Goal: Task Accomplishment & Management: Complete application form

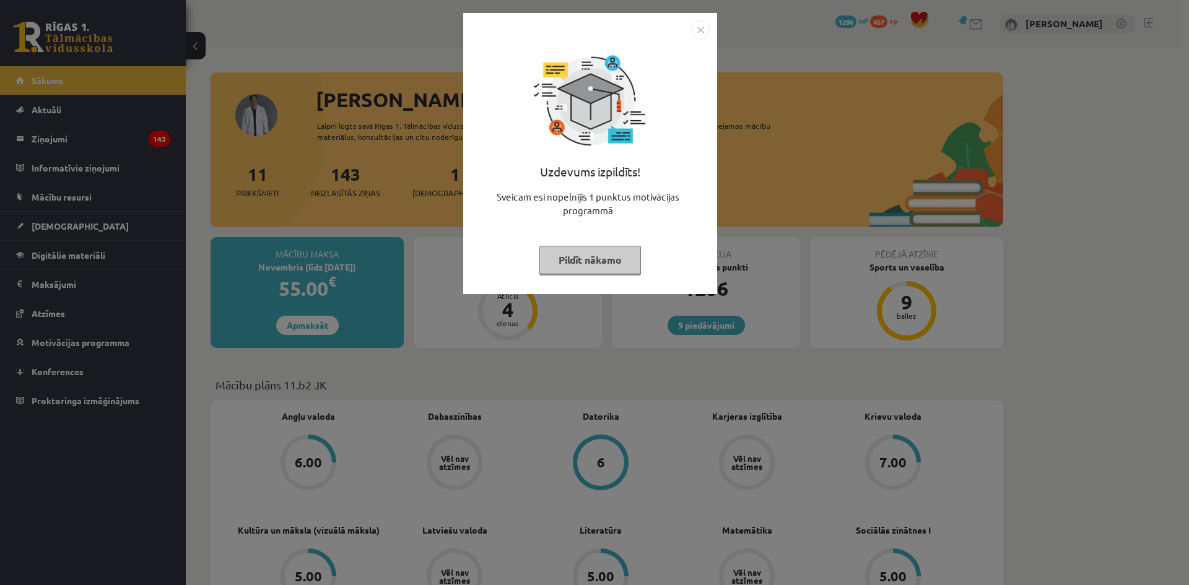
click at [702, 30] on img "Close" at bounding box center [700, 29] width 19 height 19
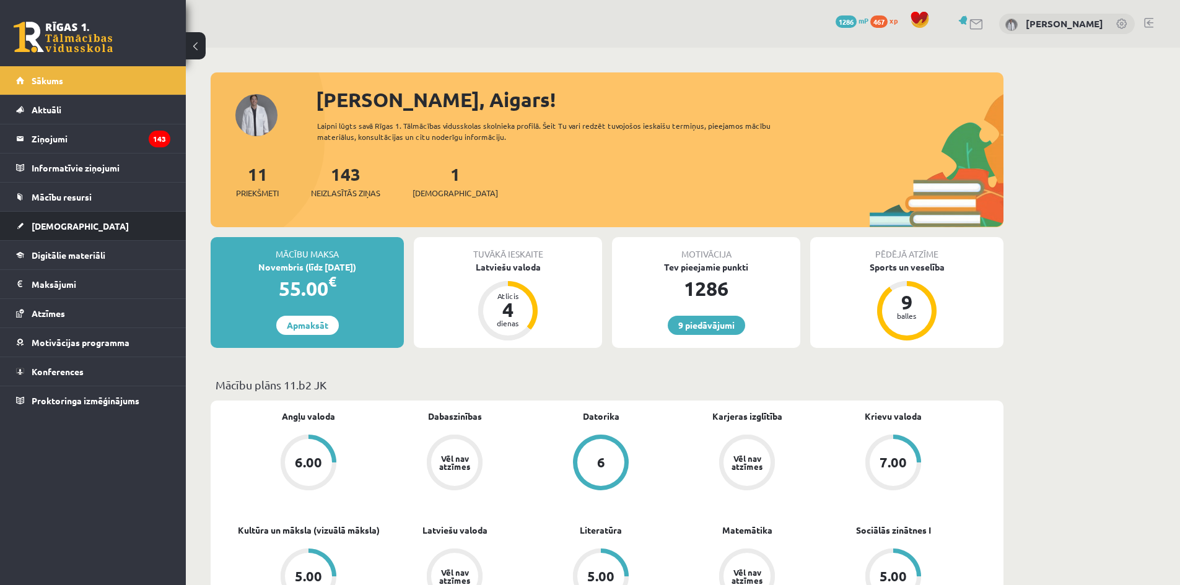
click at [182, 228] on li "Ieskaites Neizpildītās Izlabotās" at bounding box center [93, 226] width 186 height 30
click at [170, 222] on li "Ieskaites Neizpildītās Izlabotās" at bounding box center [93, 226] width 186 height 30
click at [126, 232] on link "[DEMOGRAPHIC_DATA]" at bounding box center [93, 226] width 154 height 28
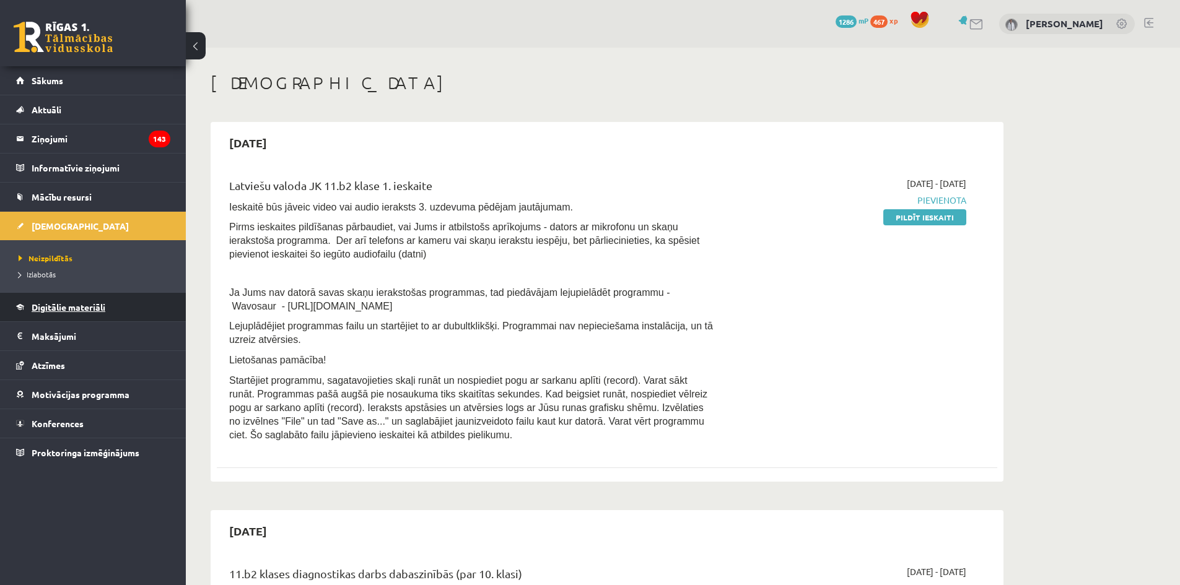
click at [117, 311] on link "Digitālie materiāli" at bounding box center [93, 307] width 154 height 28
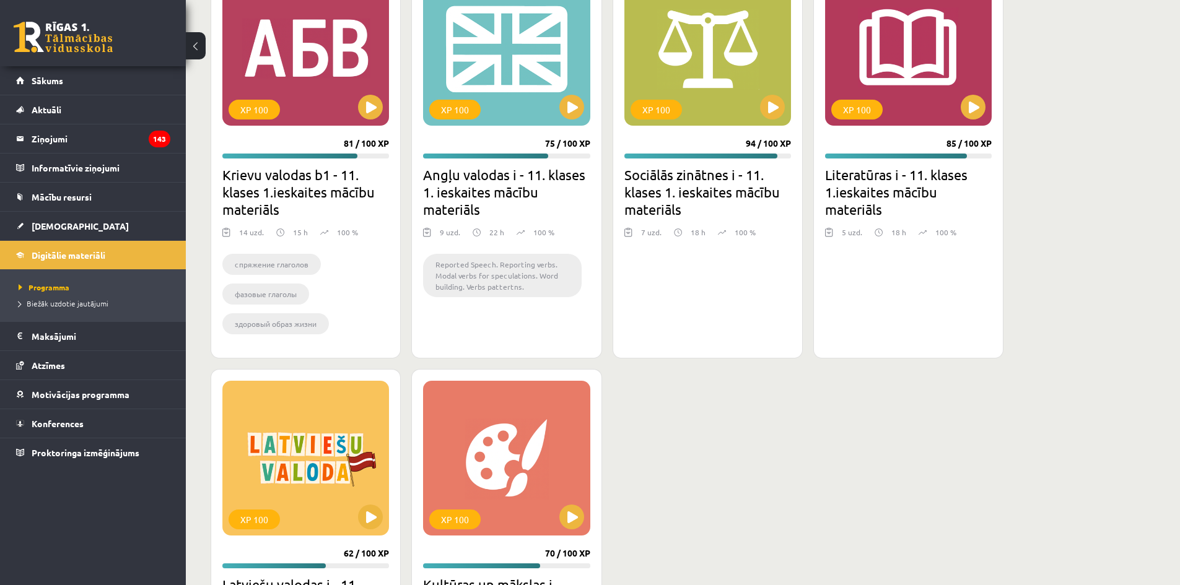
scroll to position [1301, 0]
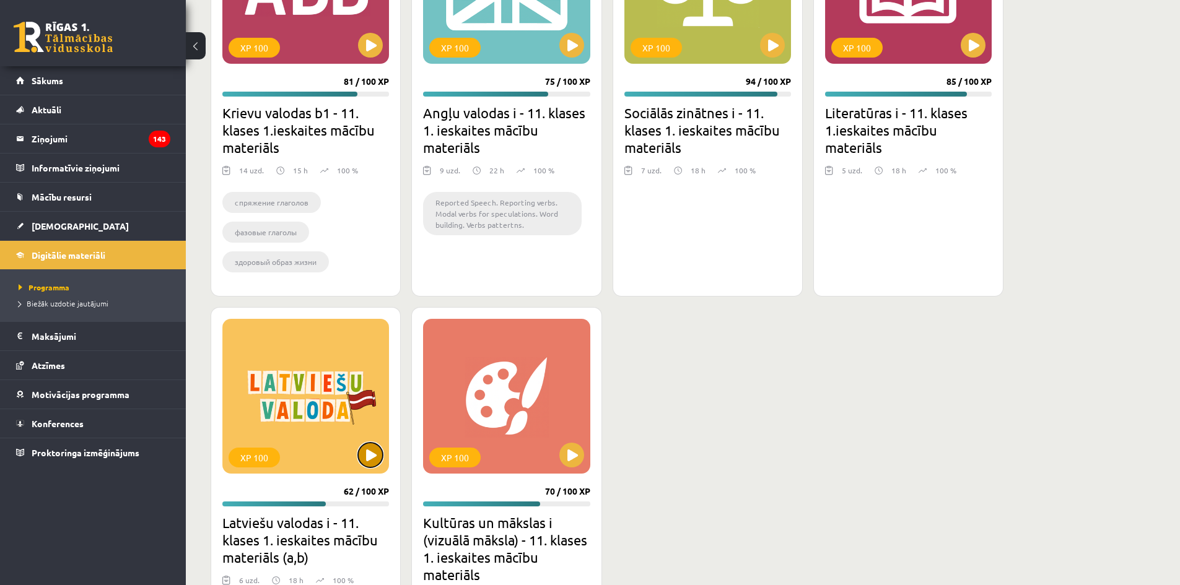
click at [369, 452] on button at bounding box center [370, 455] width 25 height 25
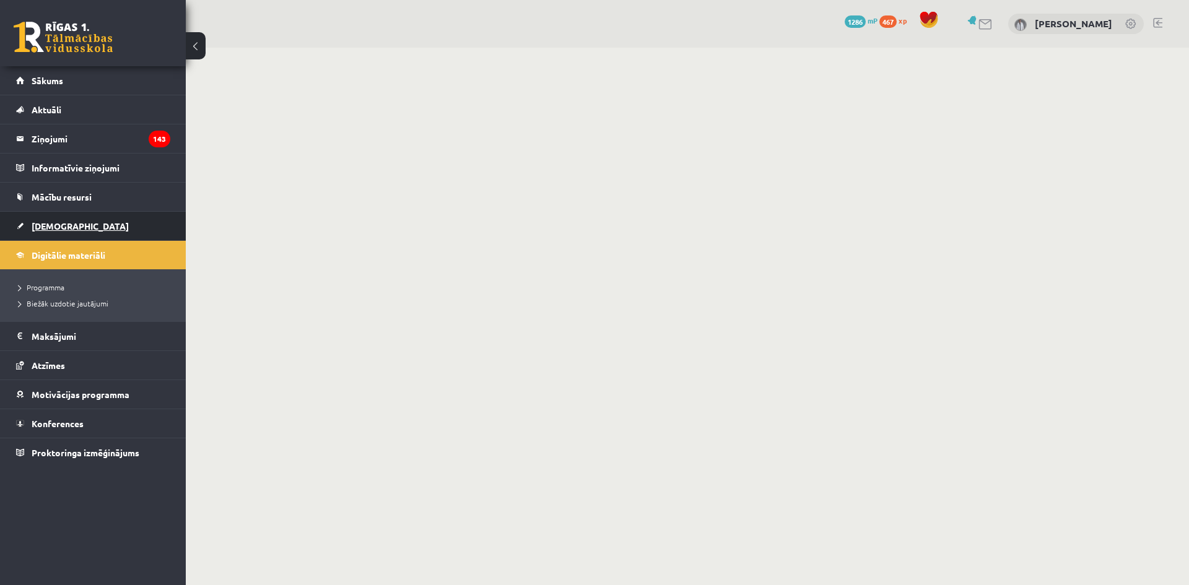
drag, startPoint x: 0, startPoint y: 0, endPoint x: 157, endPoint y: 223, distance: 272.9
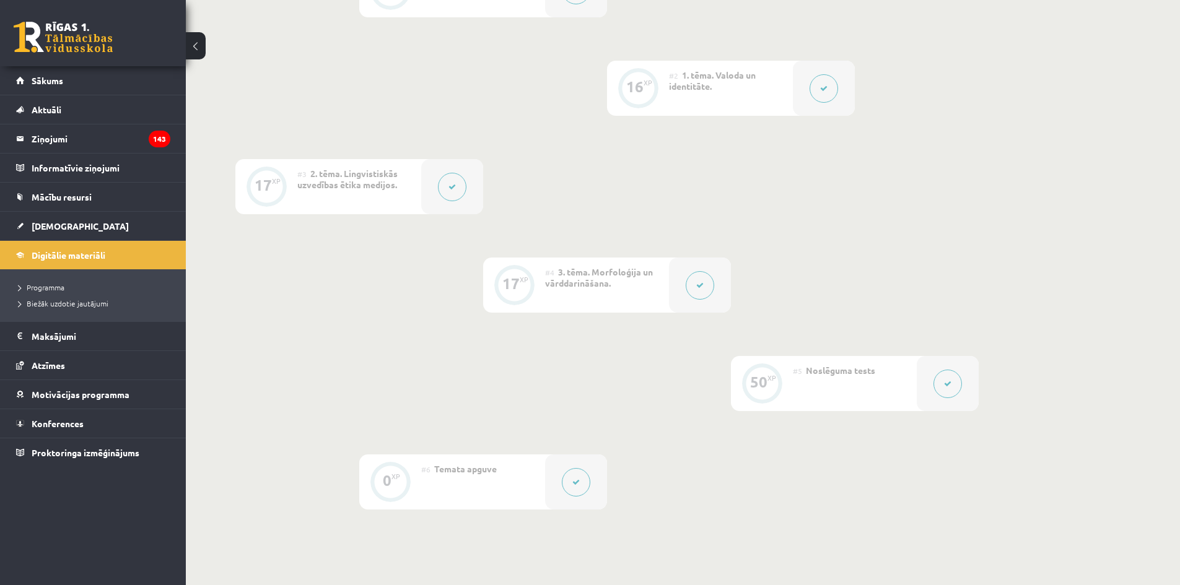
scroll to position [434, 0]
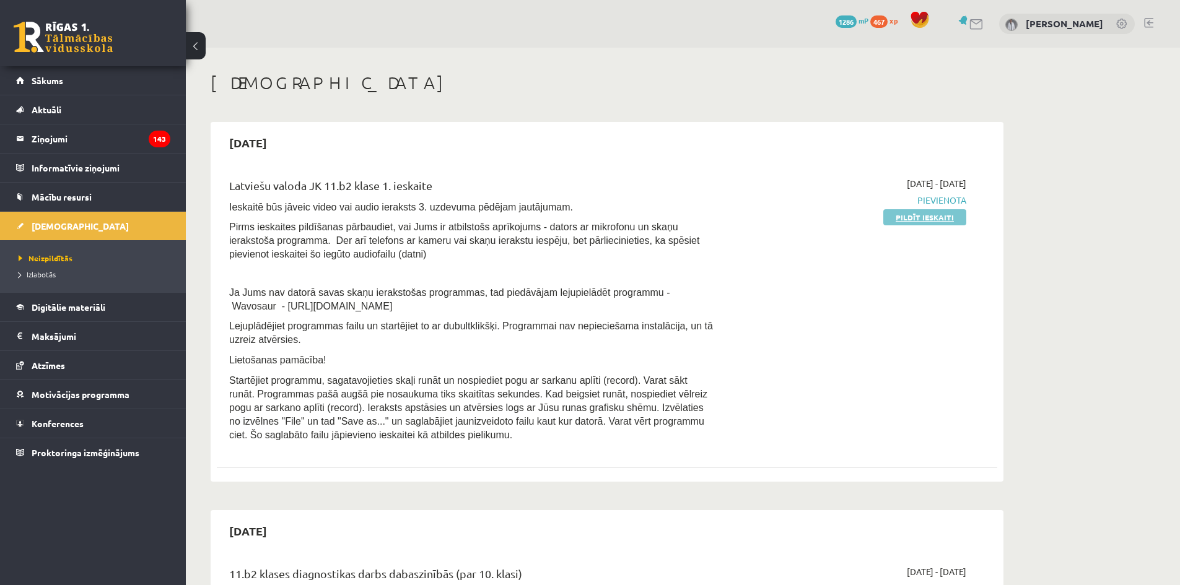
click at [927, 215] on link "Pildīt ieskaiti" at bounding box center [924, 217] width 83 height 16
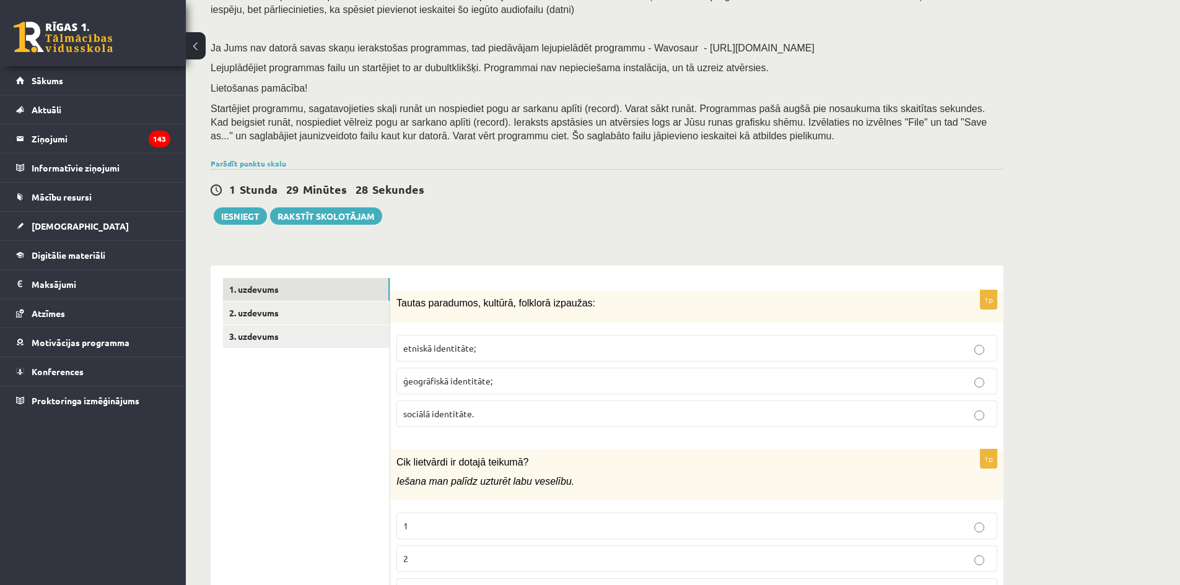
scroll to position [186, 0]
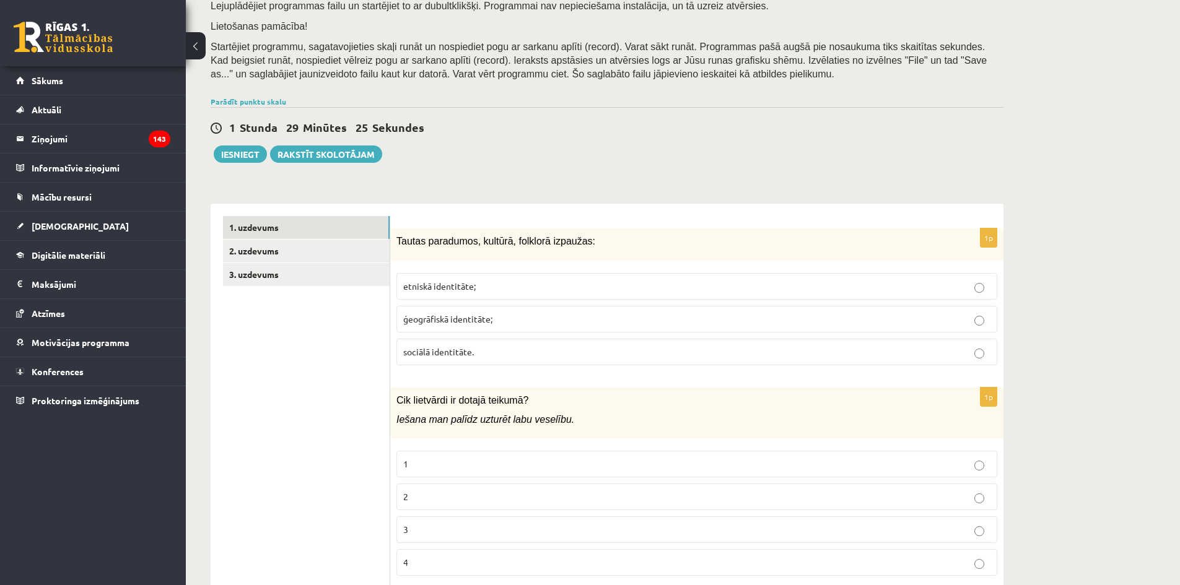
click at [570, 352] on p "sociālā identitāte." at bounding box center [696, 352] width 587 height 13
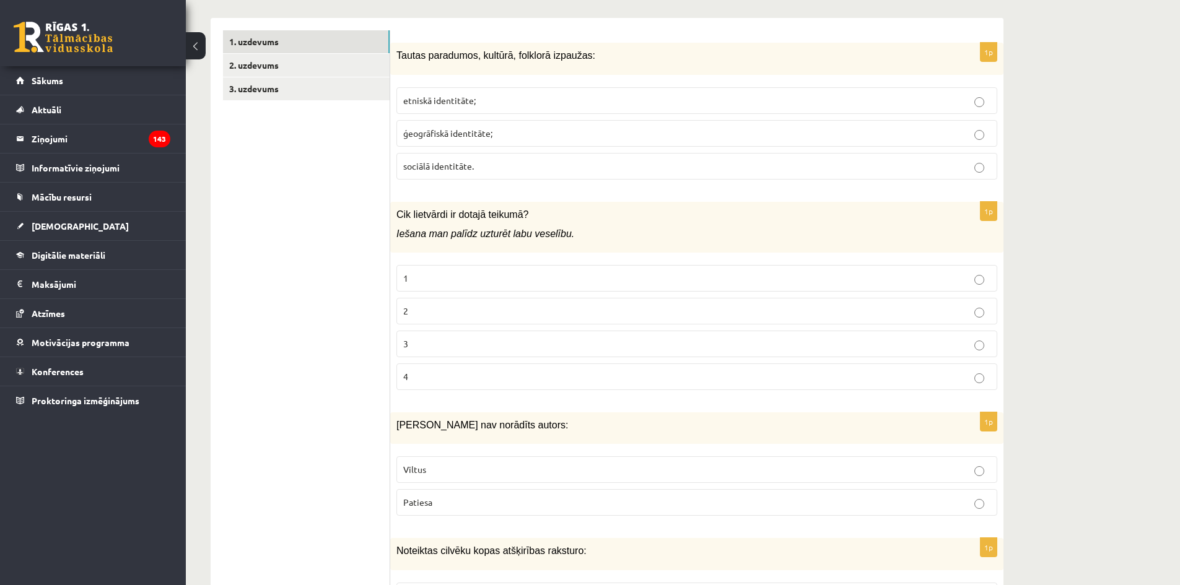
click at [435, 237] on icon "Iešana man palīdz uzturēt labu veselību." at bounding box center [485, 234] width 178 height 11
click at [480, 345] on p "3" at bounding box center [696, 344] width 587 height 13
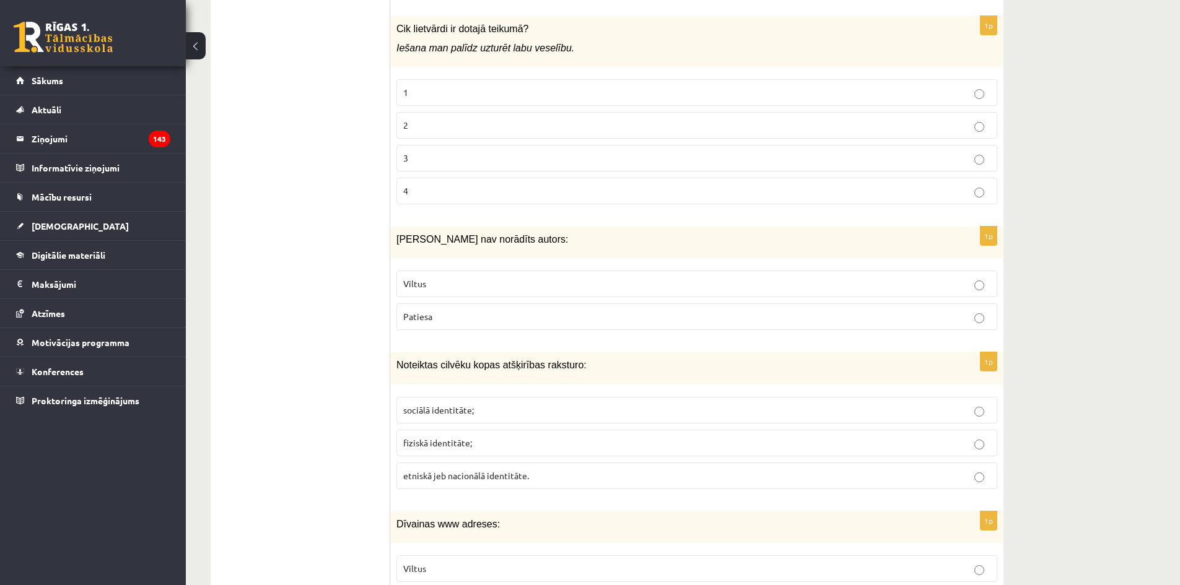
click at [507, 278] on label "Viltus" at bounding box center [696, 284] width 601 height 27
click at [506, 317] on p "Patiesa" at bounding box center [696, 316] width 587 height 13
click at [494, 283] on p "Viltus" at bounding box center [696, 284] width 587 height 13
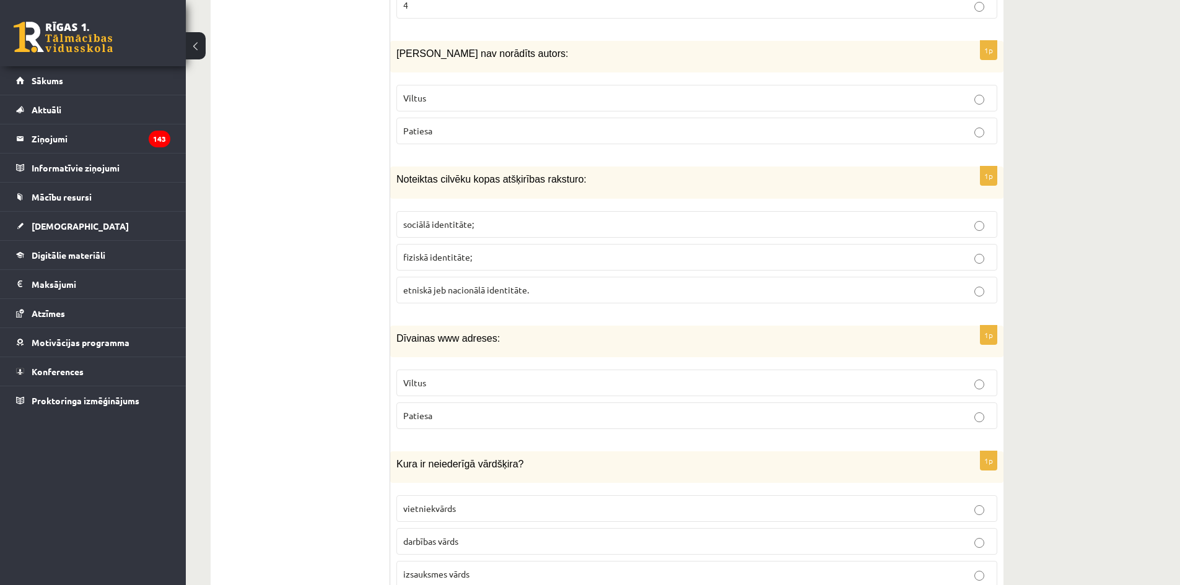
click at [475, 294] on span "etniskā jeb nacionālā identitāte." at bounding box center [466, 289] width 126 height 11
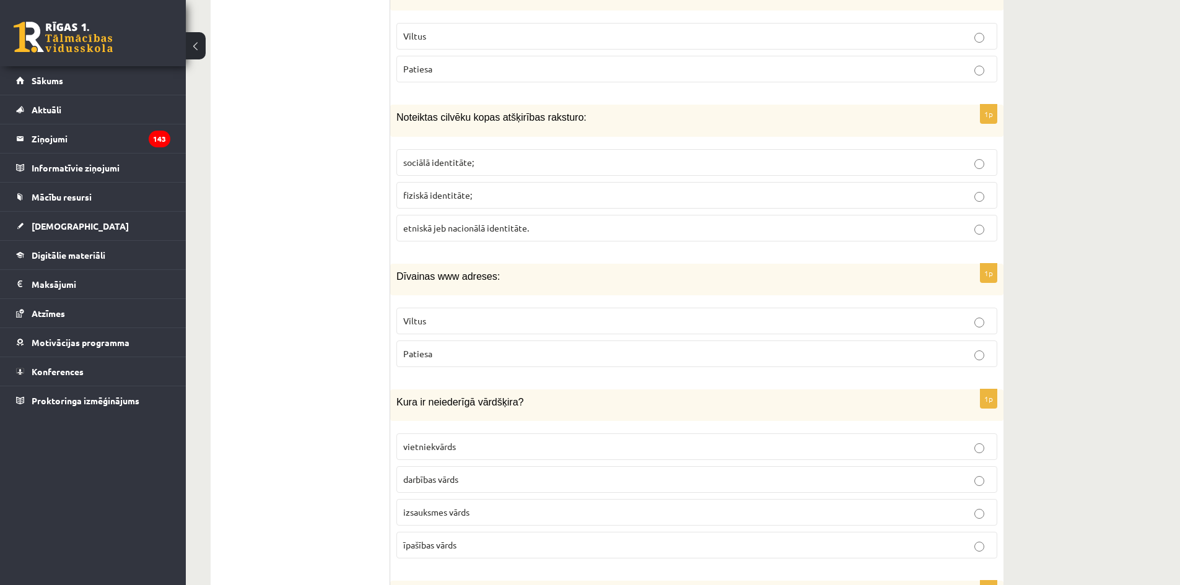
scroll to position [867, 0]
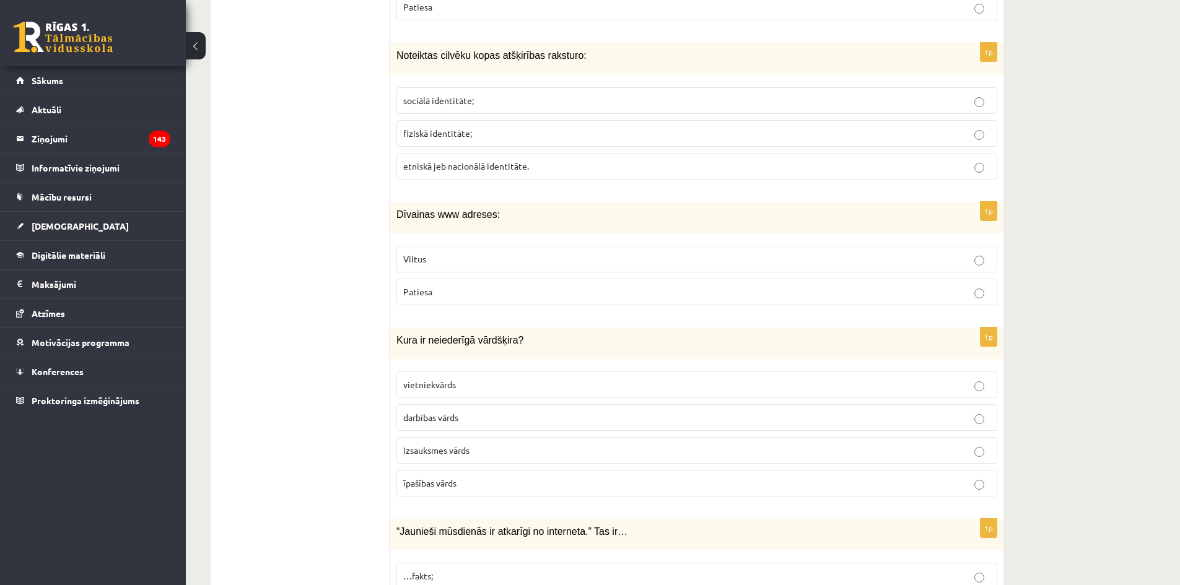
click at [463, 297] on p "Patiesa" at bounding box center [696, 292] width 587 height 13
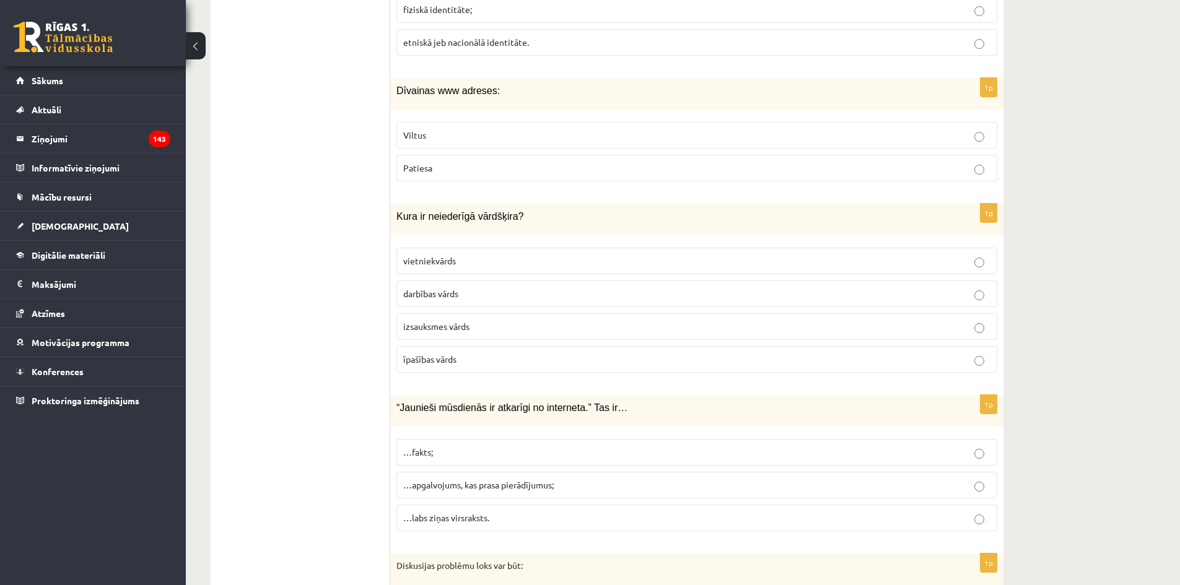
scroll to position [1053, 0]
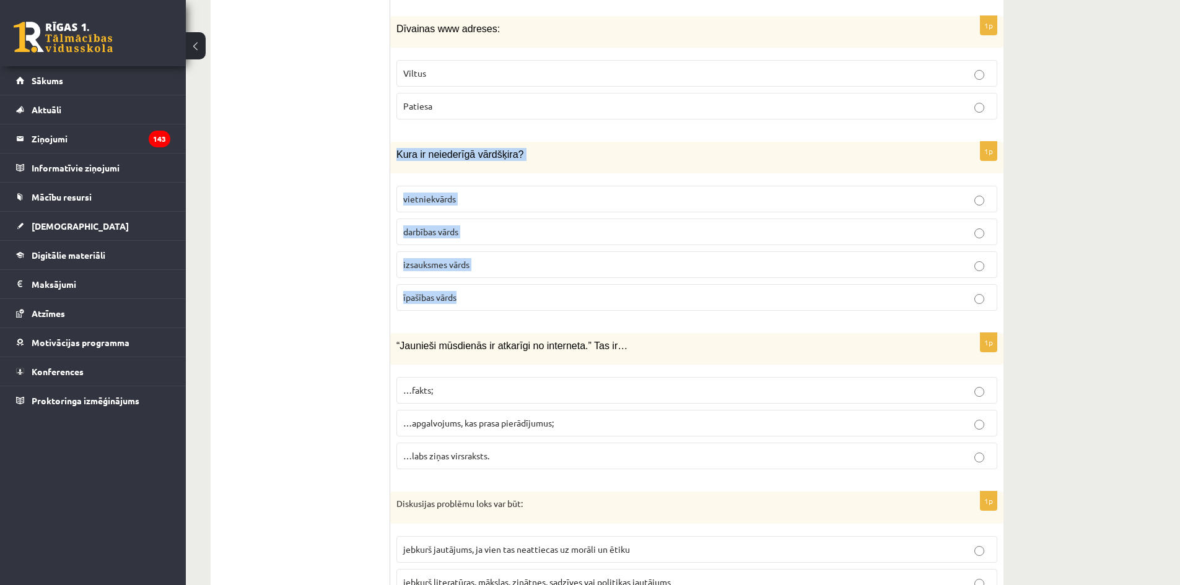
drag, startPoint x: 392, startPoint y: 151, endPoint x: 506, endPoint y: 292, distance: 181.6
click at [506, 292] on div "1p Kura ir neiederīgā vārdšķira? vietniekvārds darbības vārds izsauksmes vārds …" at bounding box center [696, 231] width 613 height 179
copy div "Kura ir neiederīgā vārdšķira? vietniekvārds darbības vārds izsauksmes vārds īpa…"
click at [501, 258] on label "izsauksmes vārds" at bounding box center [696, 265] width 601 height 27
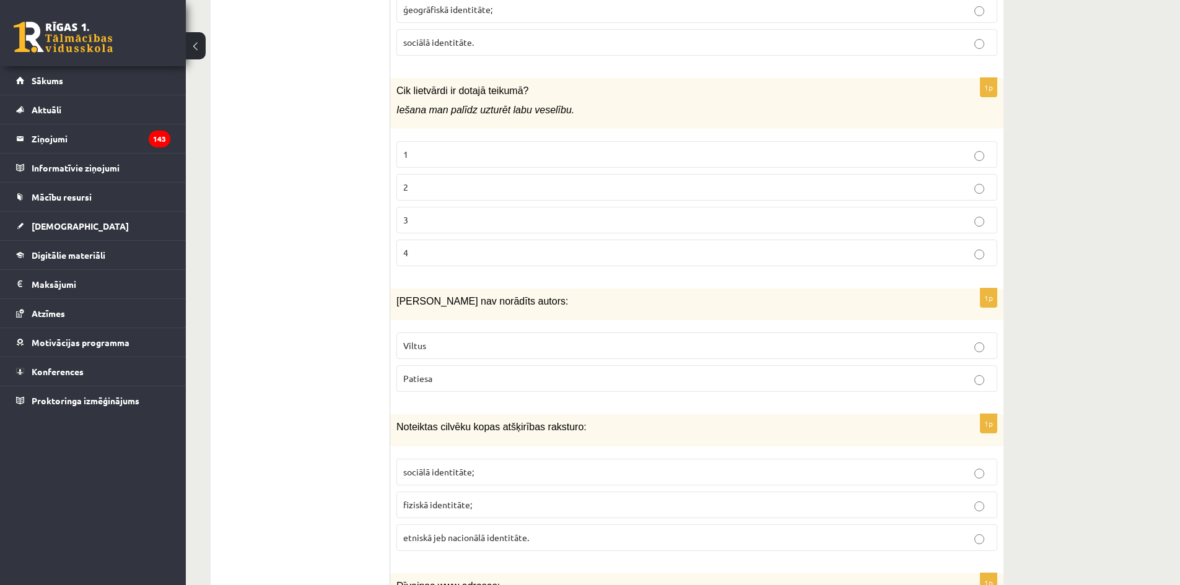
scroll to position [434, 0]
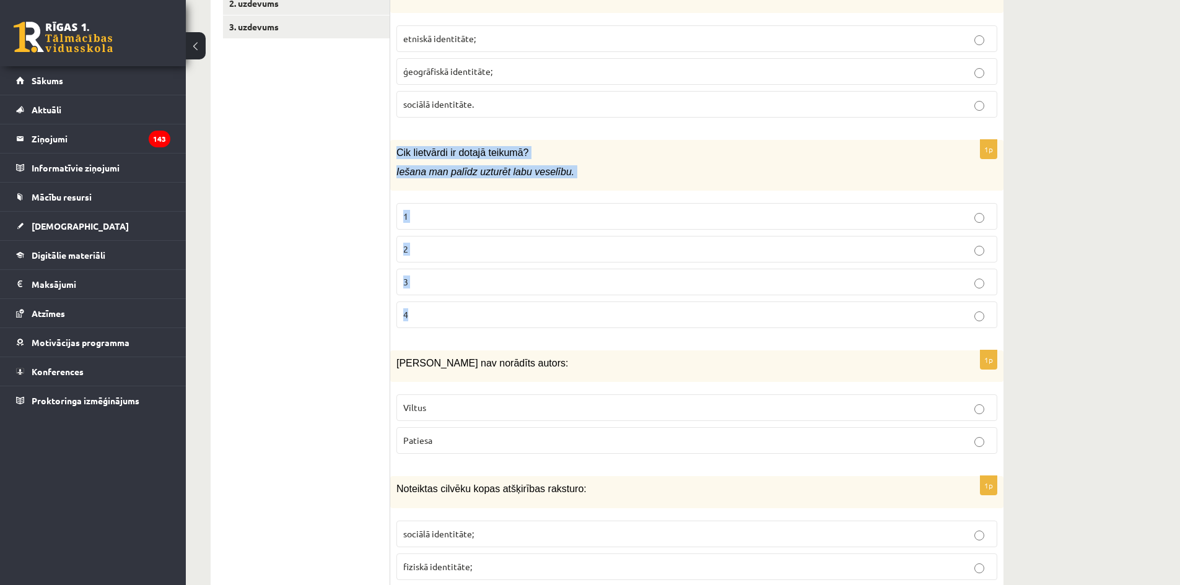
drag, startPoint x: 465, startPoint y: 299, endPoint x: 396, endPoint y: 153, distance: 161.8
click at [396, 153] on div "1p Cik lietvārdi ir dotajā teikumā? Iešana man palīdz uzturēt labu veselību. 1 …" at bounding box center [696, 239] width 613 height 199
copy div "Cik lietvārdi ir dotajā teikumā? Iešana man palīdz uzturēt labu veselību. 1 2 3…"
click at [501, 253] on p "2" at bounding box center [696, 249] width 587 height 13
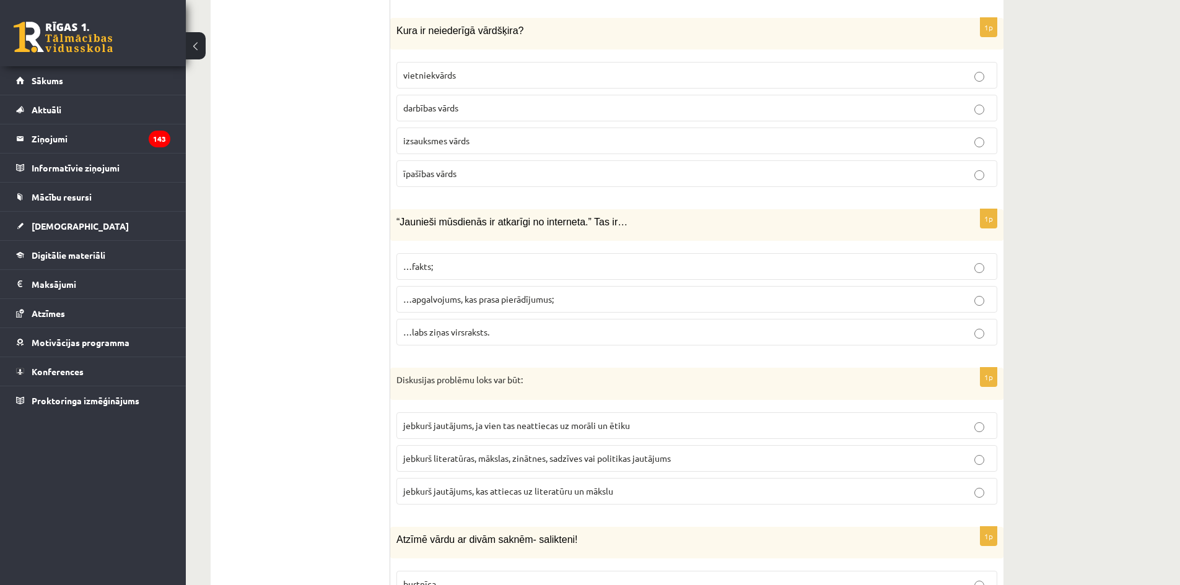
scroll to position [1239, 0]
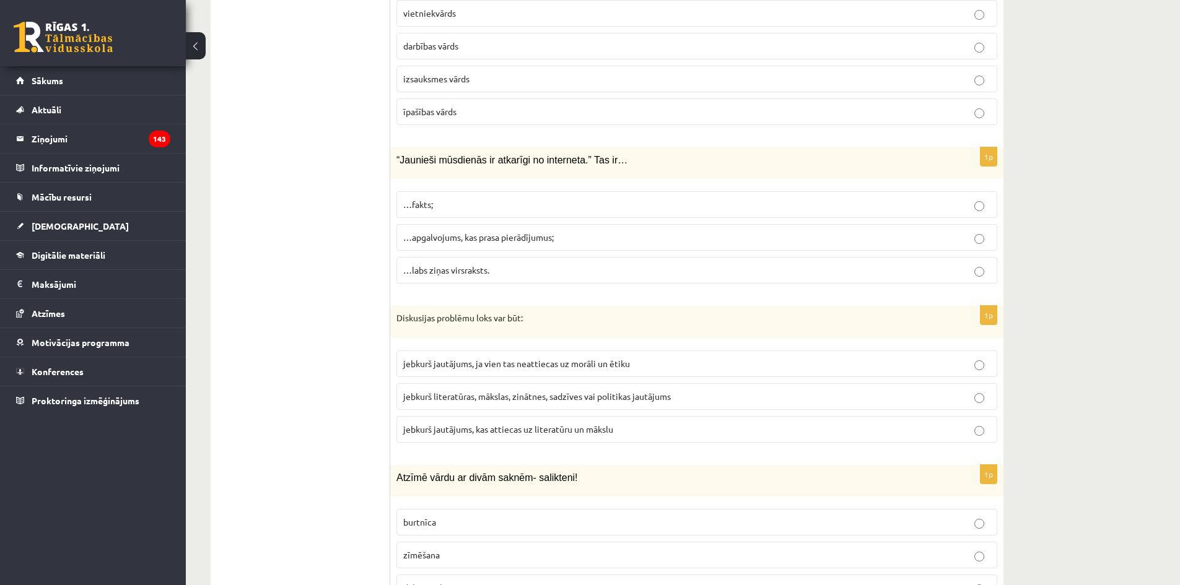
click at [530, 196] on label "…fakts;" at bounding box center [696, 204] width 601 height 27
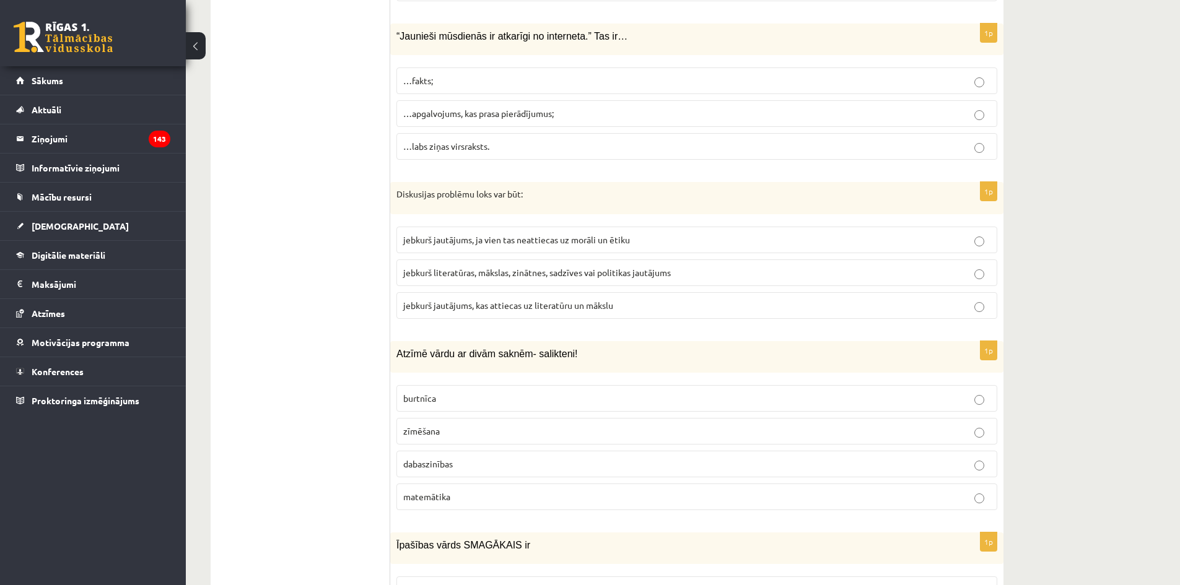
click at [548, 276] on span "jebkurš literatūras, mākslas, zinātnes, sadzīves vai politikas jautājums" at bounding box center [537, 272] width 268 height 11
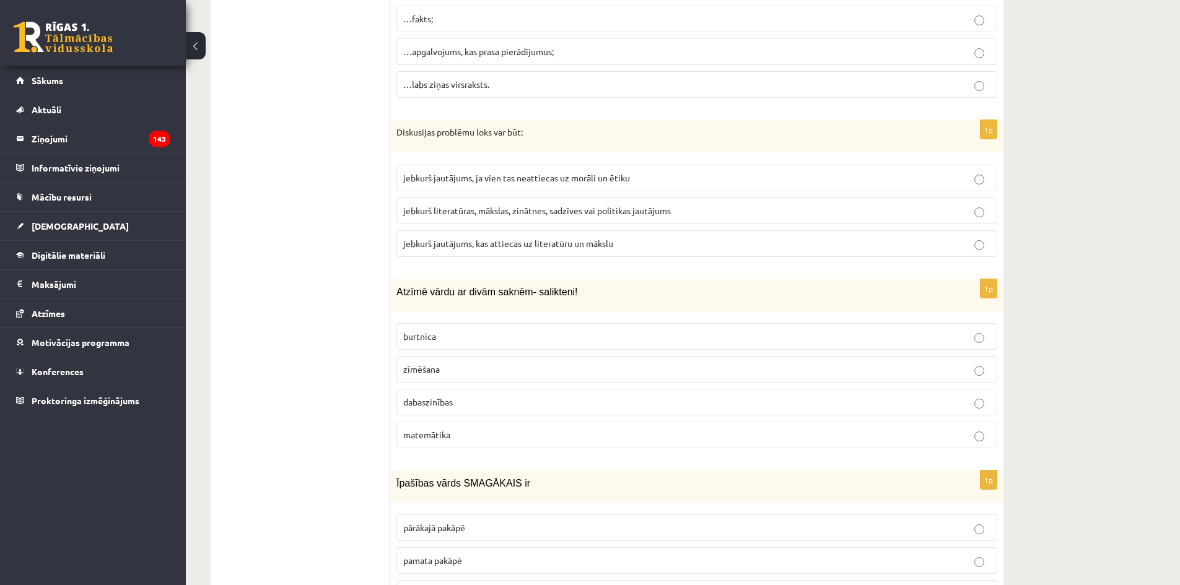
click at [472, 402] on p "dabaszinības" at bounding box center [696, 402] width 587 height 13
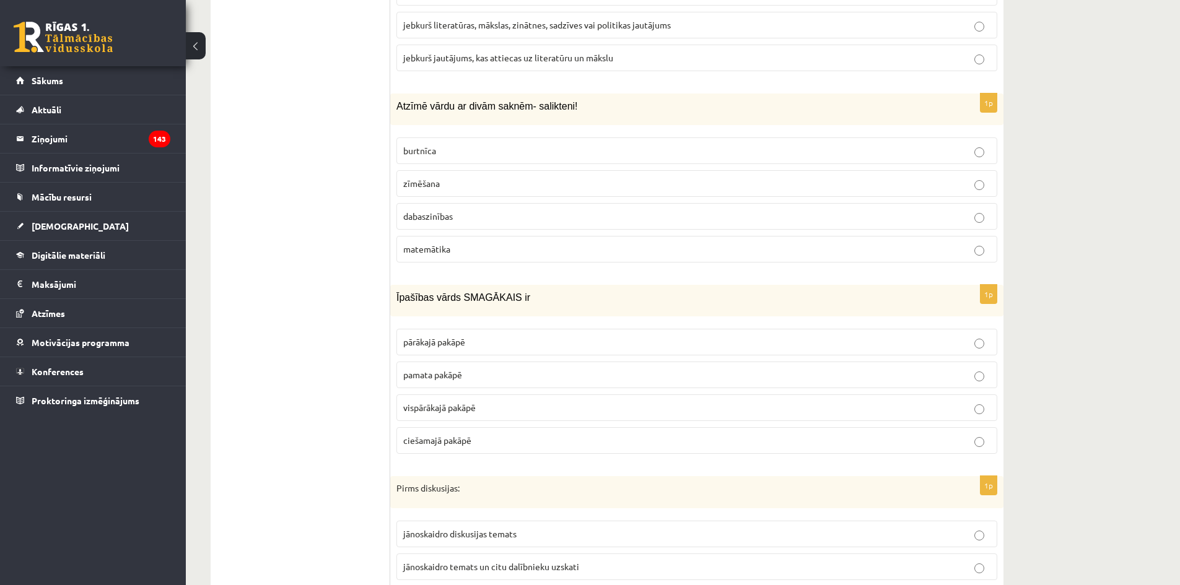
scroll to position [1673, 0]
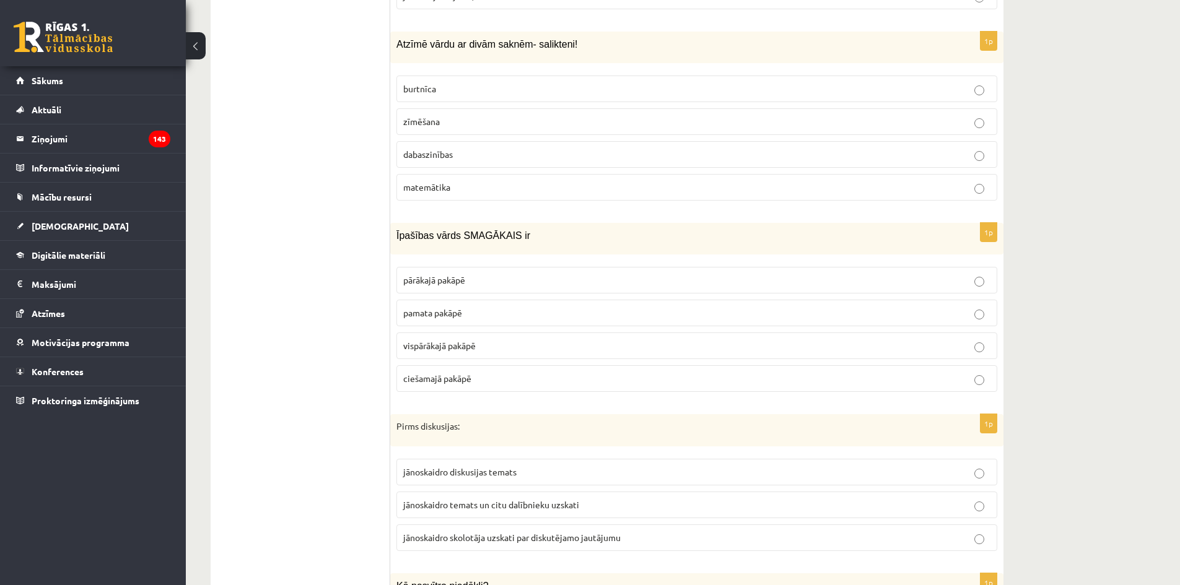
drag, startPoint x: 388, startPoint y: 232, endPoint x: 476, endPoint y: 364, distance: 158.6
click at [476, 402] on div "1p Īpašības vārds SMAGĀKAIS ir pārākajā pakāpē pamata pakāpē vispārākajā pakāpē…" at bounding box center [696, 312] width 613 height 179
drag, startPoint x: 476, startPoint y: 403, endPoint x: 479, endPoint y: 395, distance: 8.9
click at [477, 402] on div "1p Īpašības vārds SMAGĀKAIS ir pārākajā pakāpē pamata pakāpē vispārākajā pakāpē…" at bounding box center [696, 312] width 613 height 179
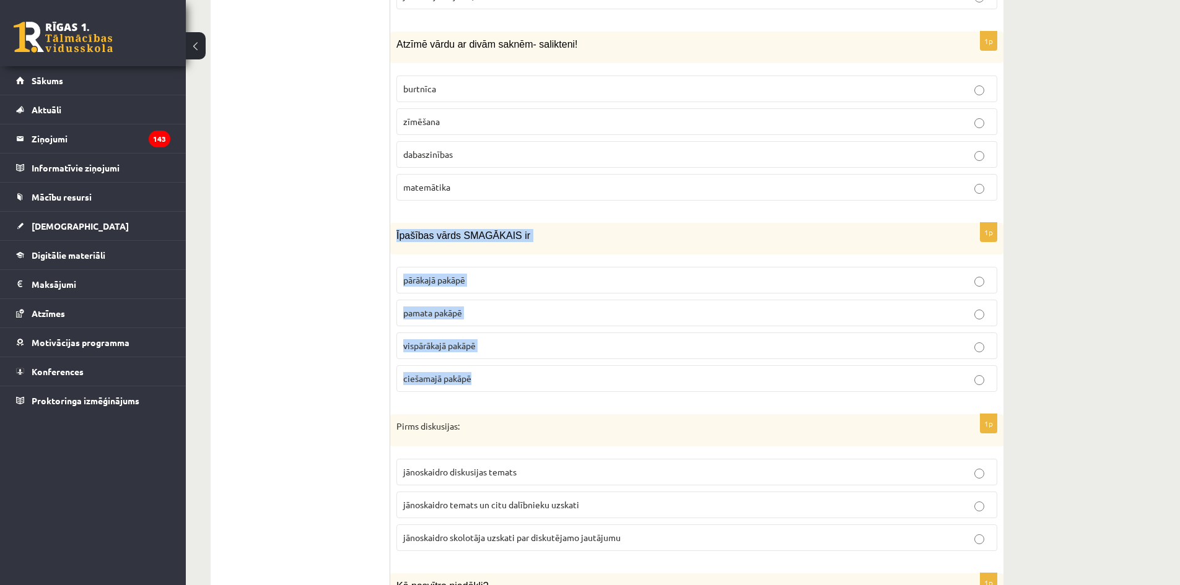
drag, startPoint x: 413, startPoint y: 258, endPoint x: 478, endPoint y: 387, distance: 143.8
click at [478, 387] on div "1p Īpašības vārds SMAGĀKAIS ir pārākajā pakāpē pamata pakāpē vispārākajā pakāpē…" at bounding box center [696, 312] width 613 height 179
copy div "Īpašības vārds SMAGĀKAIS ir pārākajā pakāpē pamata pakāpē vispārākajā pakāpē ci…"
click at [538, 355] on label "vispārākajā pakāpē" at bounding box center [696, 346] width 601 height 27
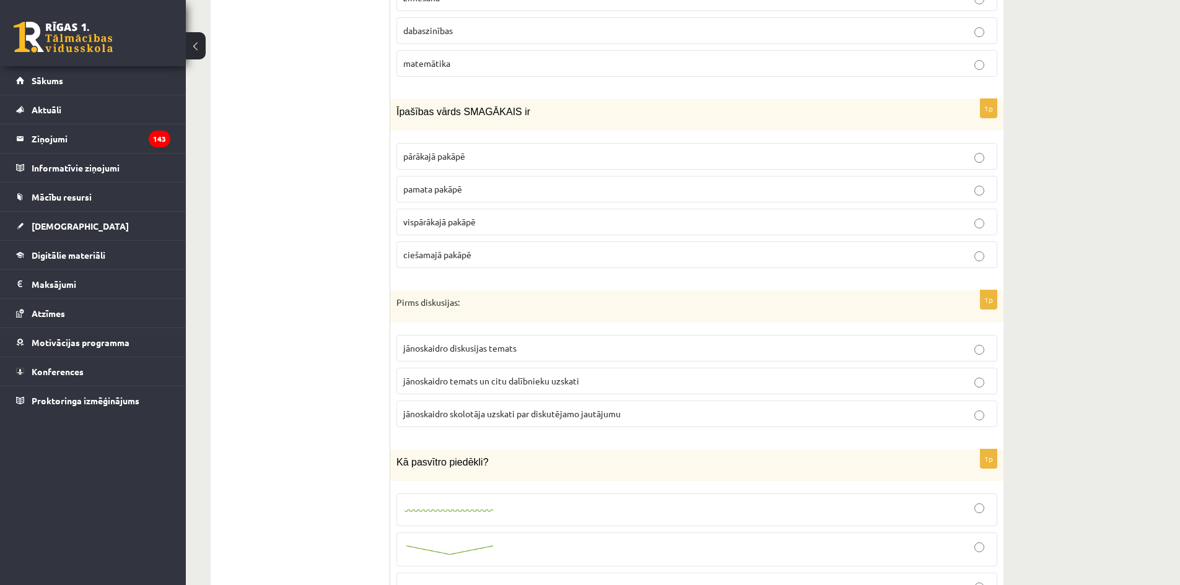
click at [673, 337] on label "jānoskaidro diskusijas temats" at bounding box center [696, 348] width 601 height 27
click at [677, 408] on label "jānoskaidro skolotāja uzskati par diskutējamo jautājumu" at bounding box center [696, 414] width 601 height 27
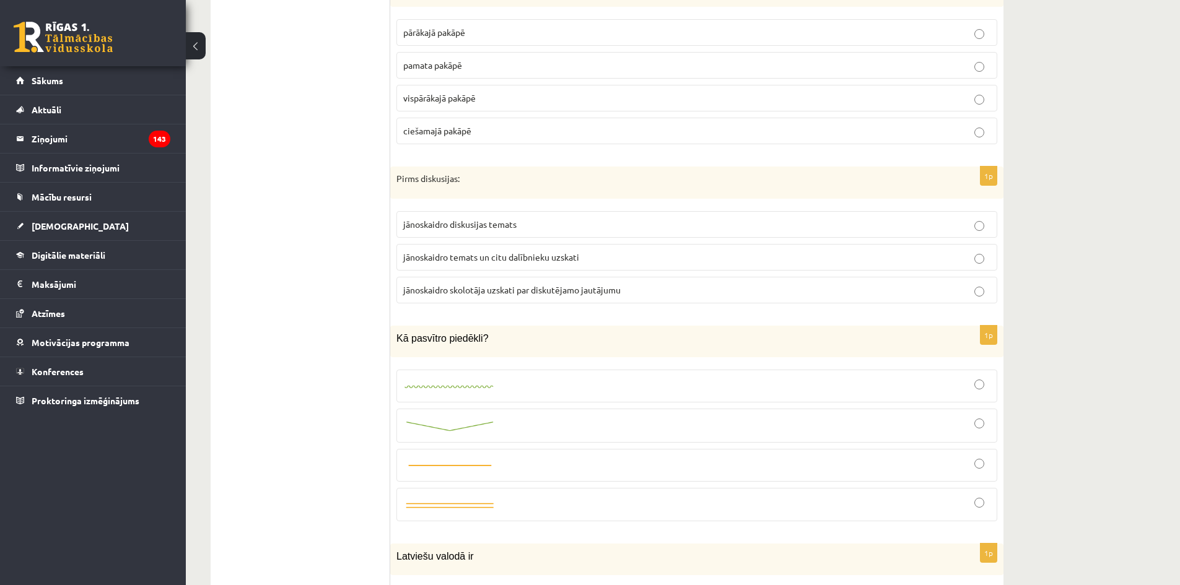
scroll to position [1982, 0]
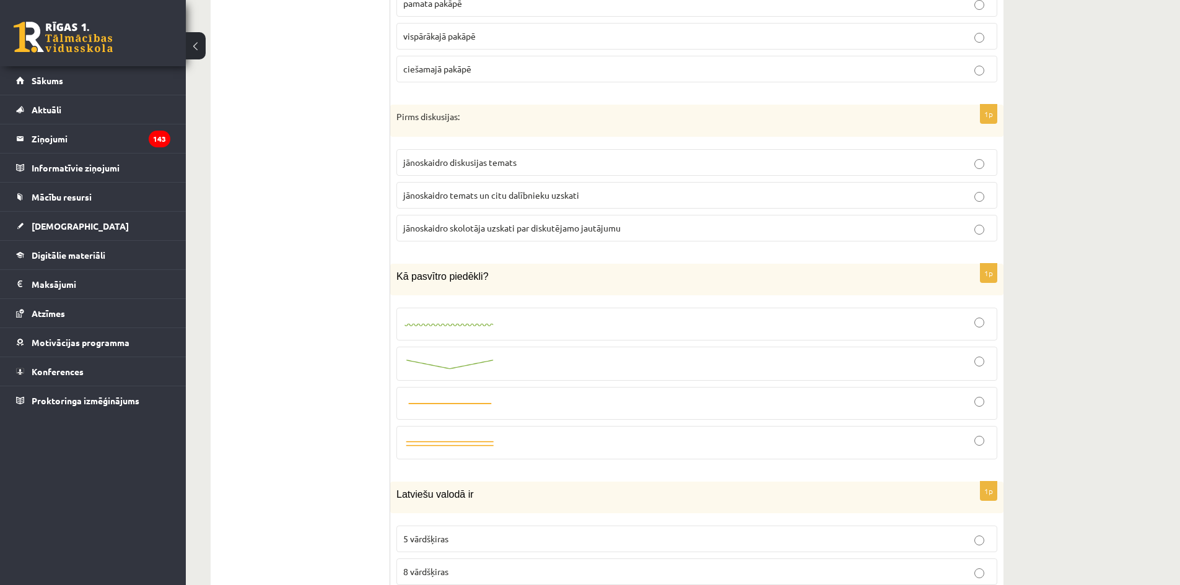
click at [505, 317] on div at bounding box center [696, 324] width 587 height 19
click at [504, 369] on div at bounding box center [696, 364] width 587 height 20
click at [512, 406] on div at bounding box center [696, 403] width 587 height 19
click at [522, 437] on div at bounding box center [696, 443] width 587 height 20
click at [531, 396] on div at bounding box center [696, 403] width 587 height 19
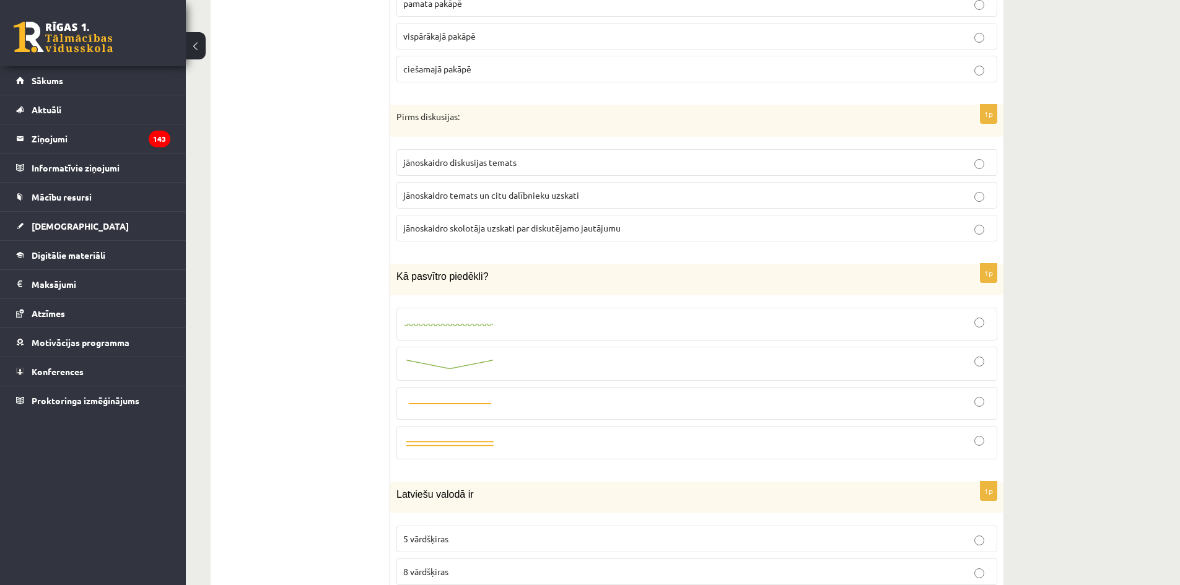
click at [541, 370] on div at bounding box center [696, 364] width 587 height 20
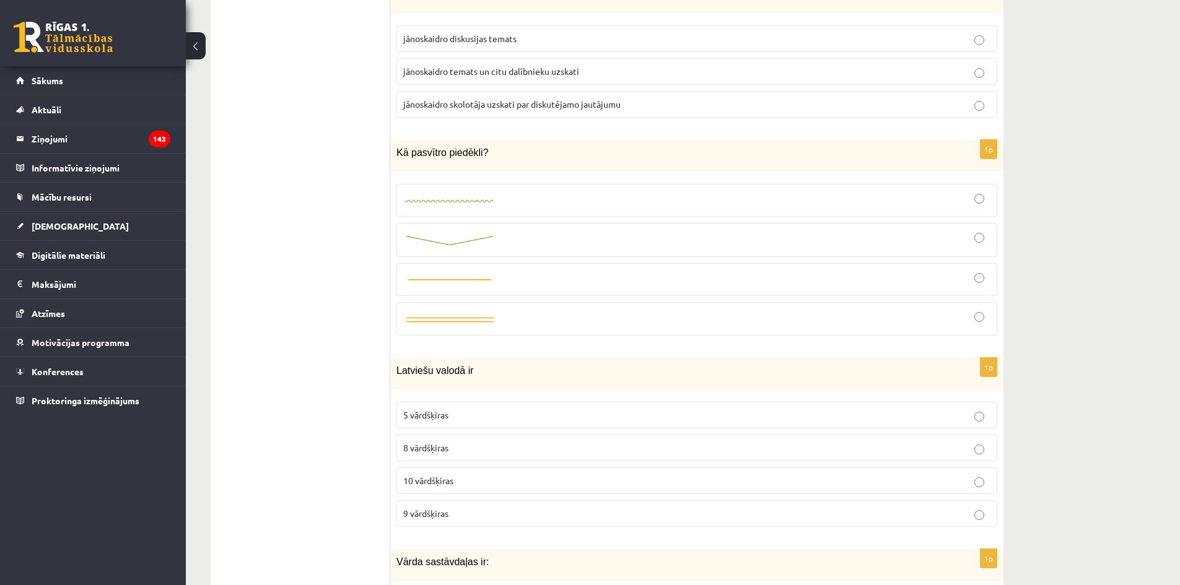
scroll to position [2168, 0]
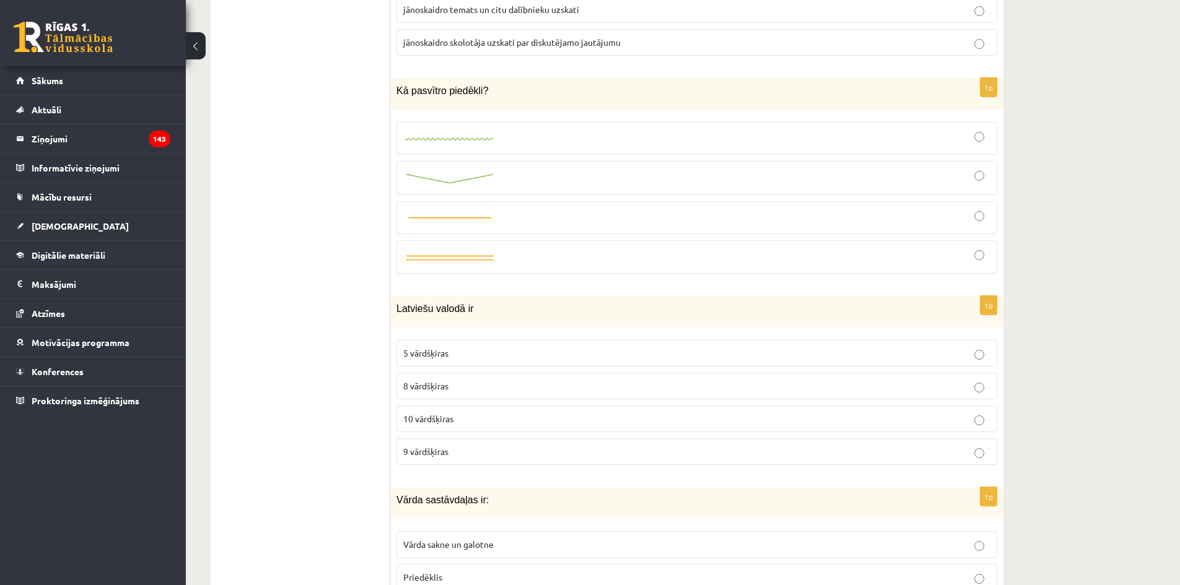
click at [490, 416] on p "10 vārdšķiras" at bounding box center [696, 419] width 587 height 13
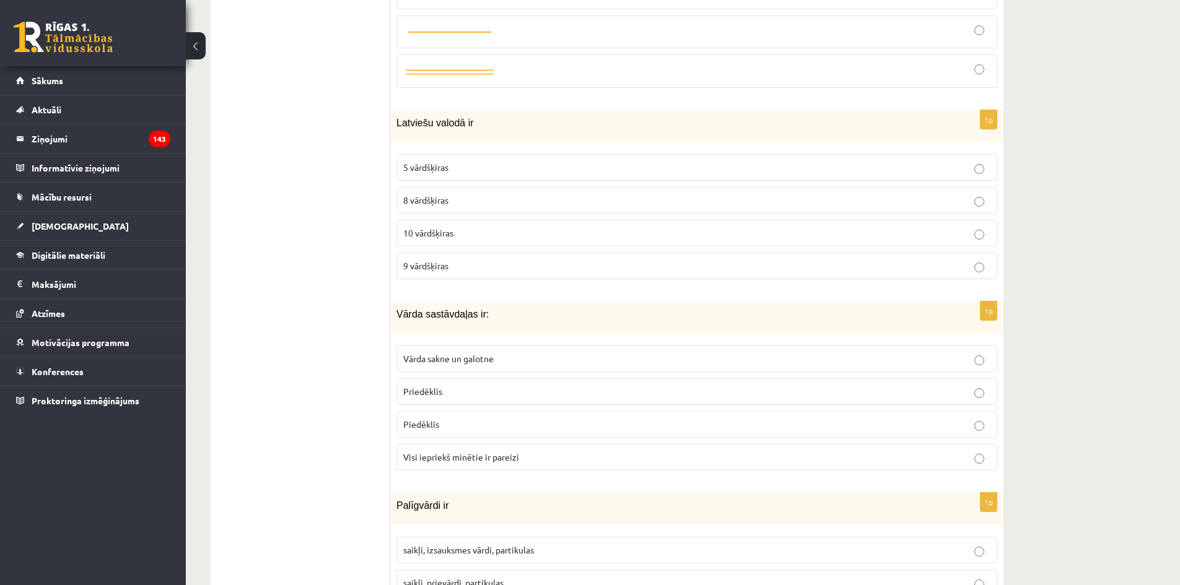
click at [540, 361] on p "Vārda sakne un galotne" at bounding box center [696, 358] width 587 height 13
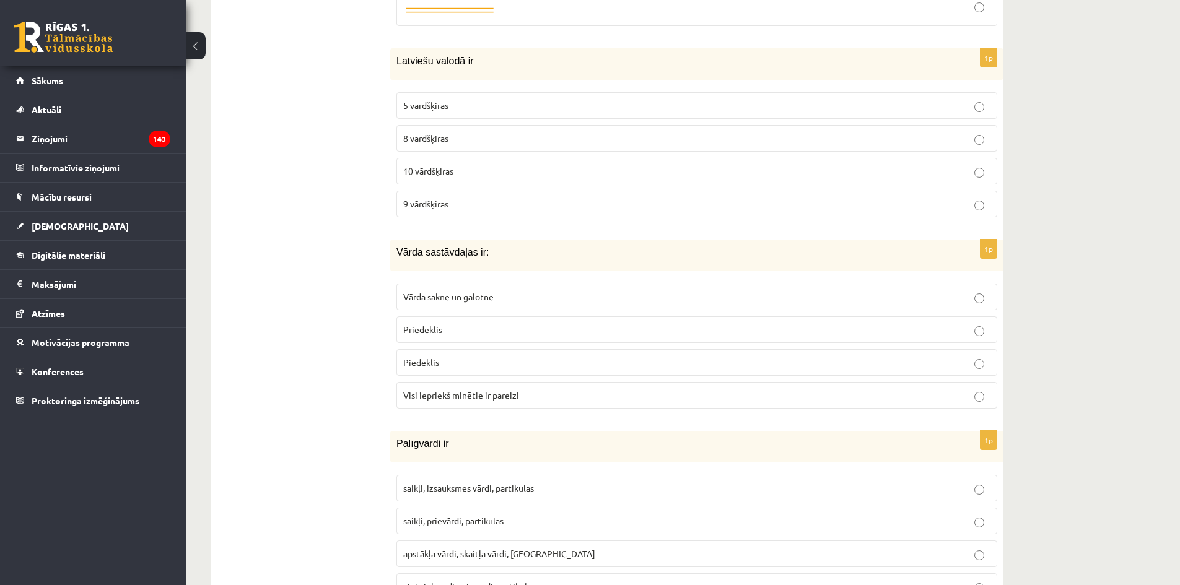
click at [556, 405] on label "Visi iepriekš minētie ir pareizi" at bounding box center [696, 395] width 601 height 27
click at [525, 314] on fieldset "Vārda sakne un galotne Priedēklis Piedēklis Visi iepriekš minētie ir pareizi" at bounding box center [696, 345] width 601 height 135
click at [529, 296] on p "Vārda sakne un galotne" at bounding box center [696, 297] width 587 height 13
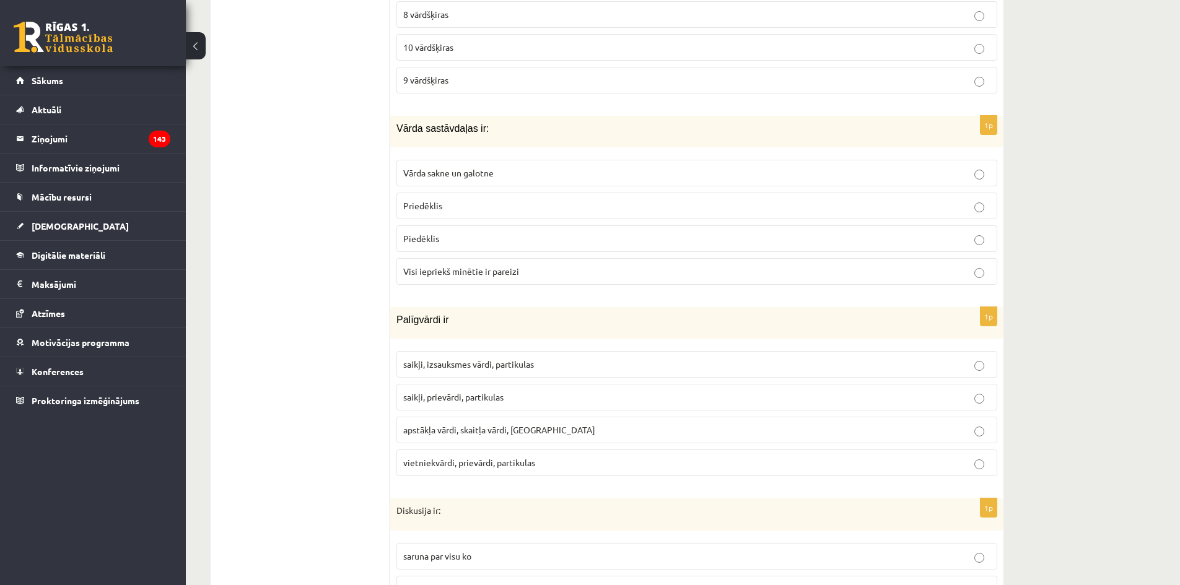
scroll to position [2602, 0]
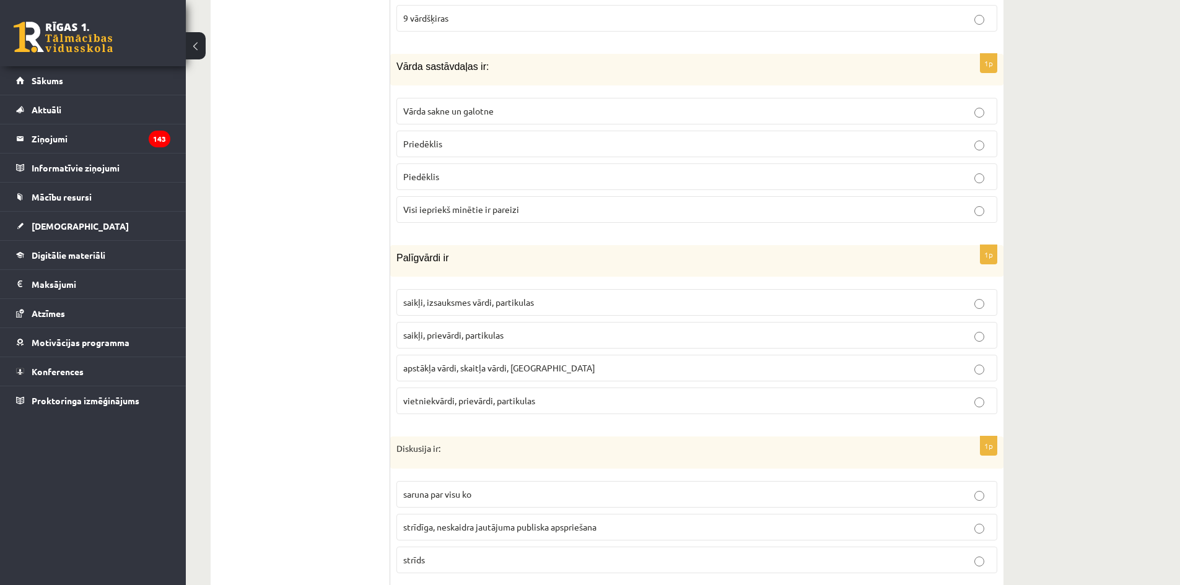
click at [551, 206] on p "Visi iepriekš minētie ir pareizi" at bounding box center [696, 209] width 587 height 13
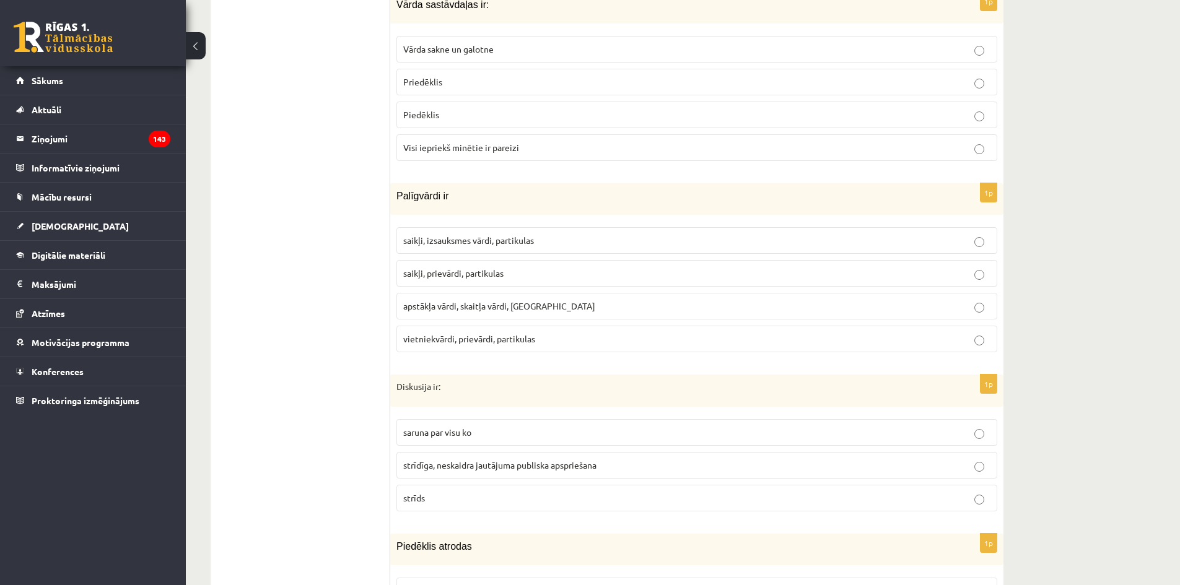
scroll to position [2726, 0]
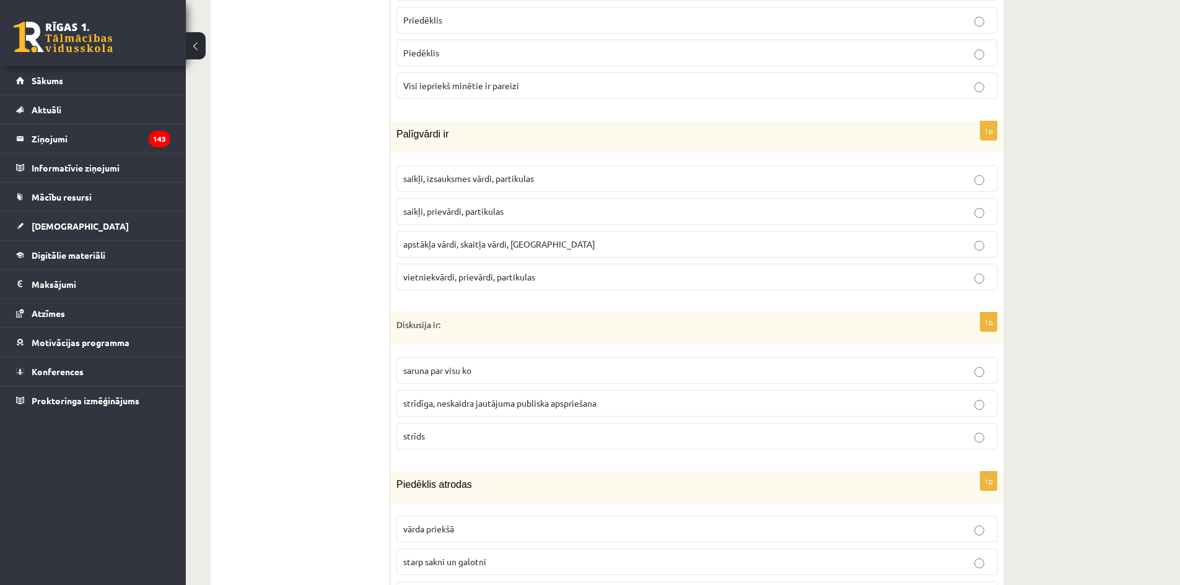
click at [543, 209] on p "saikļi, prievārdi, partikulas" at bounding box center [696, 211] width 587 height 13
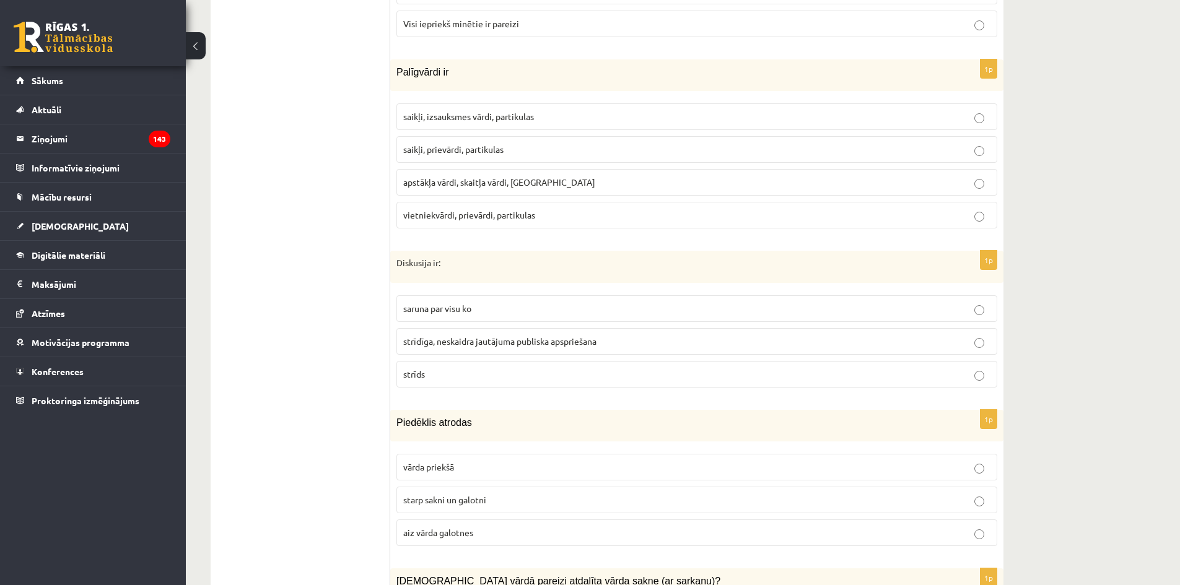
scroll to position [2850, 0]
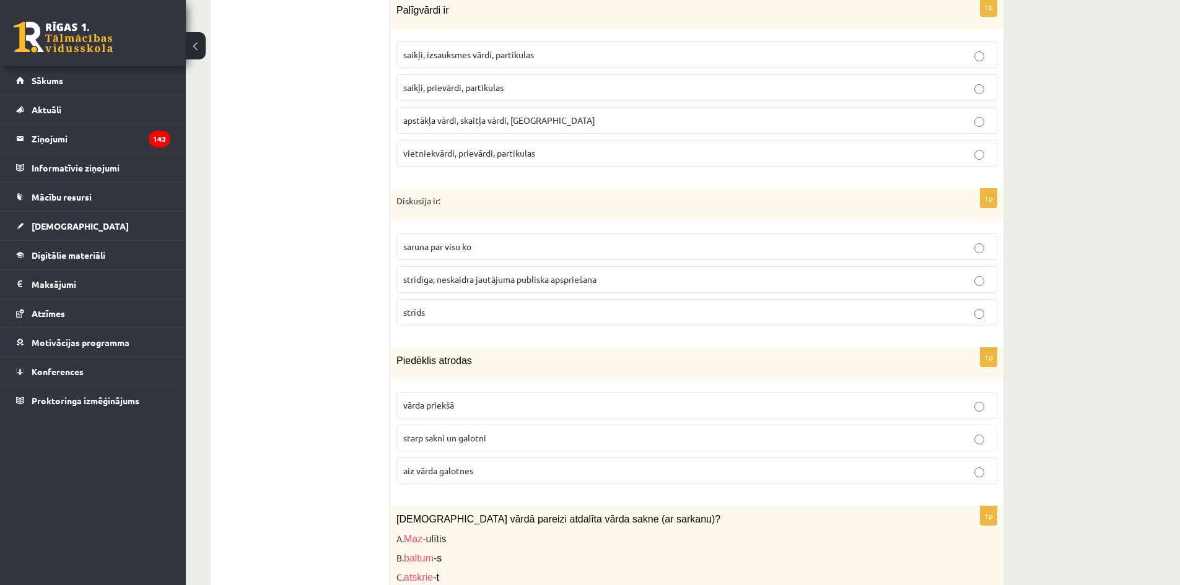
click at [540, 278] on span "strīdīga, neskaidra jautājuma publiska apspriešana" at bounding box center [499, 279] width 193 height 11
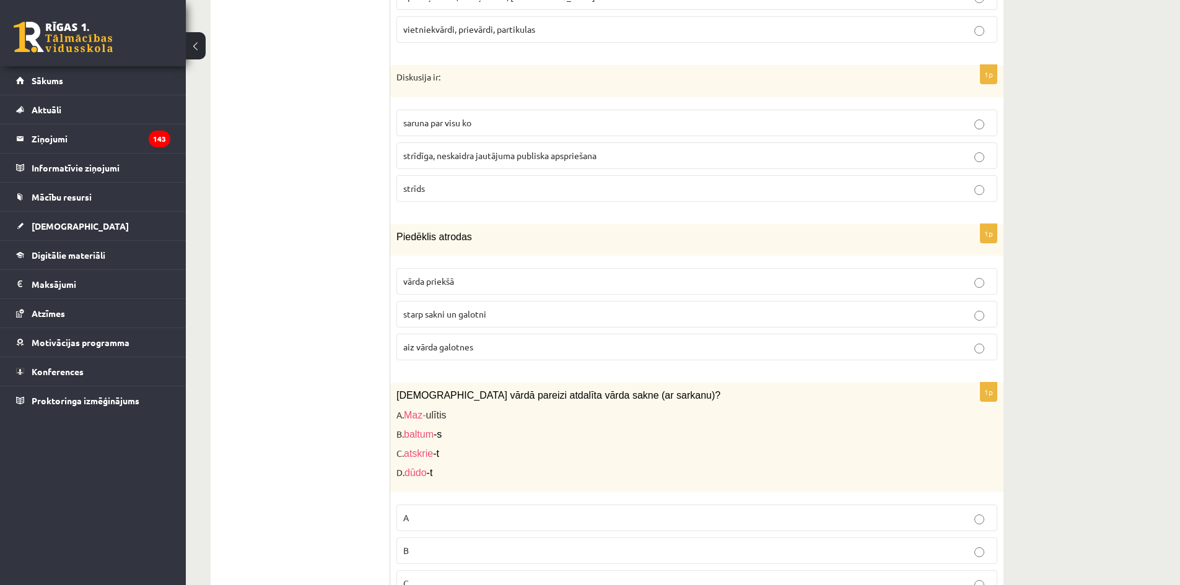
scroll to position [3035, 0]
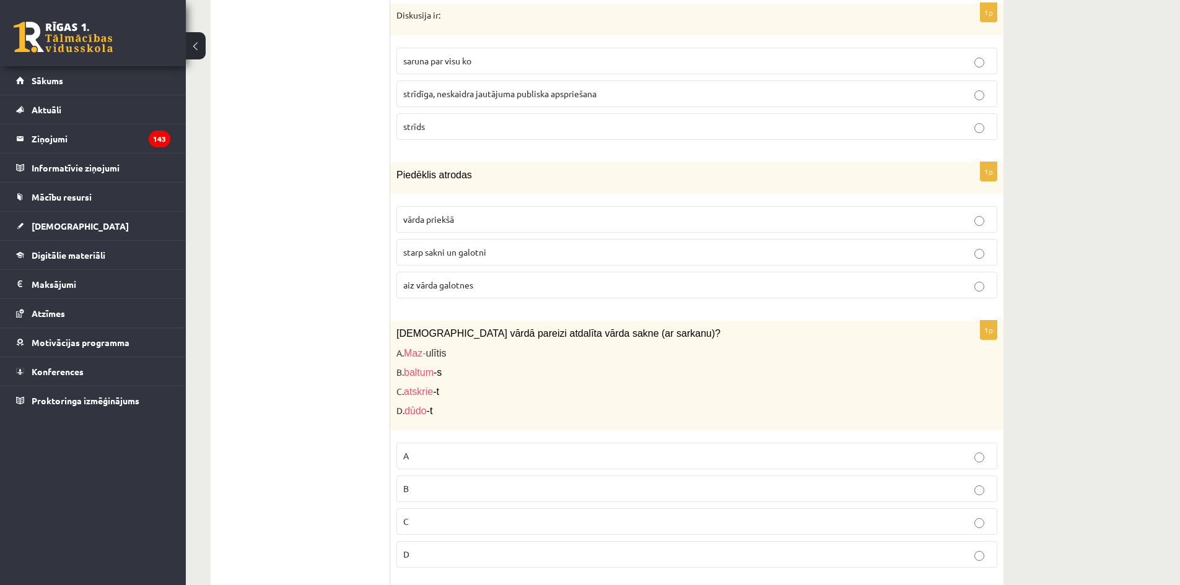
click at [471, 482] on label "B" at bounding box center [696, 489] width 601 height 27
click at [509, 212] on label "vārda priekšā" at bounding box center [696, 219] width 601 height 27
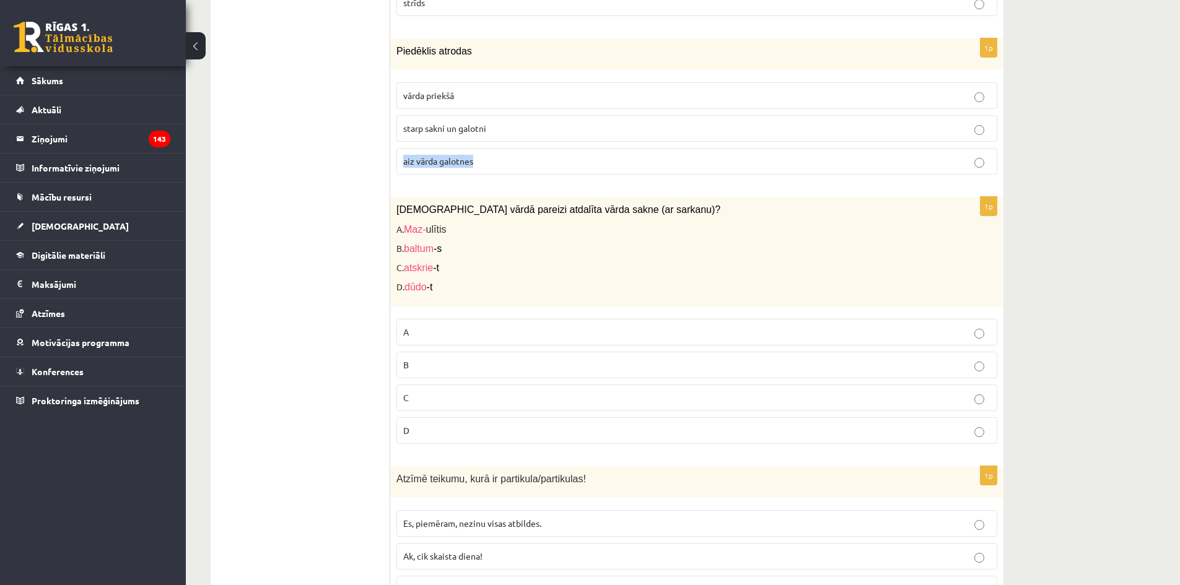
drag, startPoint x: 473, startPoint y: 155, endPoint x: 400, endPoint y: 157, distance: 73.1
click at [400, 157] on label "aiz vārda galotnes" at bounding box center [696, 161] width 601 height 27
click at [511, 185] on form "1p Tautas paradumos, kultūrā, folklorā izpaužas: etniskā identitāte; ģeogrāfisk…" at bounding box center [697, 238] width 589 height 5990
drag, startPoint x: 471, startPoint y: 97, endPoint x: 382, endPoint y: 96, distance: 88.6
click at [380, 95] on div "**********" at bounding box center [607, 237] width 793 height 6015
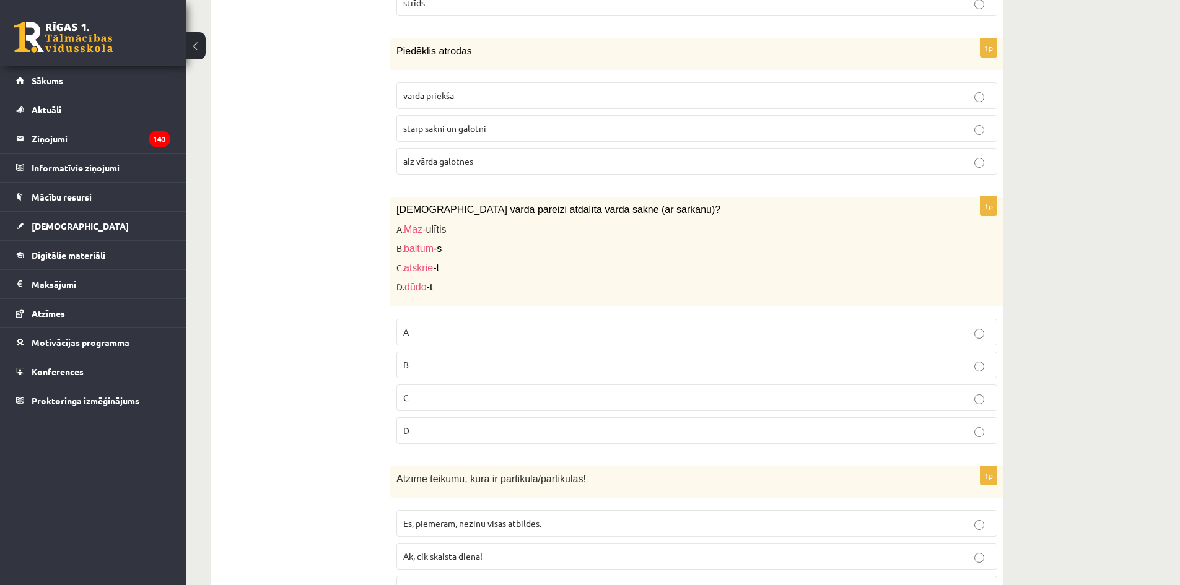
click at [528, 60] on div "Piedēklis atrodas" at bounding box center [696, 54] width 613 height 32
drag, startPoint x: 470, startPoint y: 94, endPoint x: 391, endPoint y: 97, distance: 79.4
click at [391, 97] on div "1p Piedēklis atrodas vārda priekšā starp sakni un galotni aiz vārda galotnes" at bounding box center [696, 111] width 613 height 146
click at [554, 164] on p "aiz vārda galotnes" at bounding box center [696, 161] width 587 height 13
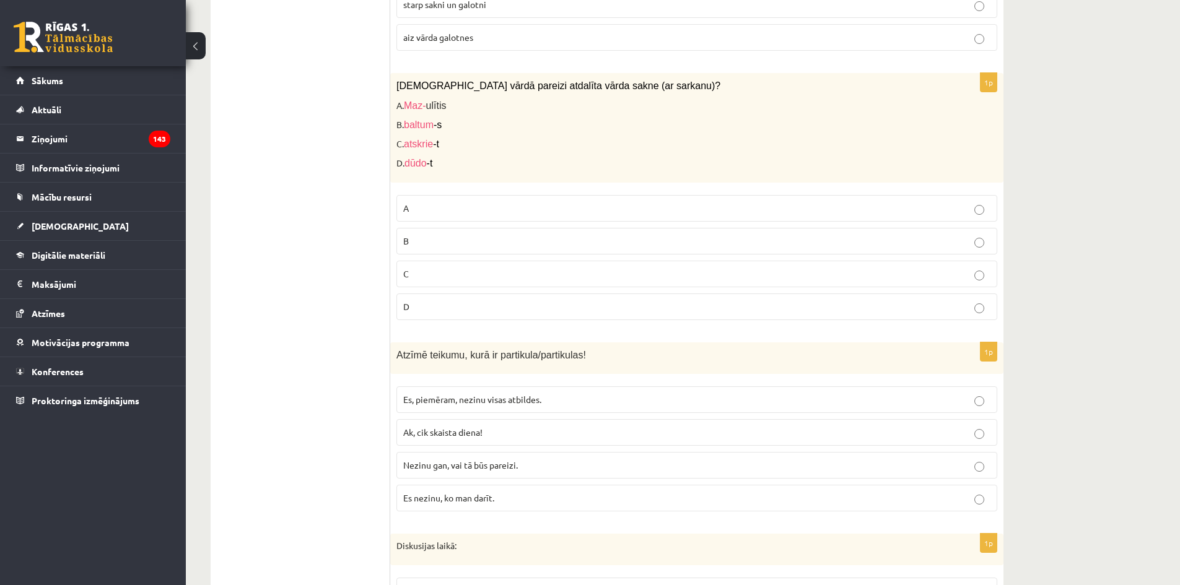
scroll to position [3407, 0]
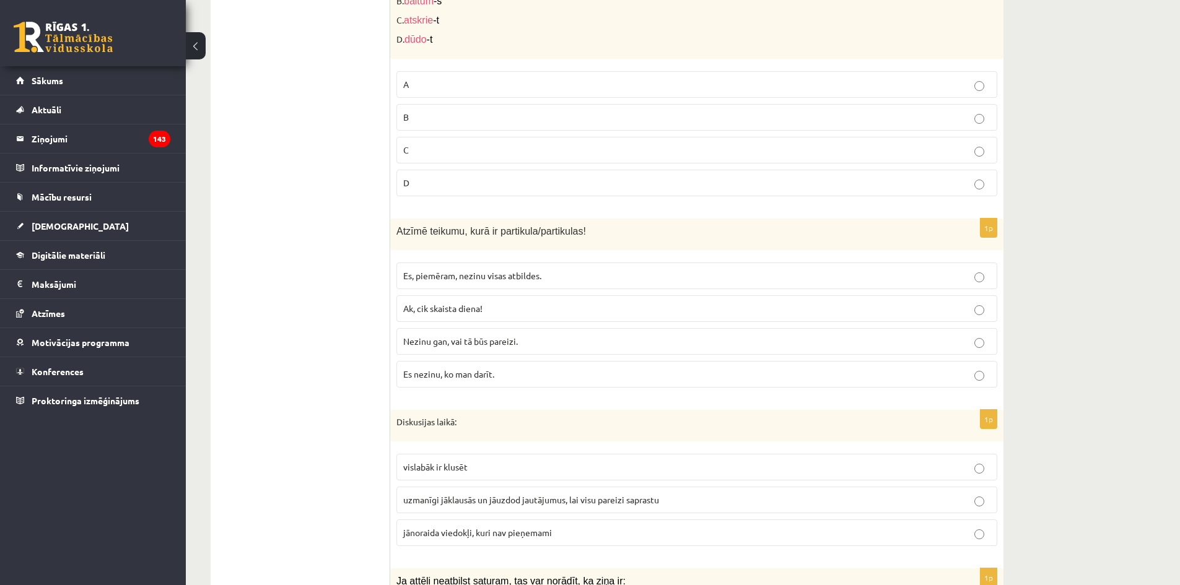
click at [496, 301] on label "Ak, cik skaista diena!" at bounding box center [696, 308] width 601 height 27
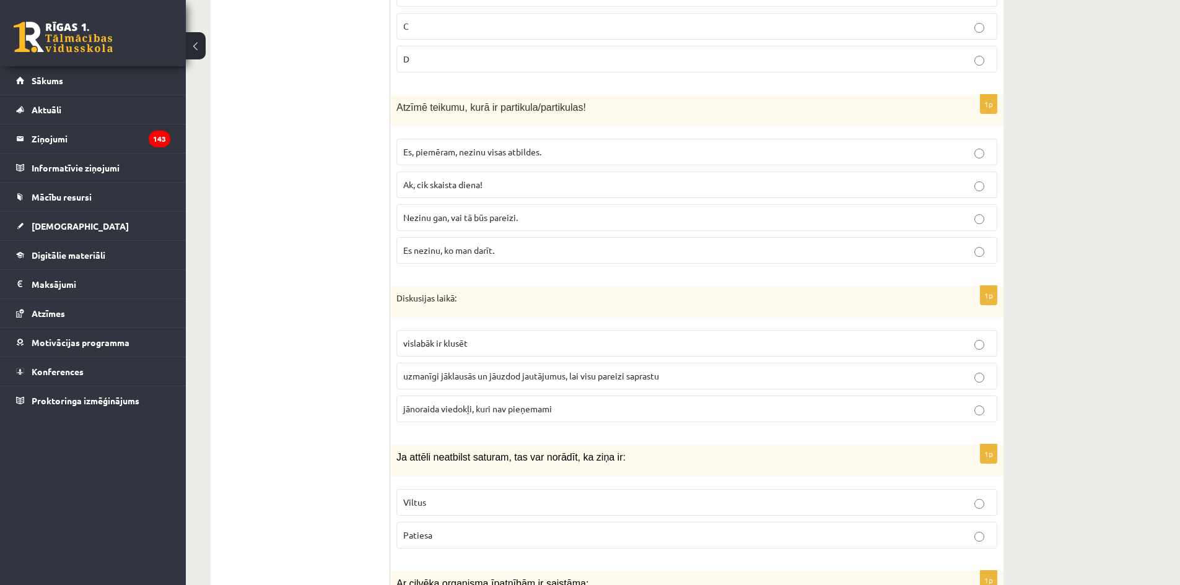
scroll to position [3593, 0]
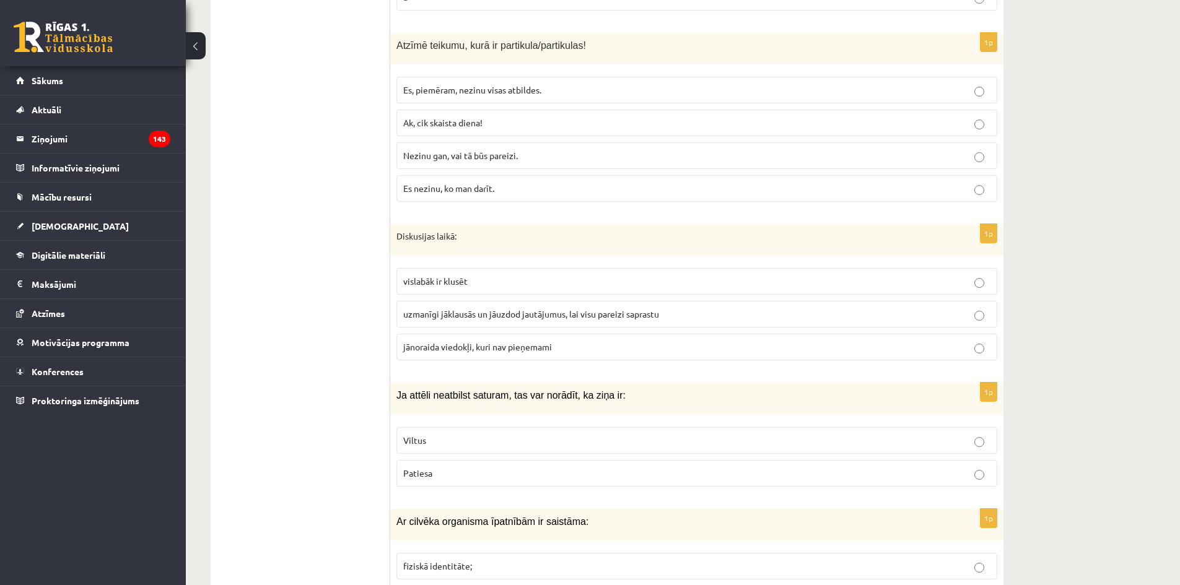
click at [556, 314] on span "uzmanīgi jāklausās un jāuzdod jautājumus, lai visu pareizi saprastu" at bounding box center [531, 314] width 256 height 11
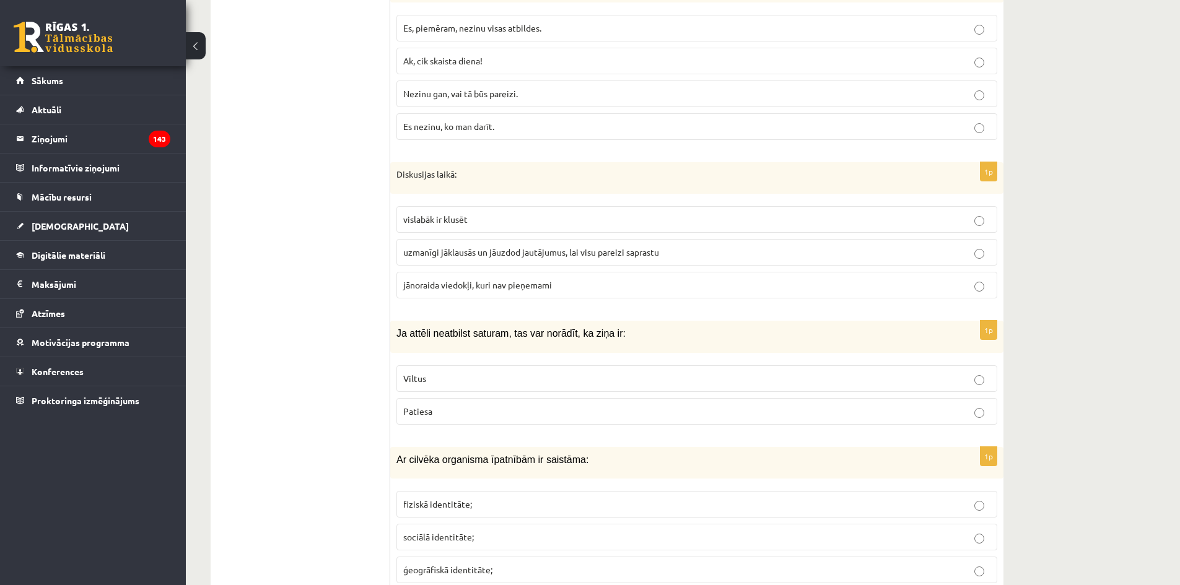
click at [545, 381] on p "Viltus" at bounding box center [696, 378] width 587 height 13
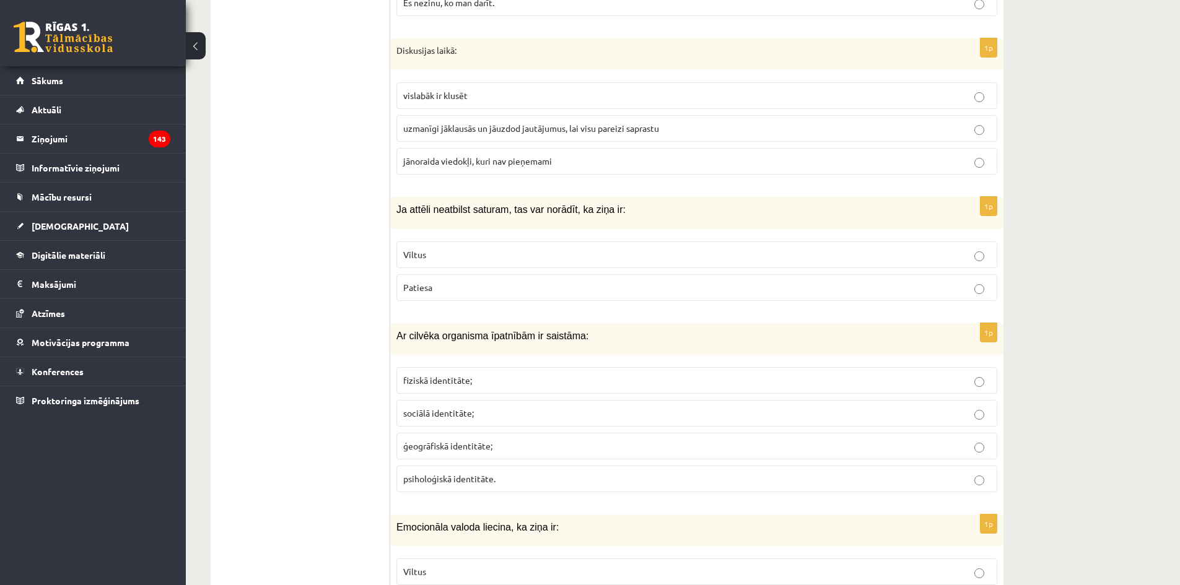
scroll to position [3841, 0]
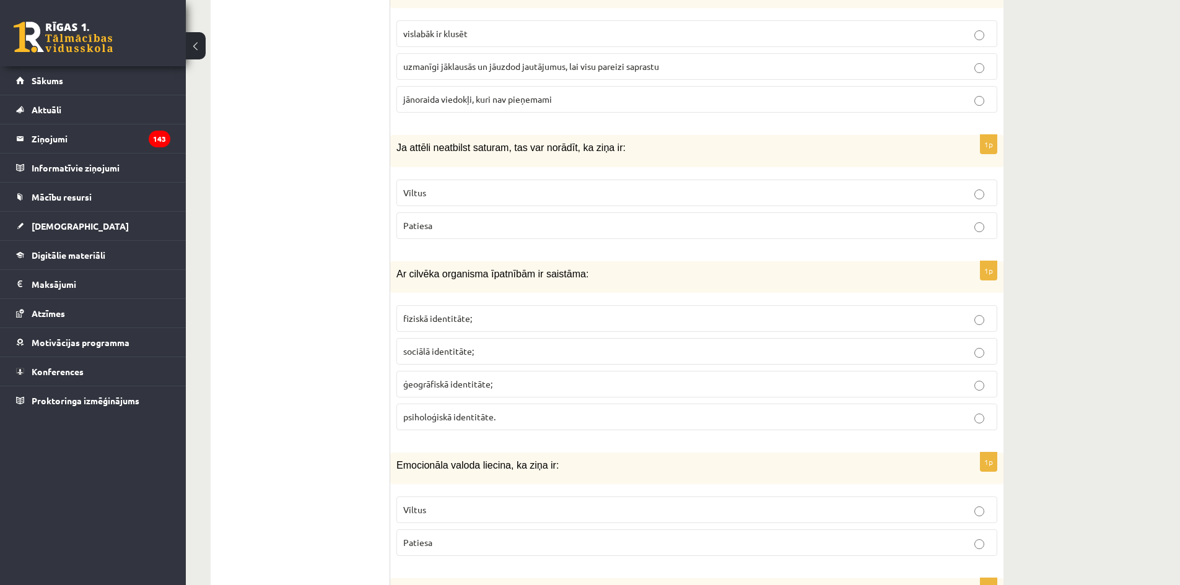
click at [580, 305] on label "fiziskā identitāte;" at bounding box center [696, 318] width 601 height 27
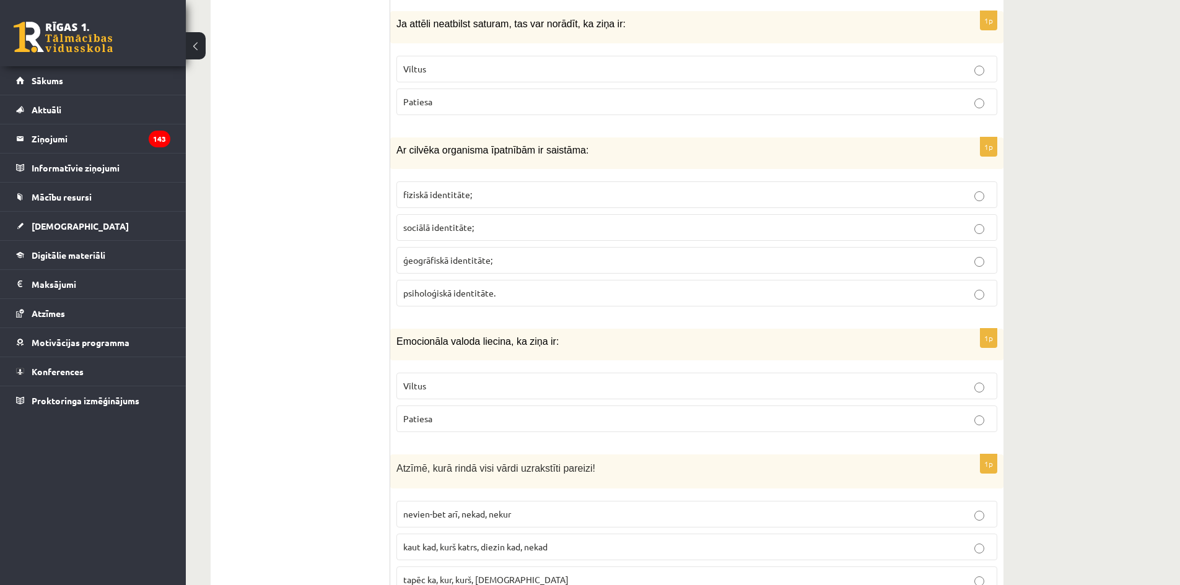
click at [523, 424] on p "Patiesa" at bounding box center [696, 419] width 587 height 13
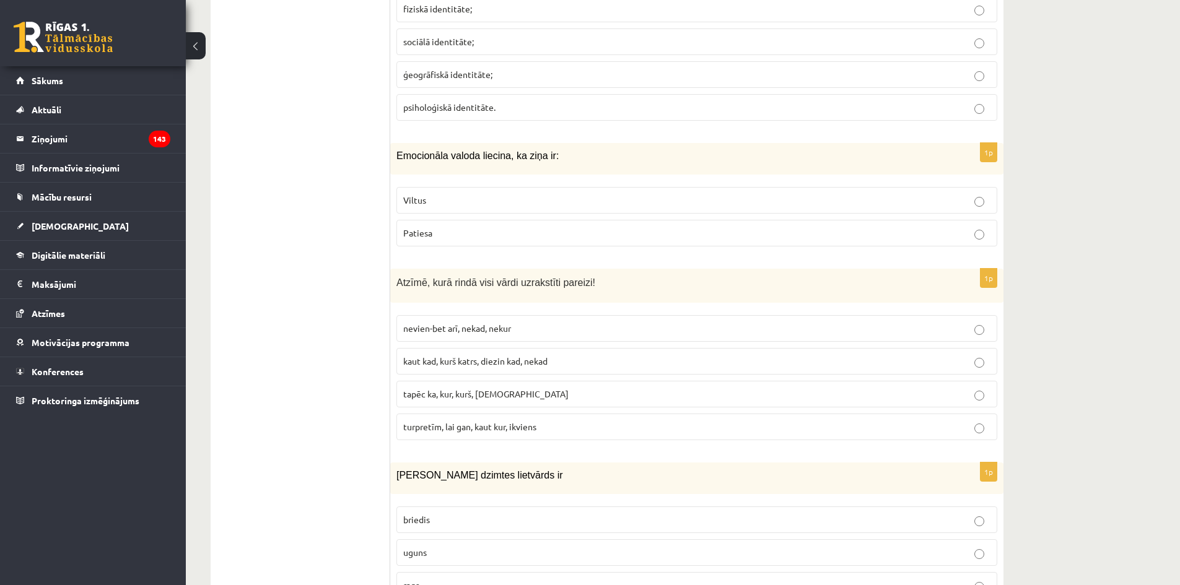
click at [558, 354] on label "kaut kad, kurš katrs, diezin kad, nekad" at bounding box center [696, 361] width 601 height 27
click at [563, 391] on p "tapēc ka, kur, kurš, neviens" at bounding box center [696, 394] width 587 height 13
click at [567, 425] on p "turpretīm, lai gan, kaut kur, ikviens" at bounding box center [696, 427] width 587 height 13
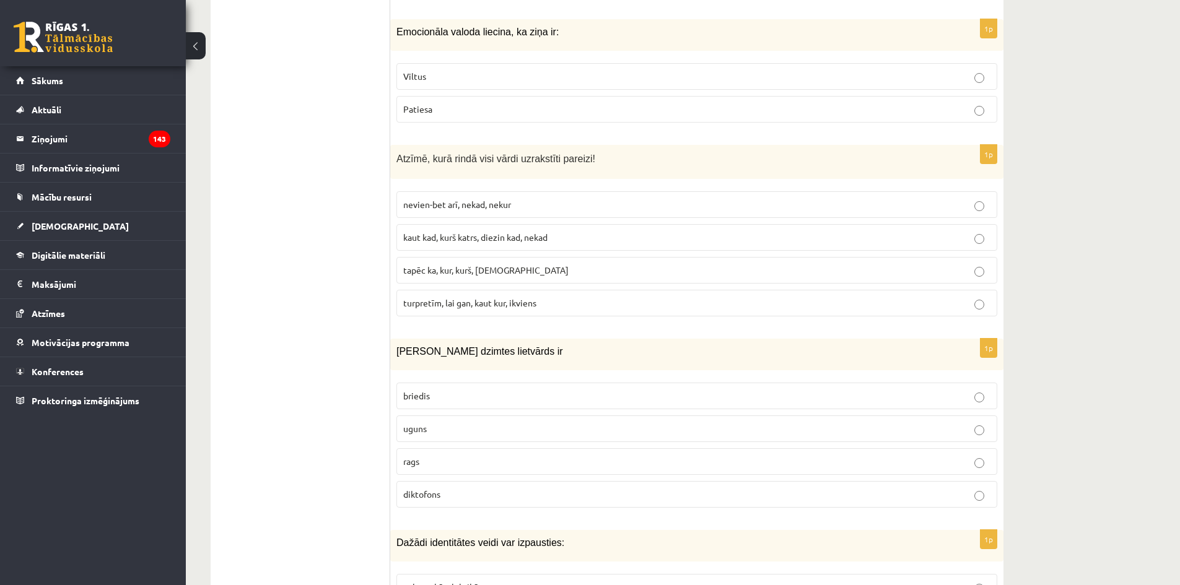
scroll to position [4336, 0]
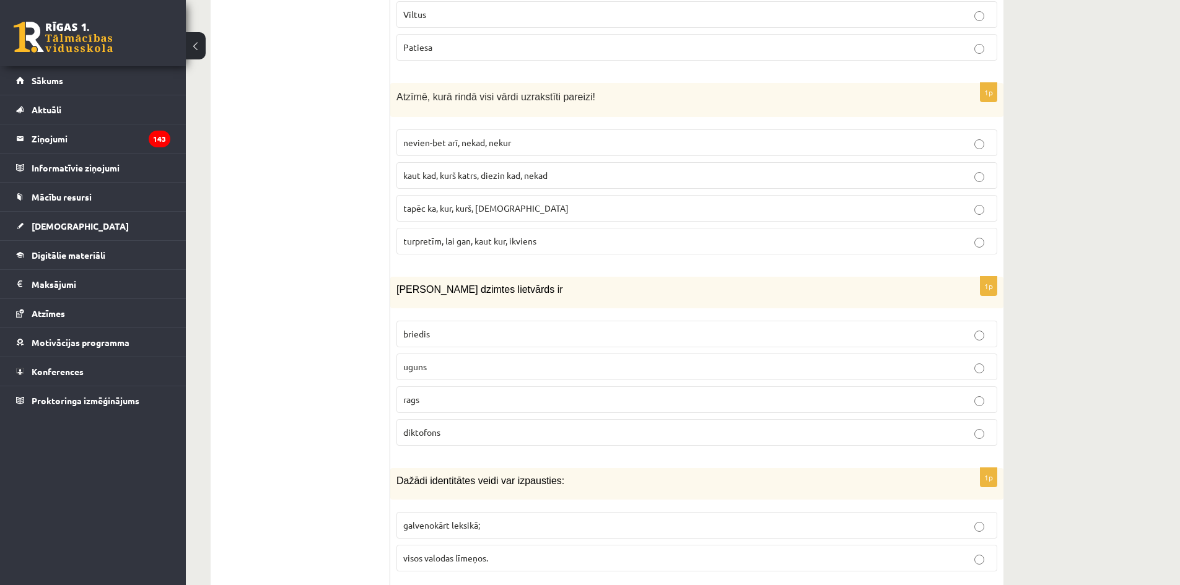
click at [504, 396] on p "rags" at bounding box center [696, 399] width 587 height 13
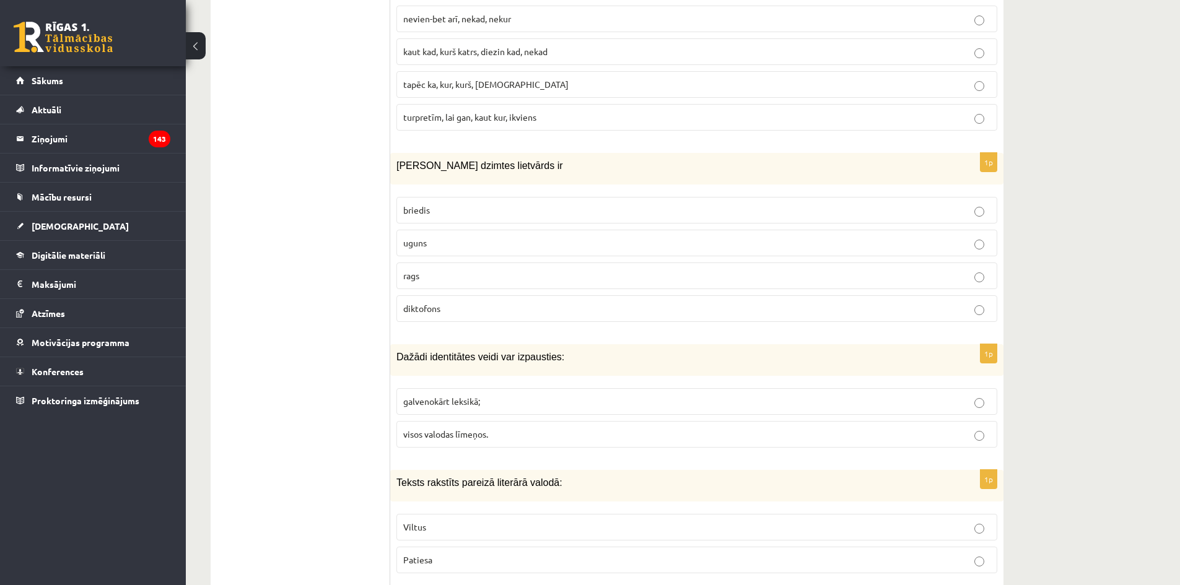
click at [563, 431] on p "visos valodas līmeņos." at bounding box center [696, 434] width 587 height 13
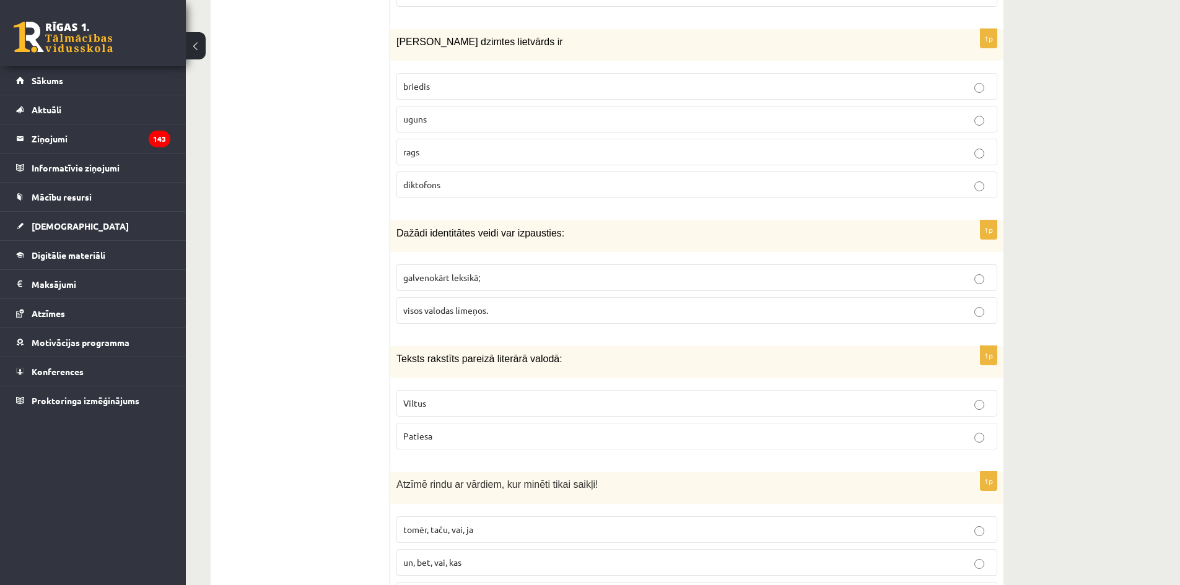
click at [578, 281] on p "galvenokārt leksikā;" at bounding box center [696, 277] width 587 height 13
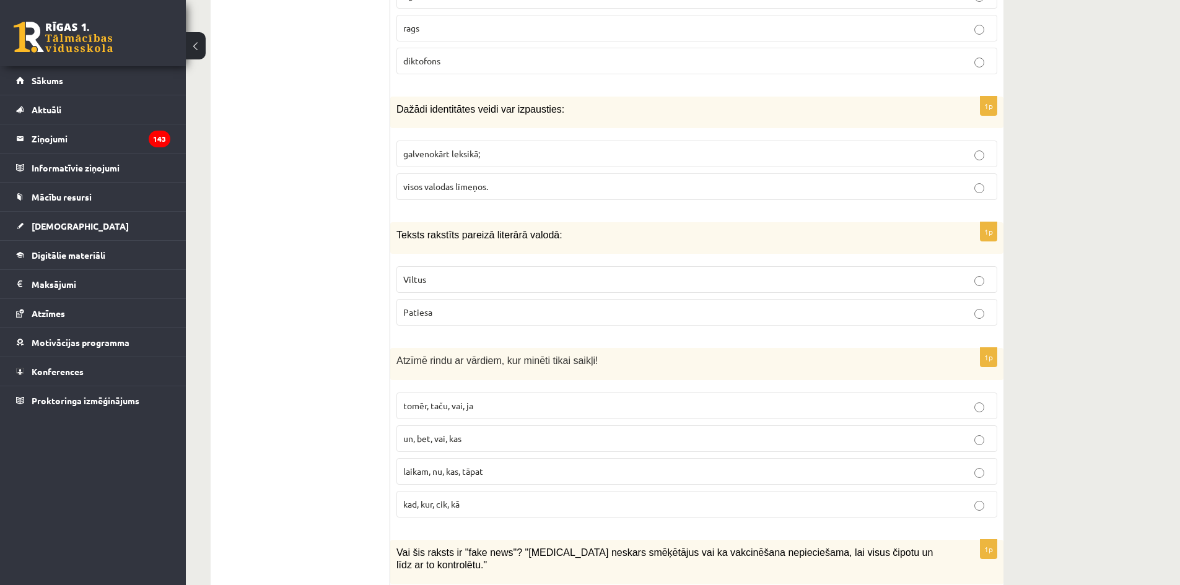
click at [460, 305] on label "Patiesa" at bounding box center [696, 312] width 601 height 27
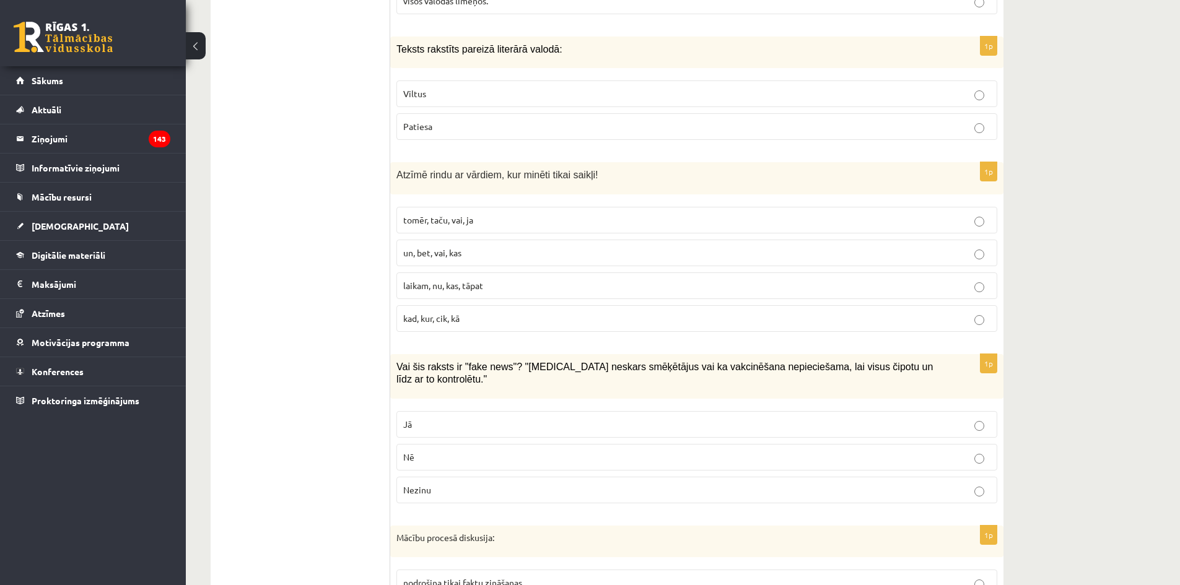
click at [474, 269] on fieldset "tomēr, taču, vai, ja un, bet, vai, kas laikam, nu, kas, tāpat kad, kur, cik, kā" at bounding box center [696, 268] width 601 height 135
click at [472, 248] on p "un, bet, vai, kas" at bounding box center [696, 253] width 587 height 13
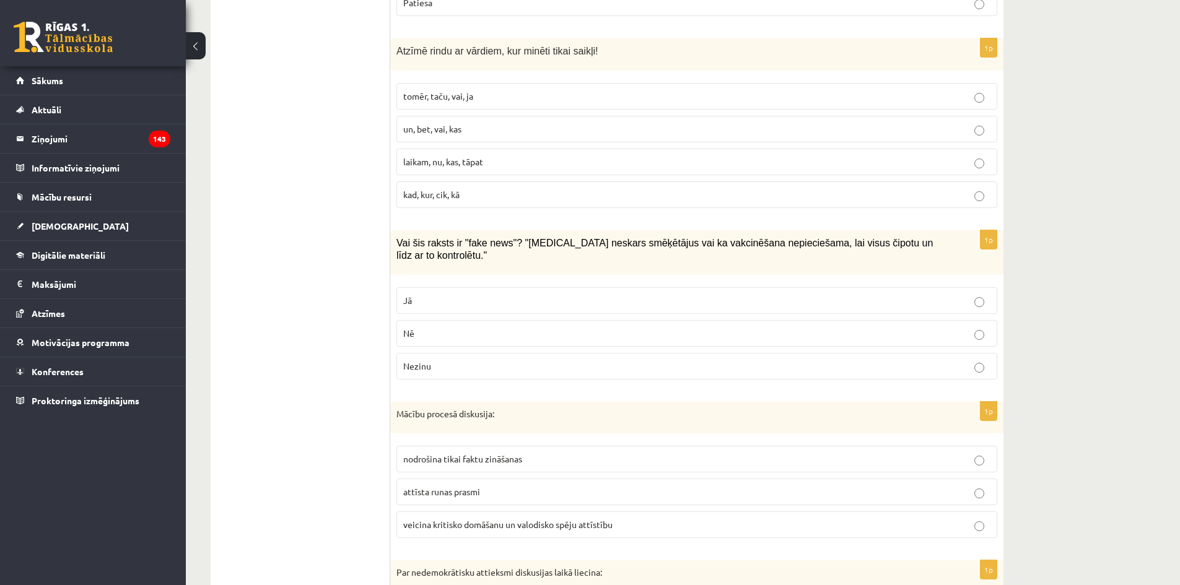
click at [479, 294] on p "Jā" at bounding box center [696, 300] width 587 height 13
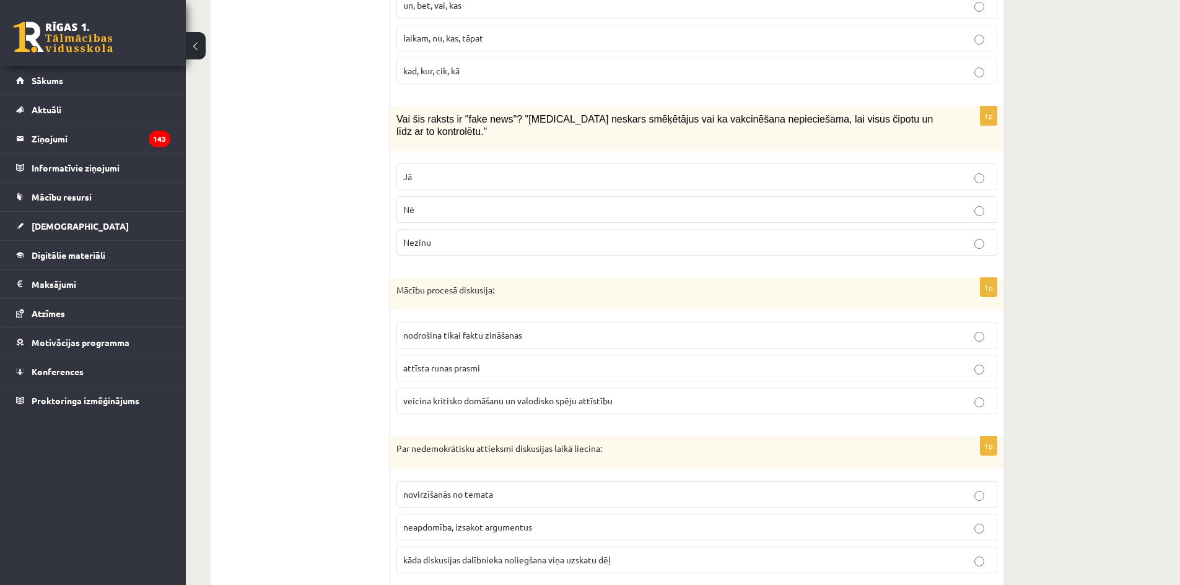
click at [526, 395] on span "veicina kritisko domāšanu un valodisko spēju attīstību" at bounding box center [507, 400] width 209 height 11
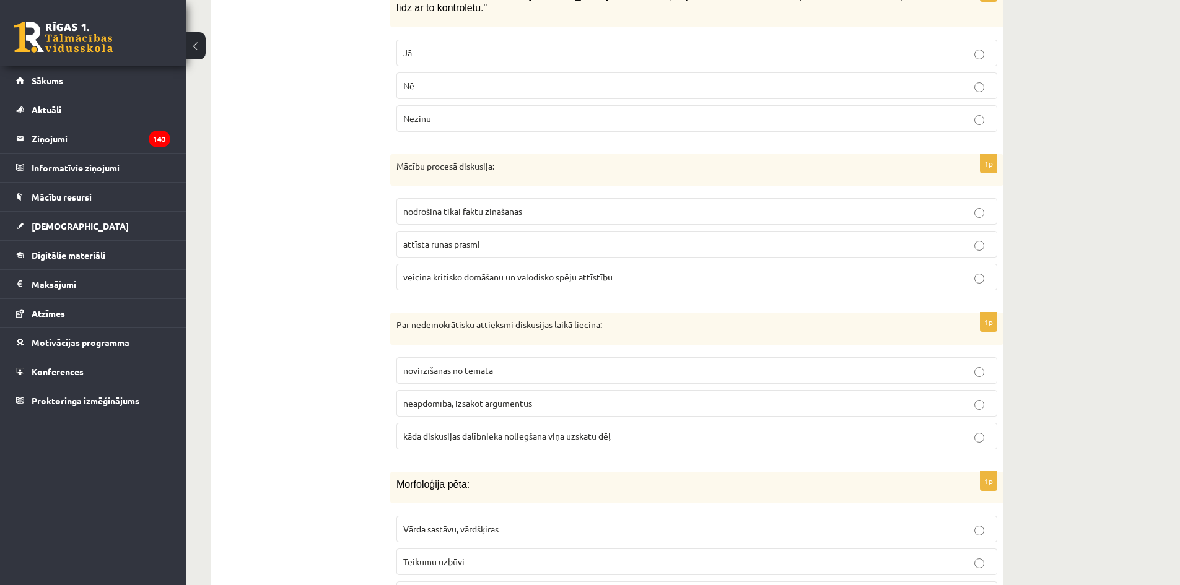
scroll to position [5328, 0]
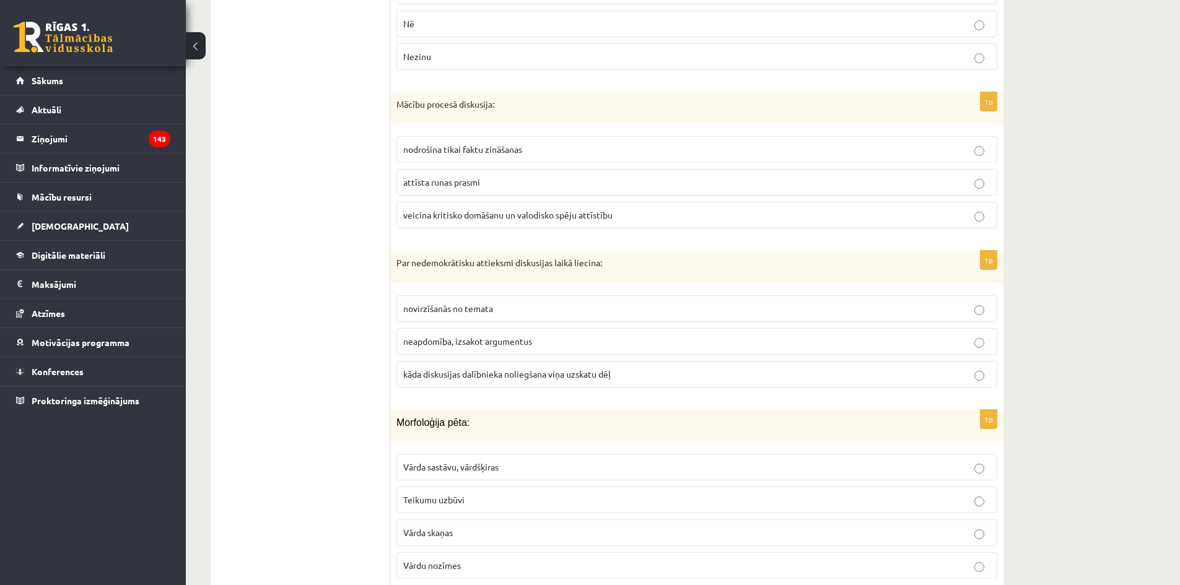
click at [530, 361] on label "kāda diskusijas dalībnieka noliegšana viņa uzskatu dēļ" at bounding box center [696, 374] width 601 height 27
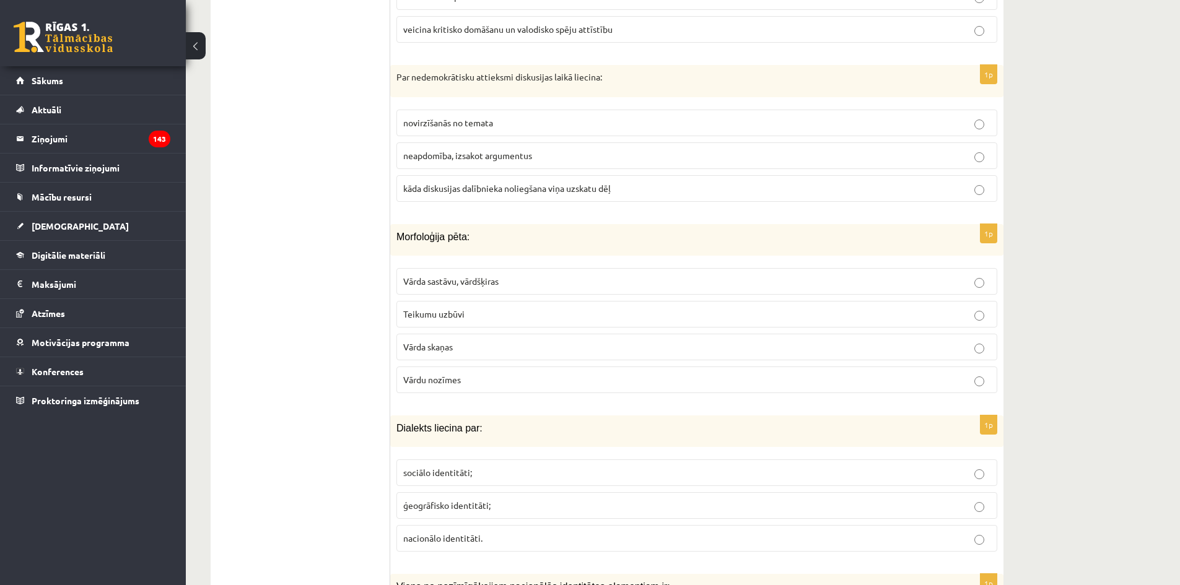
click at [520, 275] on p "Vārda sastāvu, vārdšķiras" at bounding box center [696, 281] width 587 height 13
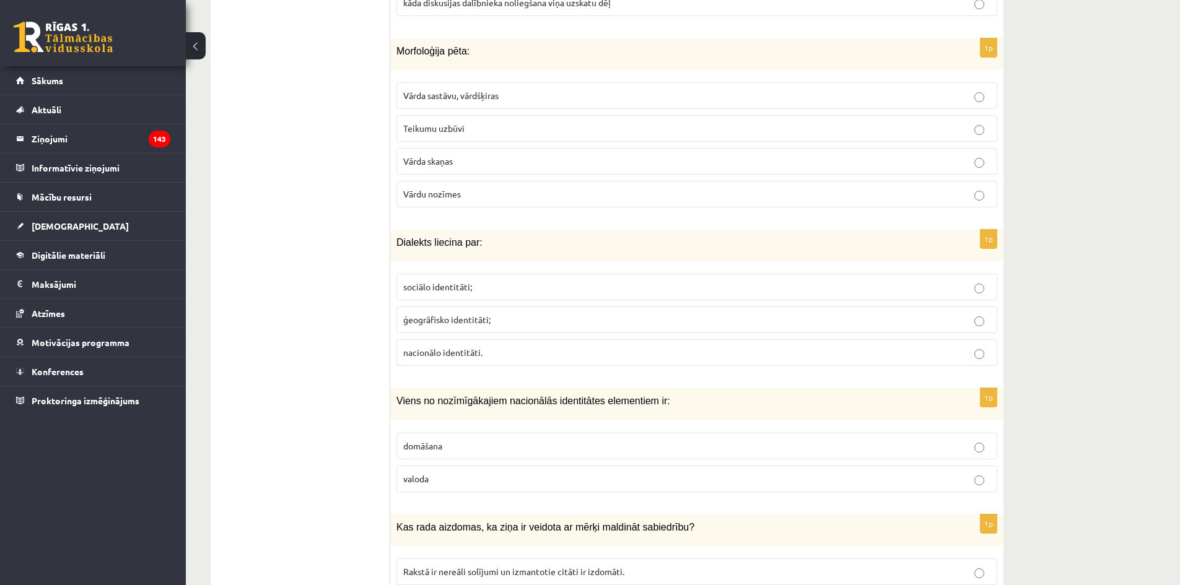
click at [502, 274] on label "sociālo identitāti;" at bounding box center [696, 287] width 601 height 27
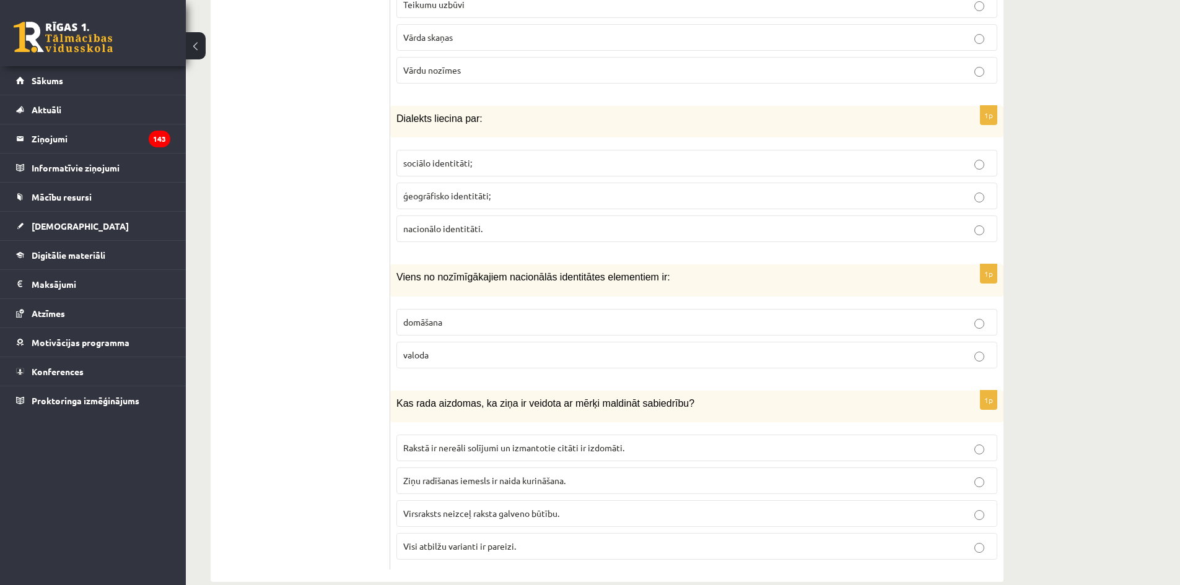
scroll to position [5832, 0]
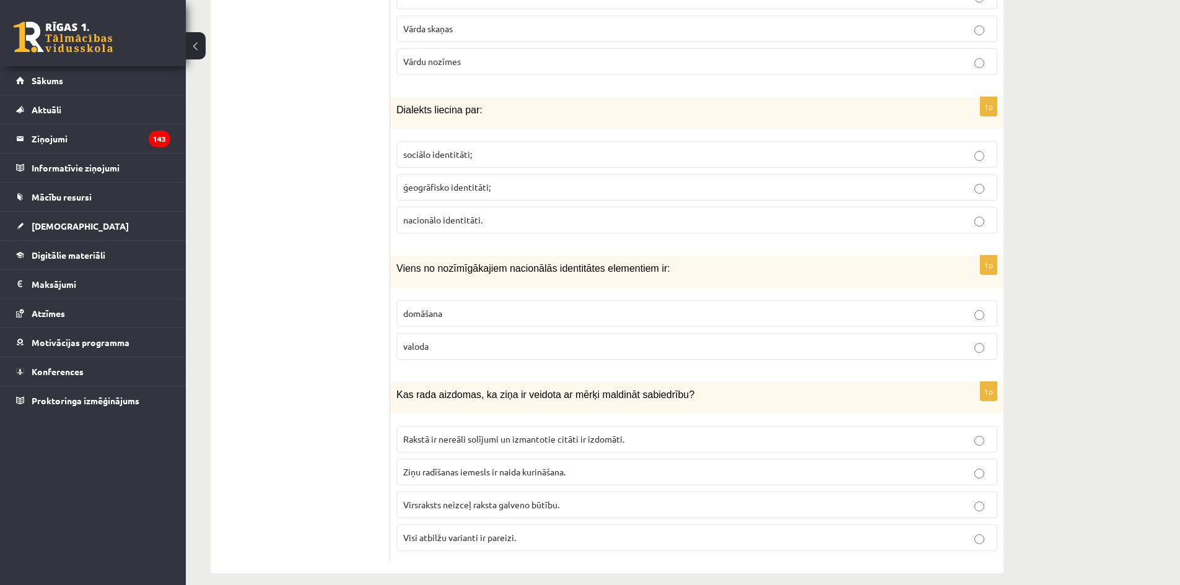
click at [498, 307] on p "domāšana" at bounding box center [696, 313] width 587 height 13
click at [488, 340] on p "valoda" at bounding box center [696, 346] width 587 height 13
click at [483, 426] on label "Rakstā ir nereāli solījumi un izmantotie citāti ir izdomāti." at bounding box center [696, 439] width 601 height 27
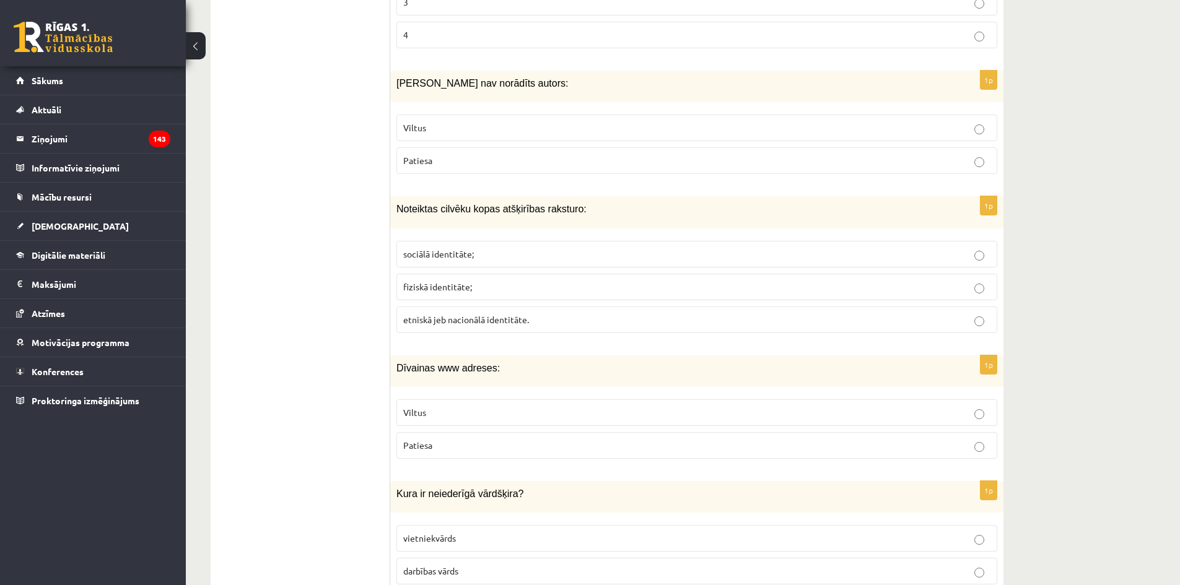
scroll to position [0, 0]
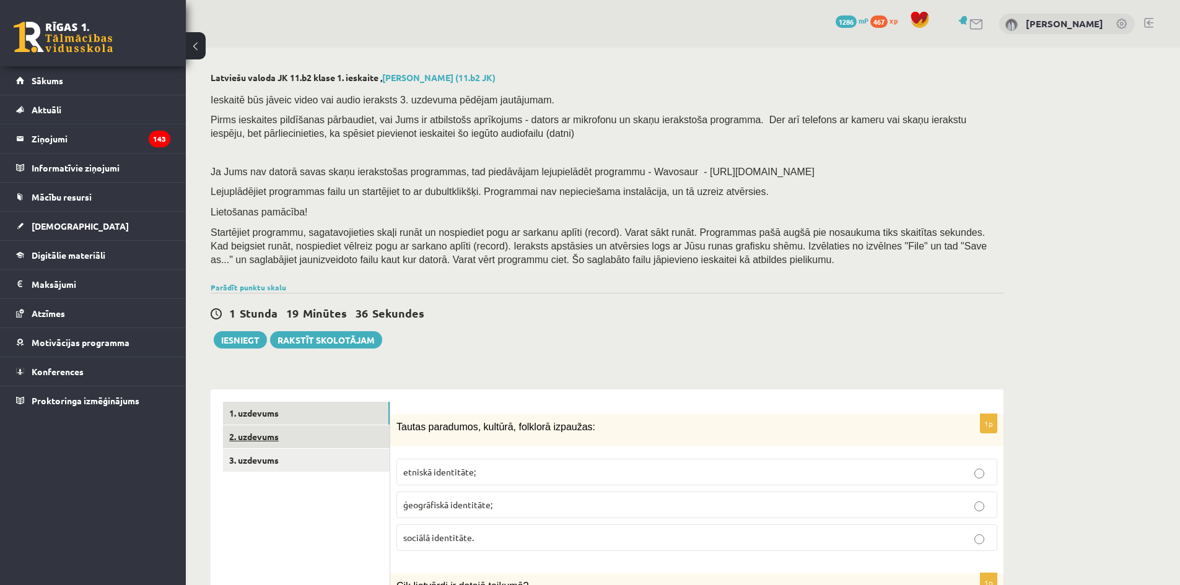
click at [320, 444] on link "2. uzdevums" at bounding box center [306, 437] width 167 height 23
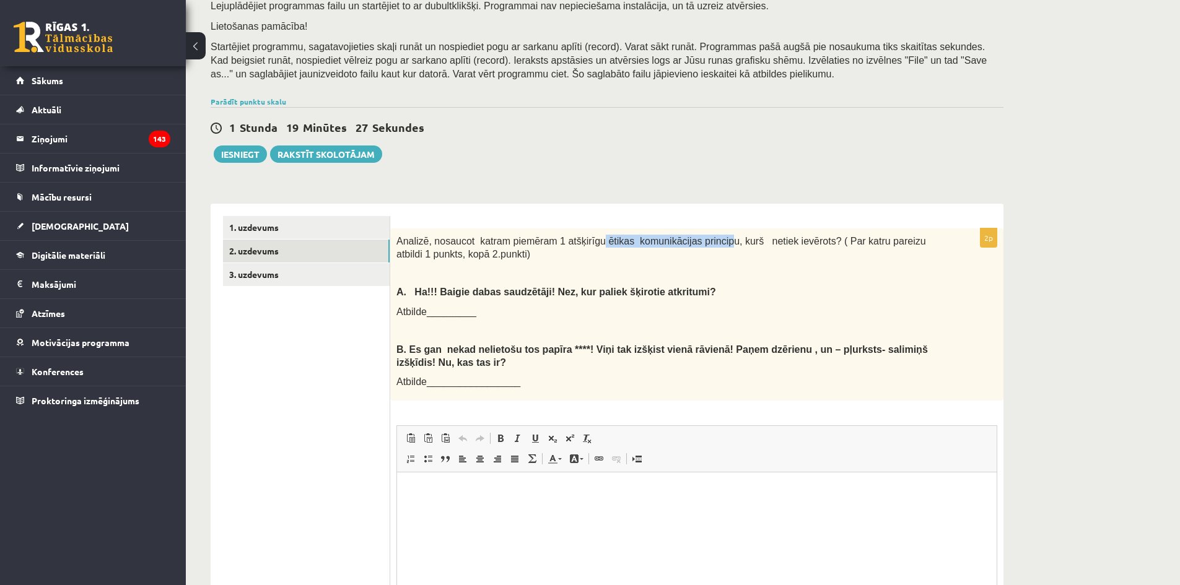
drag, startPoint x: 586, startPoint y: 239, endPoint x: 705, endPoint y: 246, distance: 119.1
click at [705, 246] on span "Analizē, nosaucot katram piemēram 1 atšķirīgu ētikas komunikācijas principu, ku…" at bounding box center [661, 248] width 530 height 24
click at [706, 243] on span "Analizē, nosaucot katram piemēram 1 atšķirīgu ētikas komunikācijas principu, ku…" at bounding box center [661, 248] width 530 height 24
drag, startPoint x: 708, startPoint y: 242, endPoint x: 588, endPoint y: 243, distance: 120.2
click at [588, 243] on span "Analizē, nosaucot katram piemēram 1 atšķirīgu ētikas komunikācijas principu, ku…" at bounding box center [661, 248] width 530 height 24
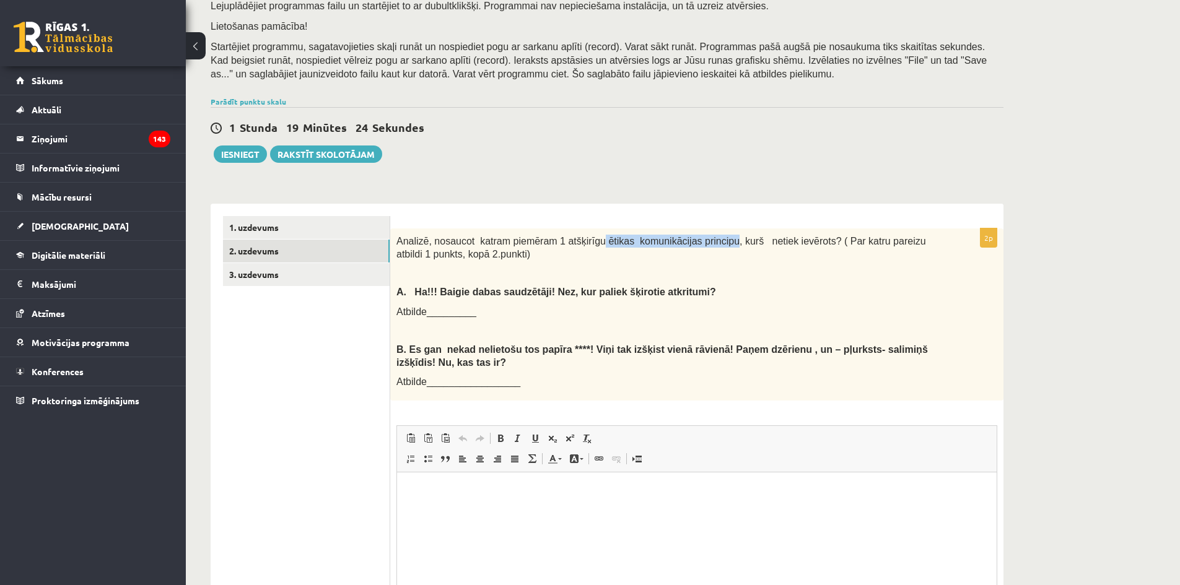
copy span "ētikas komunikācijas principu"
click at [613, 268] on p at bounding box center [665, 273] width 539 height 12
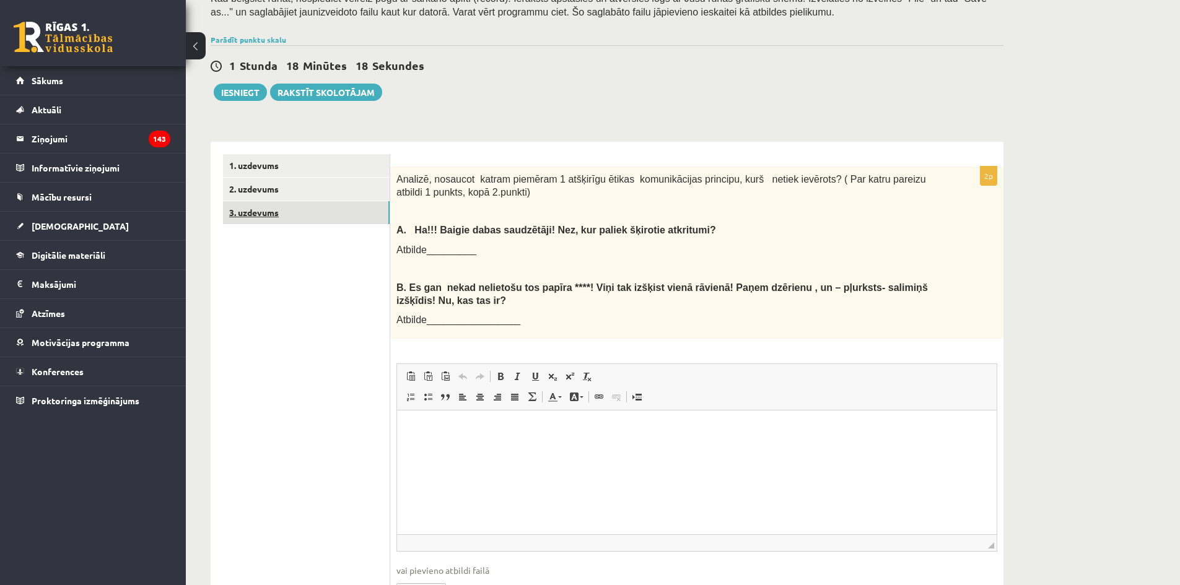
click at [296, 217] on link "3. uzdevums" at bounding box center [306, 212] width 167 height 23
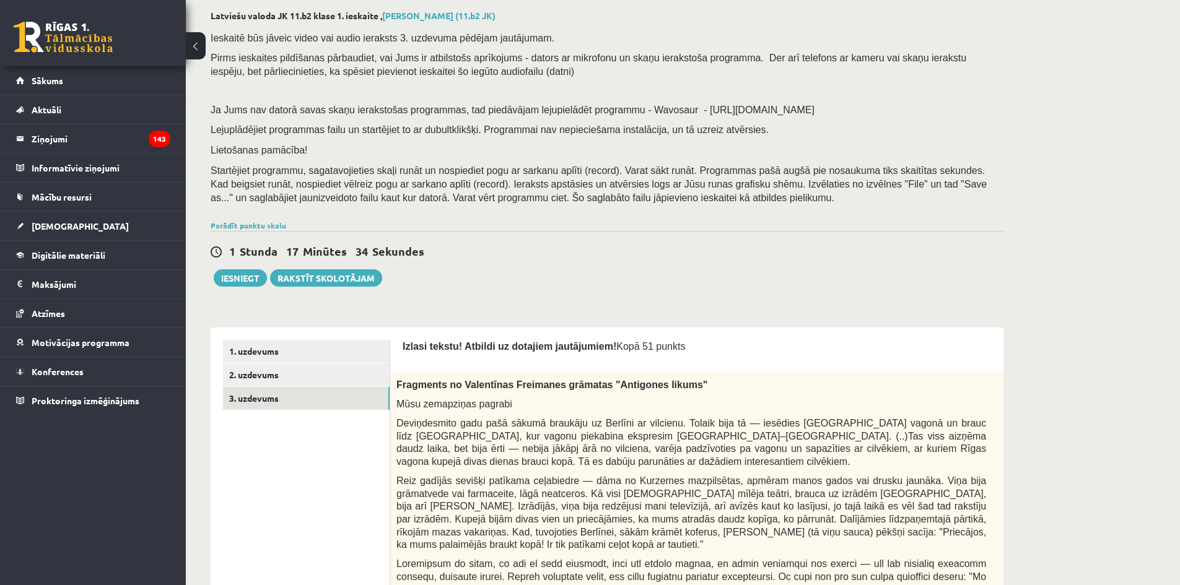
scroll to position [0, 0]
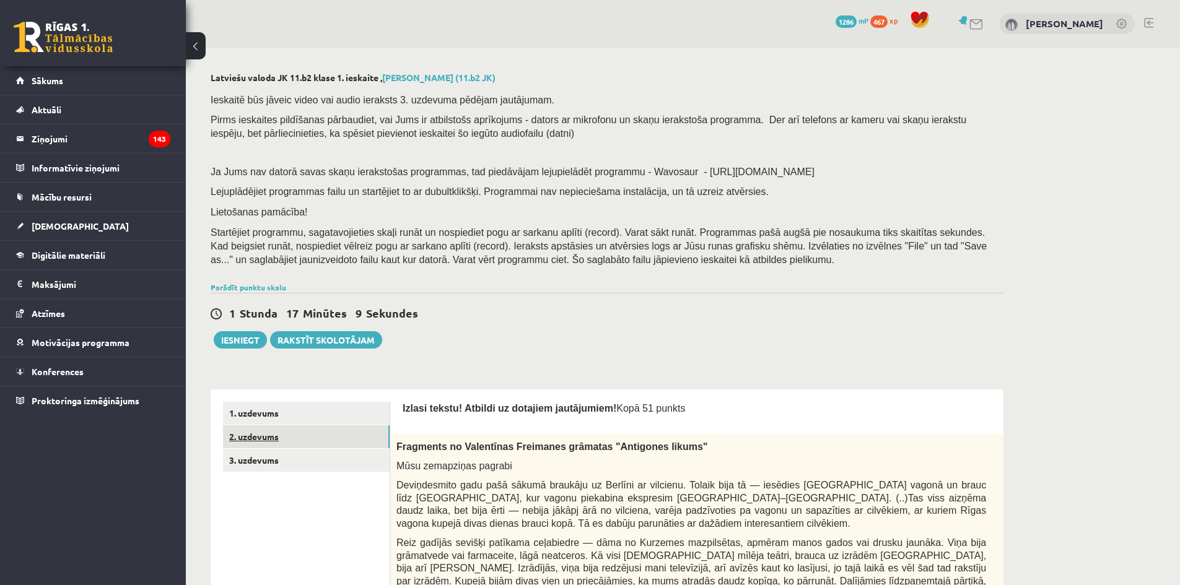
click at [344, 437] on link "2. uzdevums" at bounding box center [306, 437] width 167 height 23
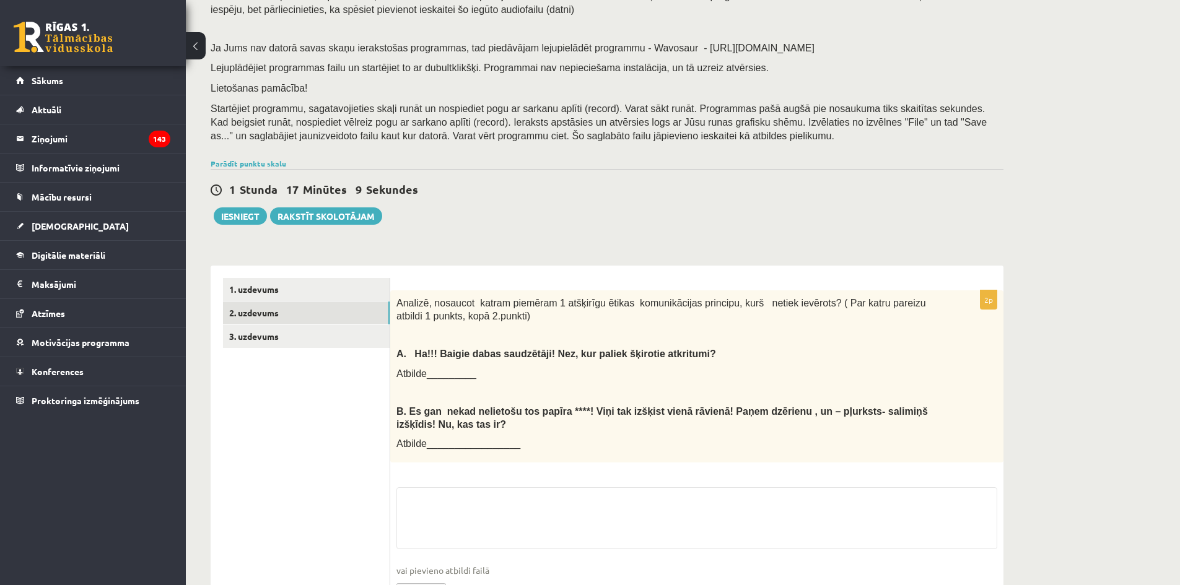
scroll to position [199, 0]
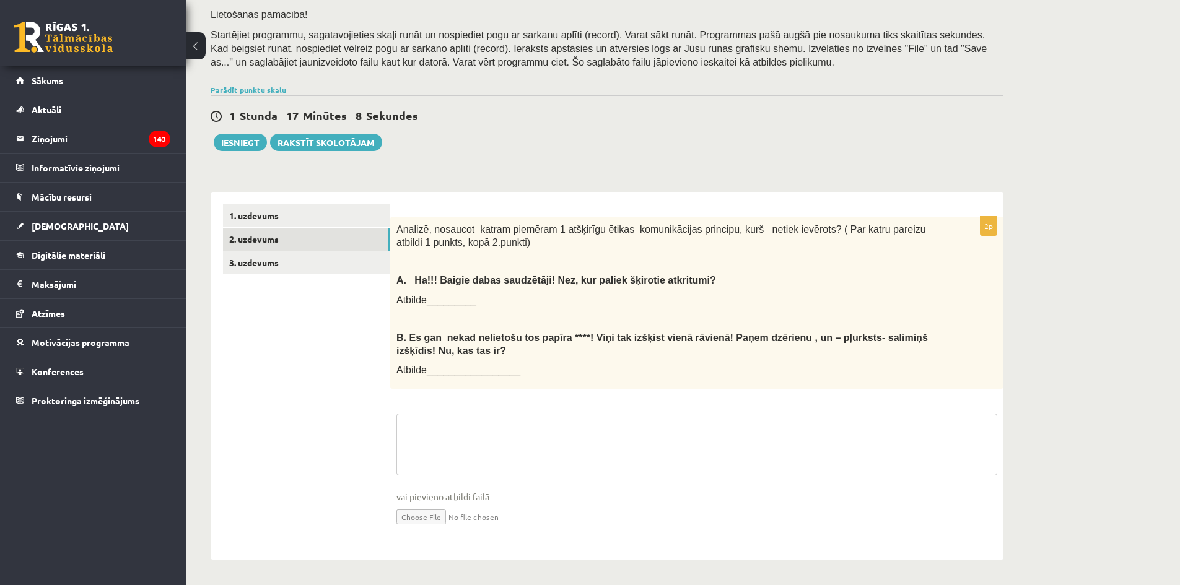
click at [584, 439] on fieldset "vai pievieno atbildi failā Iesniegtā atbilde" at bounding box center [696, 478] width 601 height 128
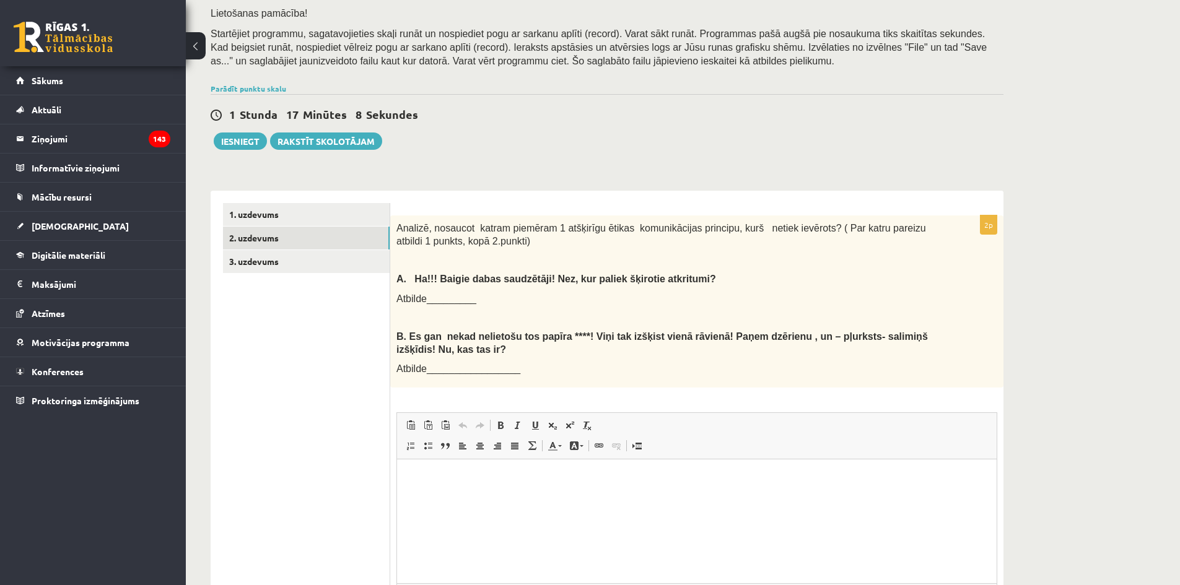
scroll to position [0, 0]
click at [607, 486] on html at bounding box center [697, 479] width 600 height 38
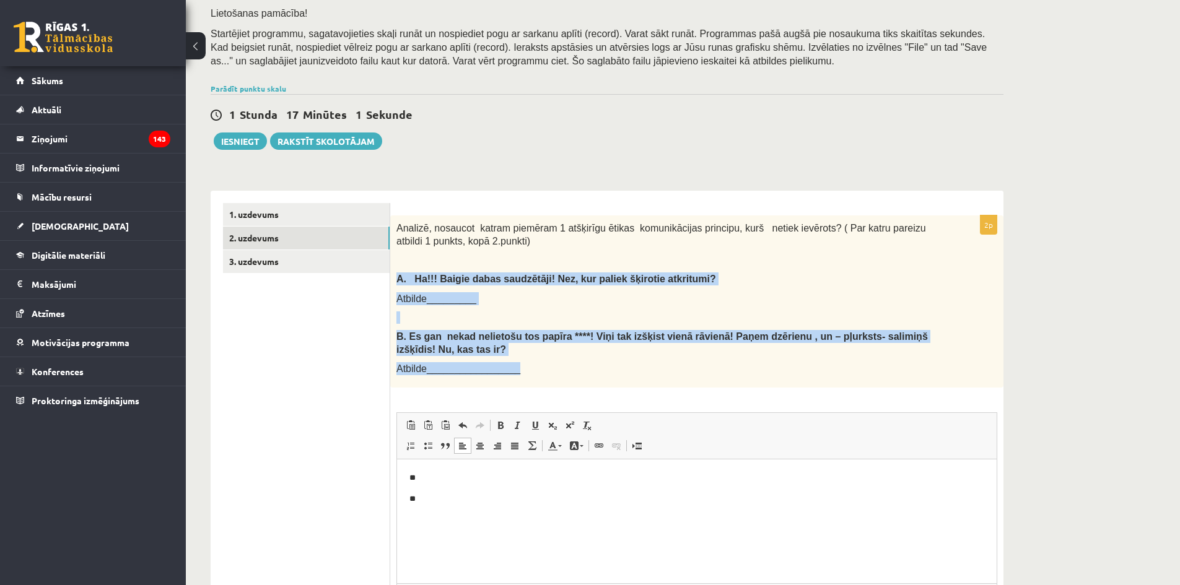
drag, startPoint x: 393, startPoint y: 274, endPoint x: 521, endPoint y: 368, distance: 158.7
click at [521, 368] on div "Analizē, nosaucot katram piemēram 1 atšķirīgu ētikas komunikācijas principu, ku…" at bounding box center [696, 302] width 613 height 172
copy div "A. Ha!!! Baigie dabas saudzētāji! Nez, kur paliek šķirotie atkritumi? Atbilde__…"
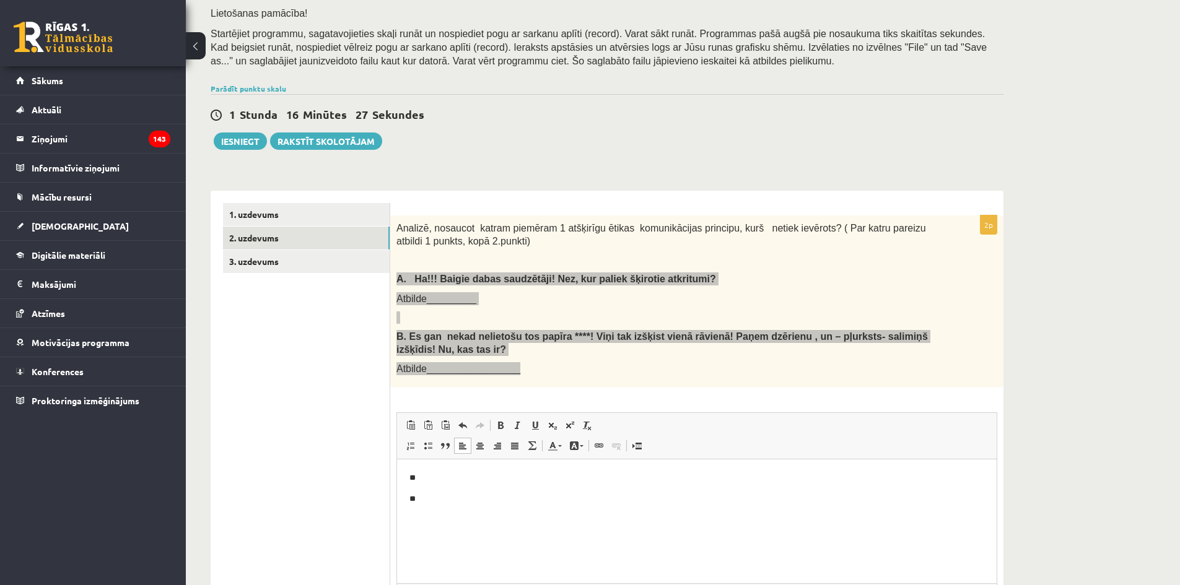
click at [612, 506] on html "** **" at bounding box center [697, 489] width 600 height 58
click at [595, 497] on html "**" at bounding box center [697, 479] width 600 height 38
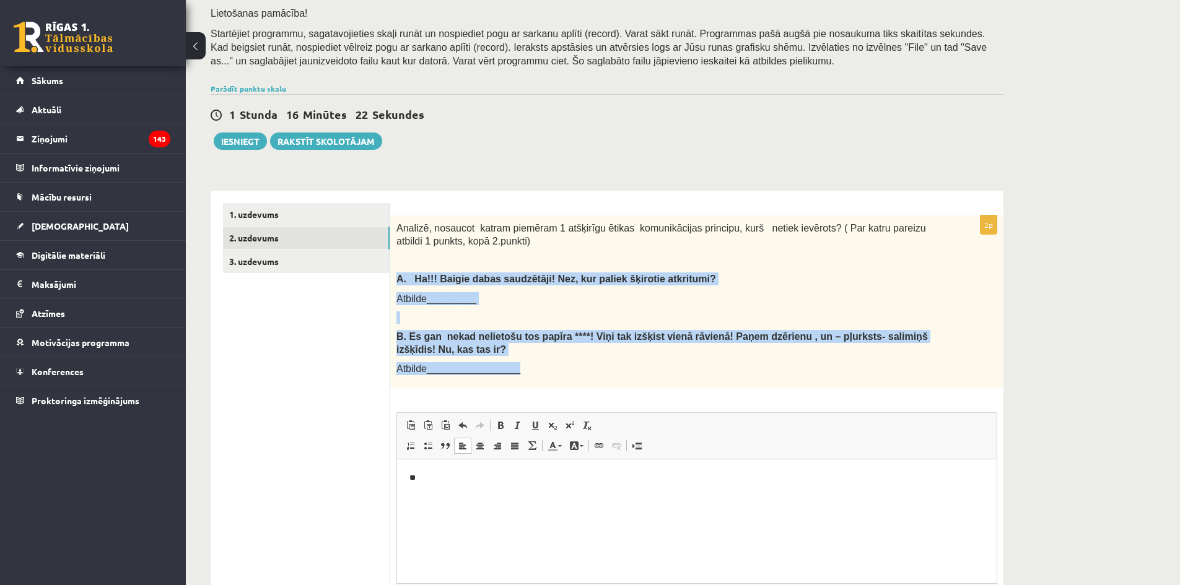
click at [577, 316] on p at bounding box center [665, 318] width 539 height 12
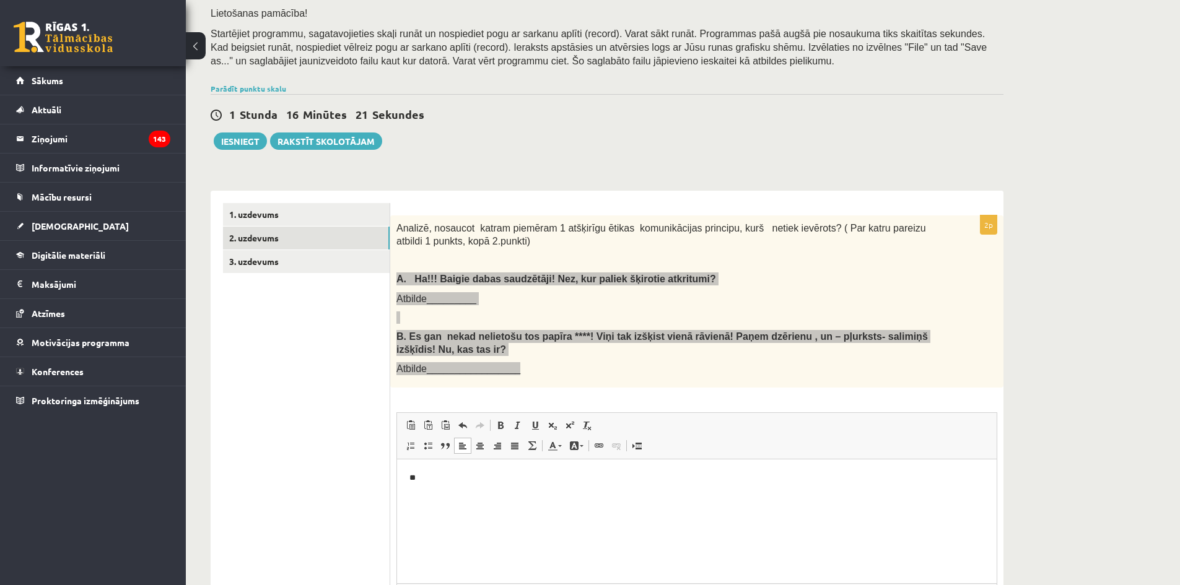
click at [504, 497] on html "**" at bounding box center [697, 479] width 600 height 38
click at [647, 502] on p "**********" at bounding box center [696, 499] width 575 height 13
click at [820, 502] on p "**********" at bounding box center [696, 499] width 575 height 13
click at [864, 474] on p "**********" at bounding box center [696, 478] width 575 height 13
drag, startPoint x: 465, startPoint y: 479, endPoint x: 422, endPoint y: 478, distance: 43.4
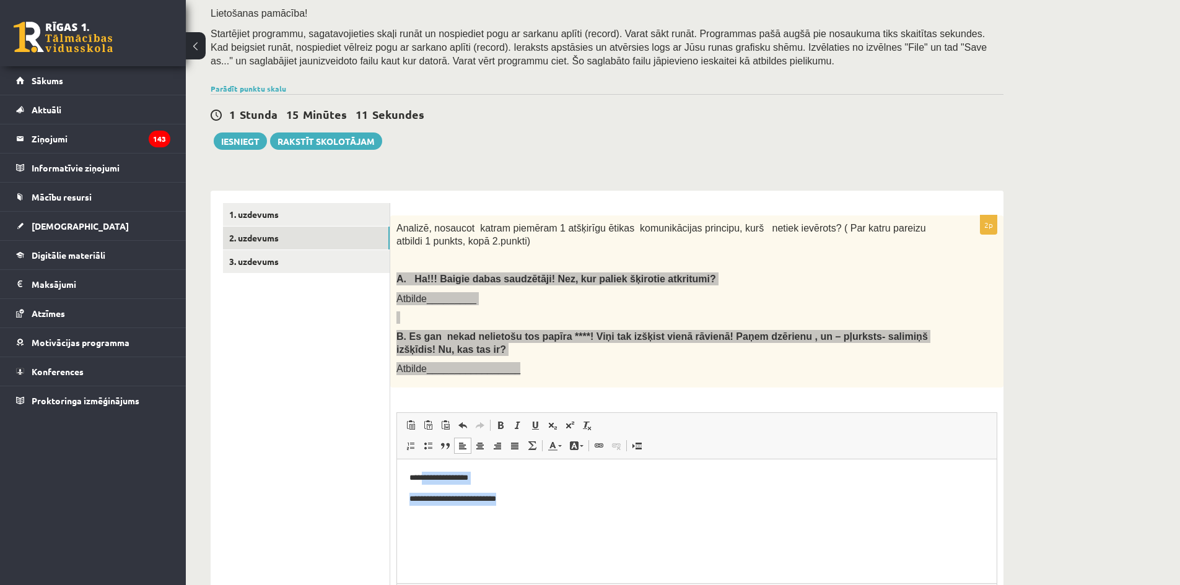
click at [422, 478] on body "**********" at bounding box center [696, 488] width 575 height 33
click at [422, 478] on p "**********" at bounding box center [696, 478] width 575 height 13
drag, startPoint x: 530, startPoint y: 504, endPoint x: 418, endPoint y: 475, distance: 115.8
click at [418, 475] on body "**********" at bounding box center [696, 488] width 575 height 33
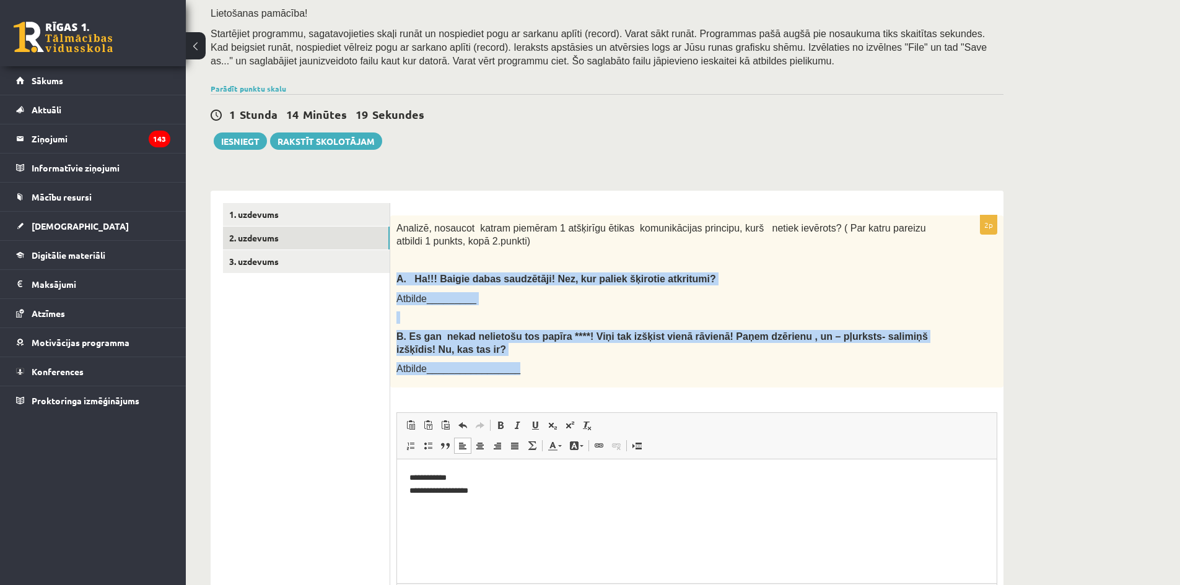
click at [514, 298] on p "Atbilde_________" at bounding box center [665, 298] width 539 height 13
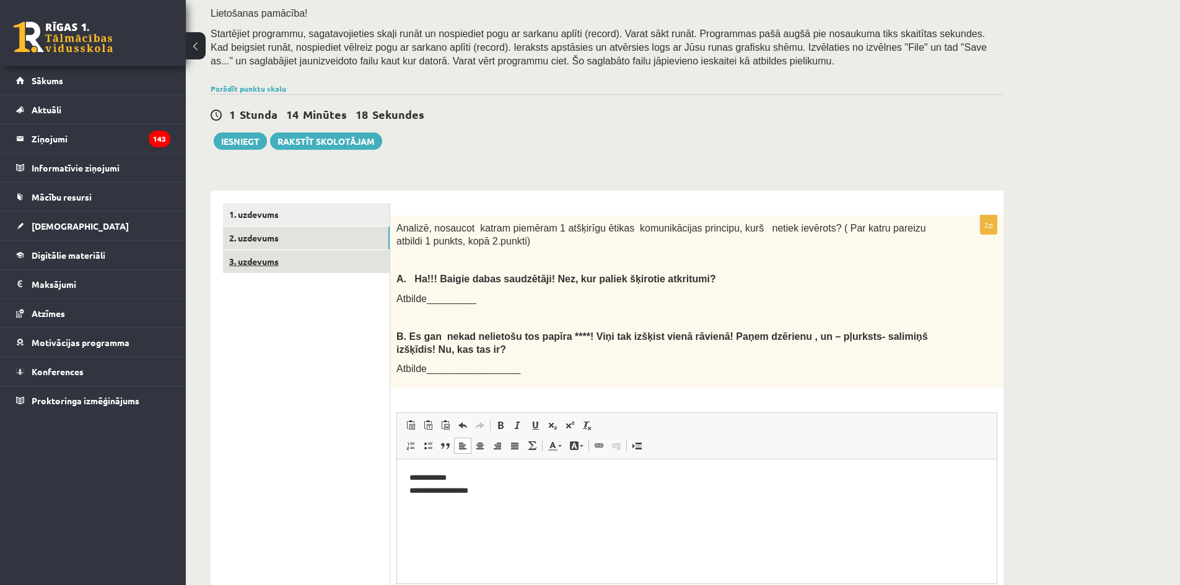
click at [323, 255] on link "3. uzdevums" at bounding box center [306, 261] width 167 height 23
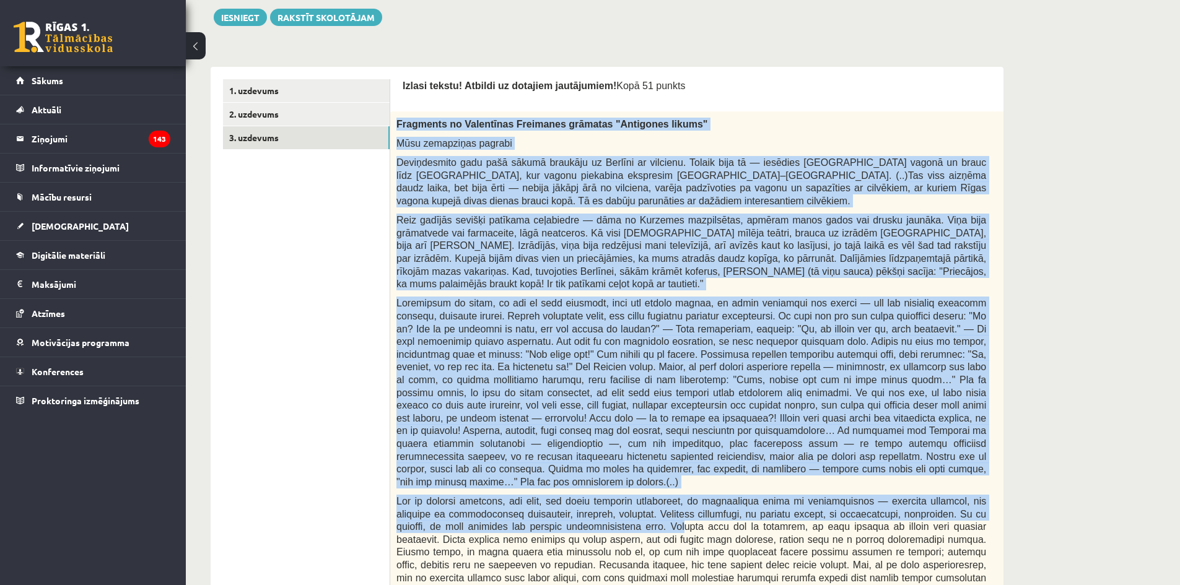
scroll to position [632, 0]
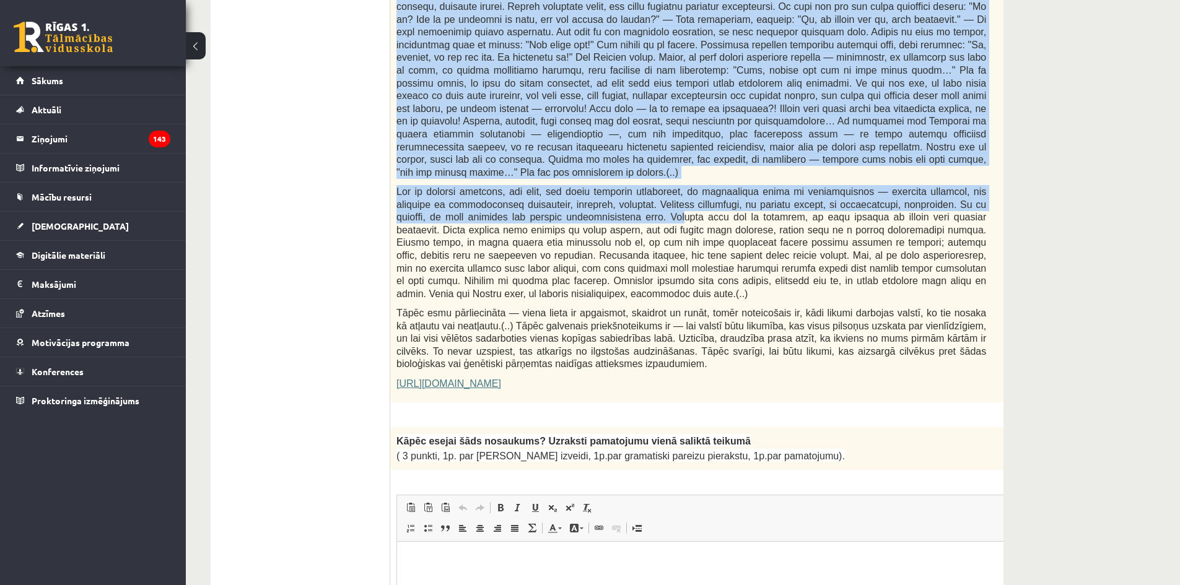
drag, startPoint x: 395, startPoint y: 123, endPoint x: 797, endPoint y: 423, distance: 501.4
copy form "Fragments no Valentīnas Freimanes grāmatas "Antigones likums" Mūsu zemapziņas p…"
click at [419, 248] on span at bounding box center [691, 242] width 590 height 113
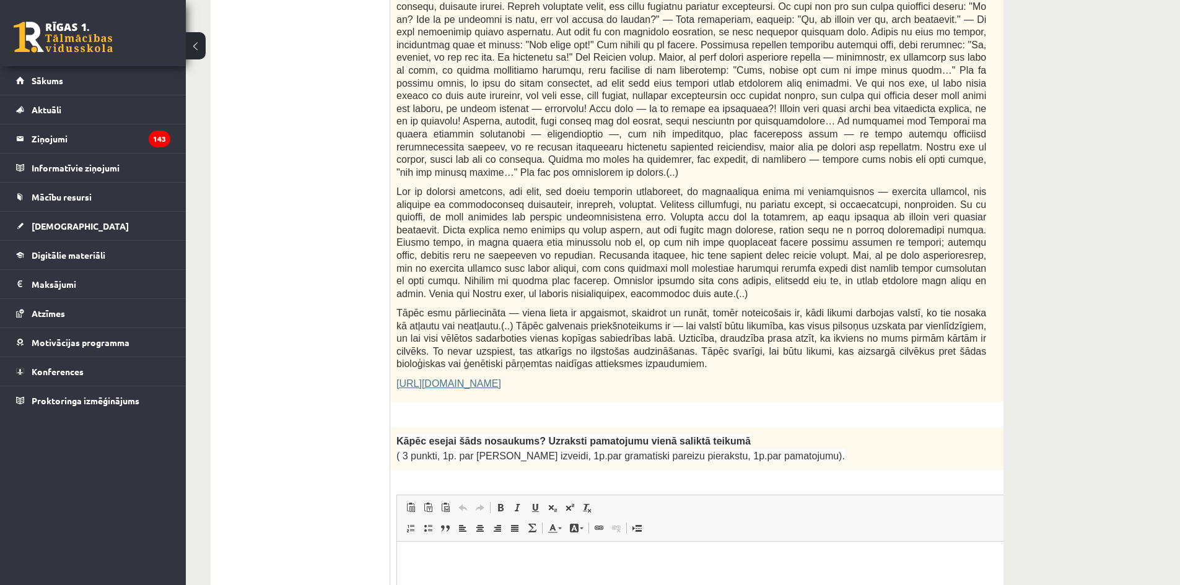
scroll to position [385, 0]
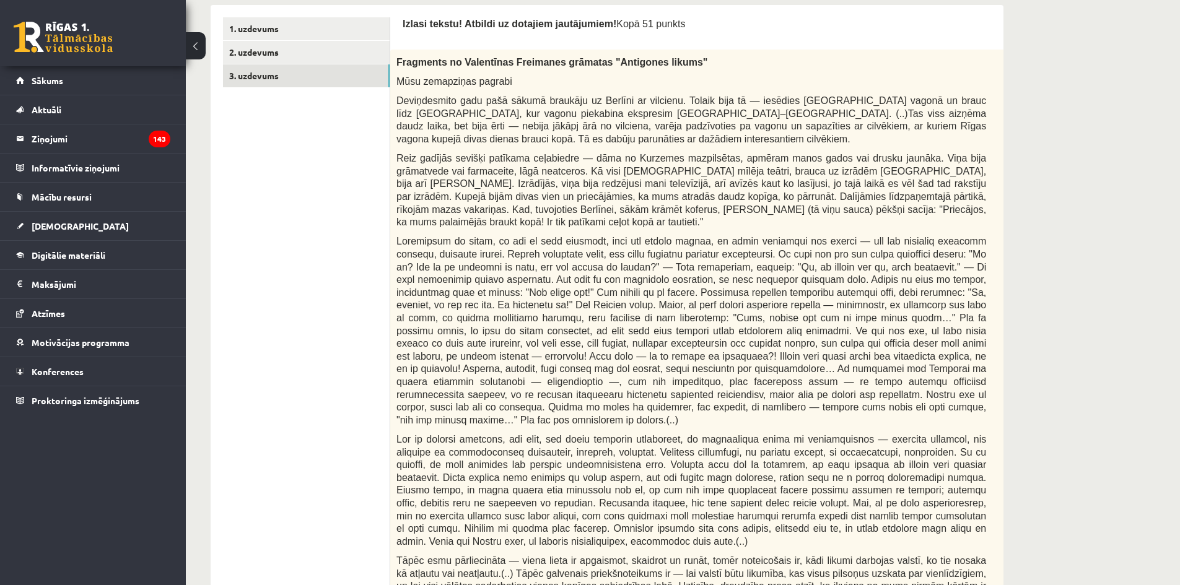
click at [882, 256] on span at bounding box center [691, 330] width 590 height 189
click at [867, 358] on span at bounding box center [691, 330] width 590 height 189
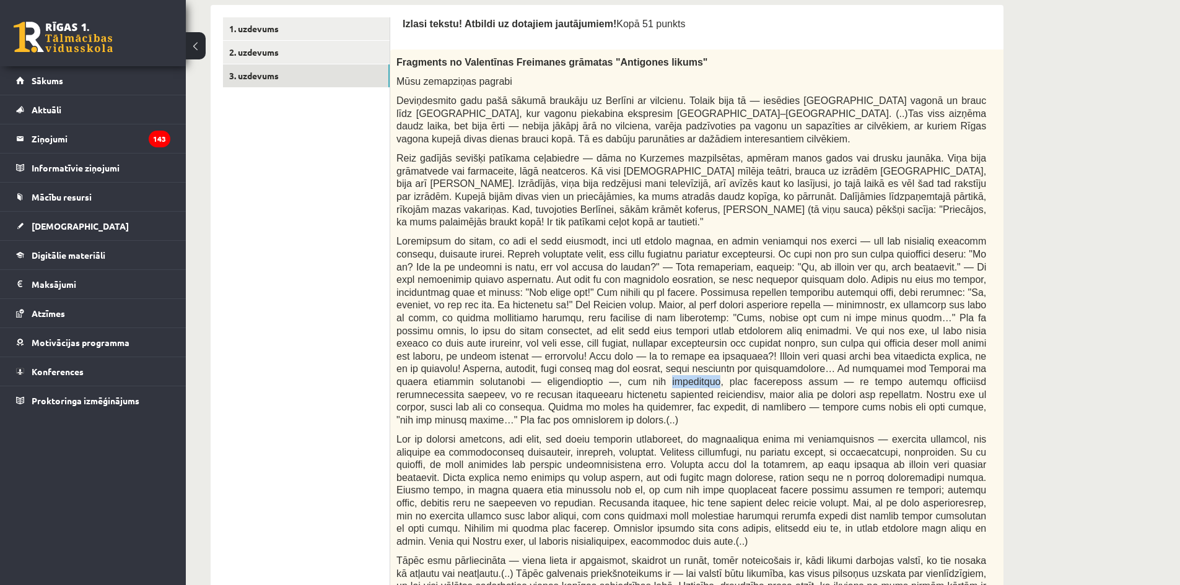
copy span "judofobija"
click at [523, 386] on span at bounding box center [691, 330] width 590 height 189
copy span "čigāni"
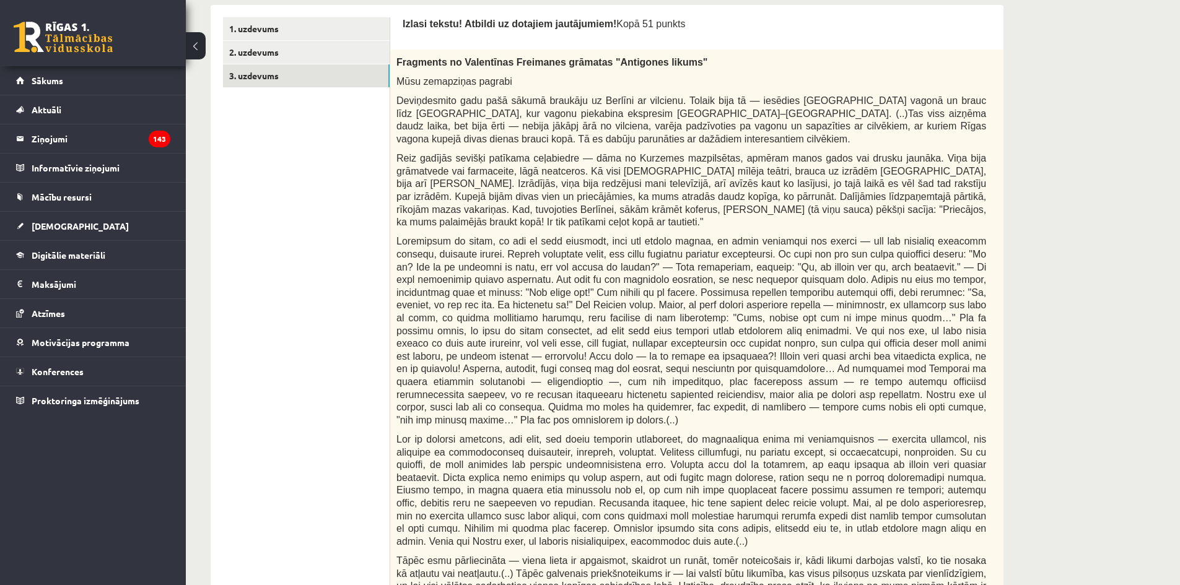
drag, startPoint x: 1007, startPoint y: 368, endPoint x: 1027, endPoint y: 357, distance: 22.7
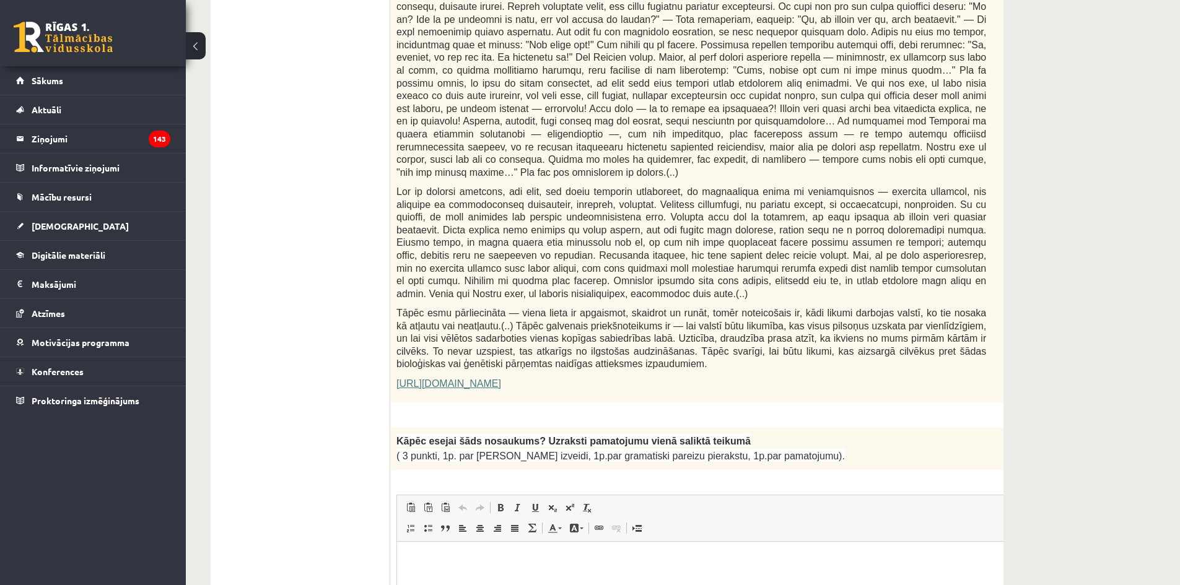
scroll to position [261, 0]
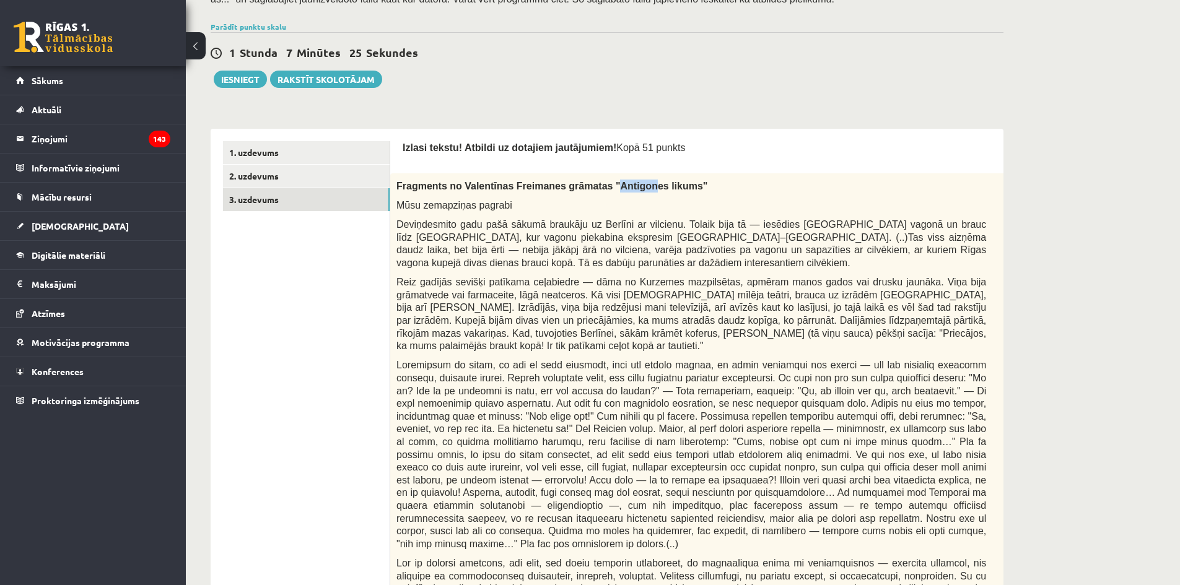
drag, startPoint x: 591, startPoint y: 188, endPoint x: 621, endPoint y: 190, distance: 29.8
click at [621, 190] on span "Fragments no Valentīnas Freimanes grāmatas "Antigones likums"" at bounding box center [551, 186] width 311 height 11
drag, startPoint x: 657, startPoint y: 185, endPoint x: 644, endPoint y: 186, distance: 13.7
click at [644, 186] on span "Fragments no Valentīnas Freimanes grāmatas "Antigones likums"" at bounding box center [551, 186] width 311 height 11
click at [660, 188] on span "Fragments no Valentīnas Freimanes grāmatas "Antigones likums"" at bounding box center [551, 186] width 311 height 11
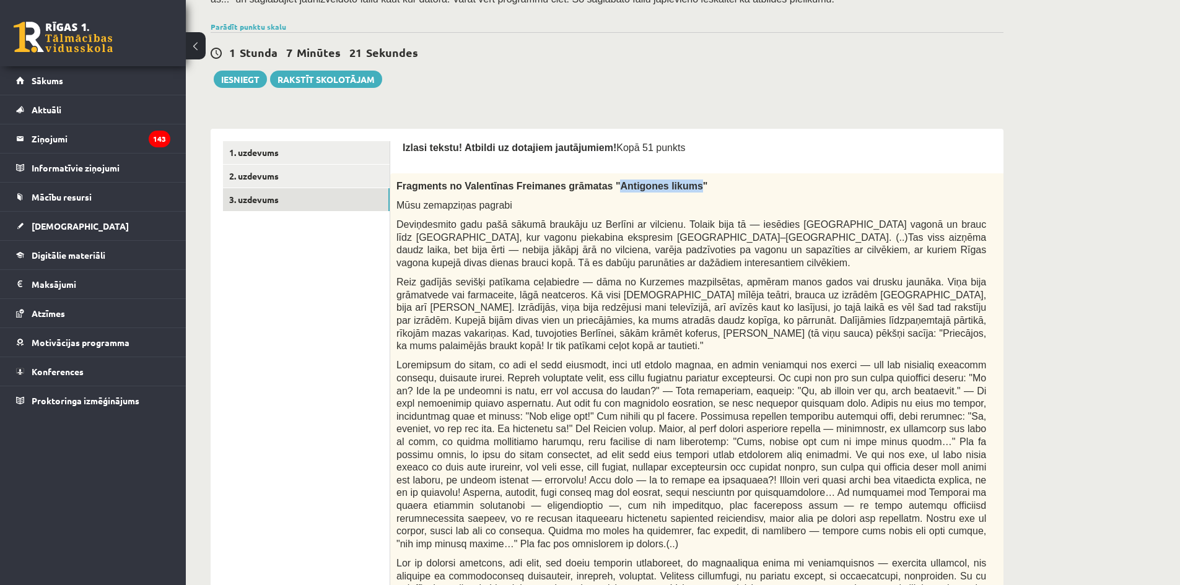
drag, startPoint x: 659, startPoint y: 188, endPoint x: 591, endPoint y: 189, distance: 68.2
click at [591, 189] on span "Fragments no Valentīnas Freimanes grāmatas "Antigones likums"" at bounding box center [551, 186] width 311 height 11
copy span "Antigones likums"
click at [712, 300] on span "Reiz gadījās sevišķi patīkama ceļabiedre — dāma no Kurzemes mazpilsētas, apmēra…" at bounding box center [691, 314] width 590 height 74
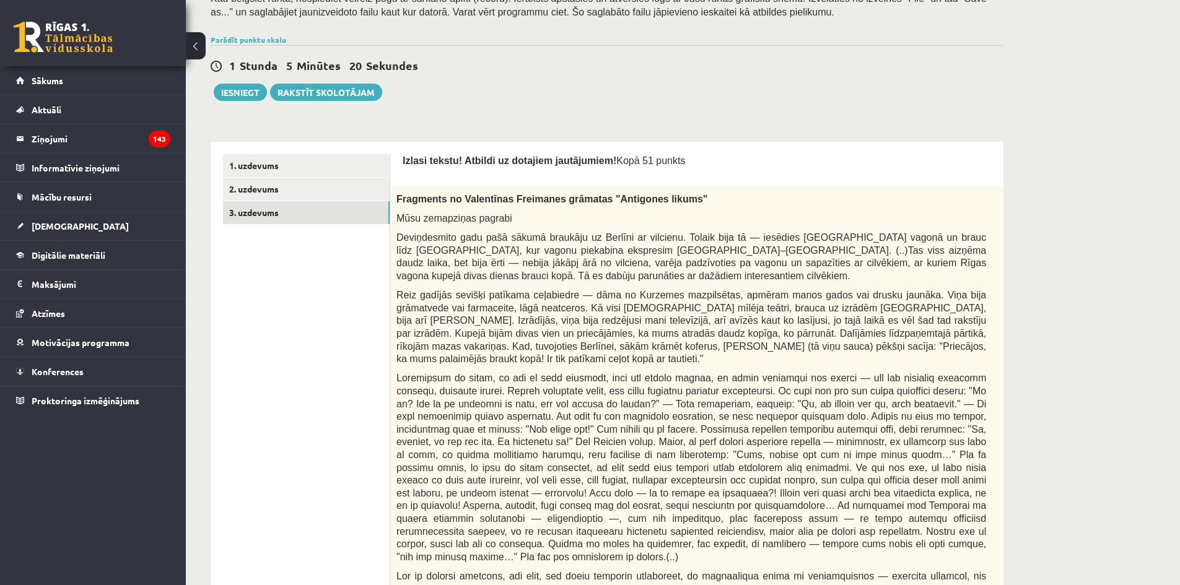
scroll to position [124, 0]
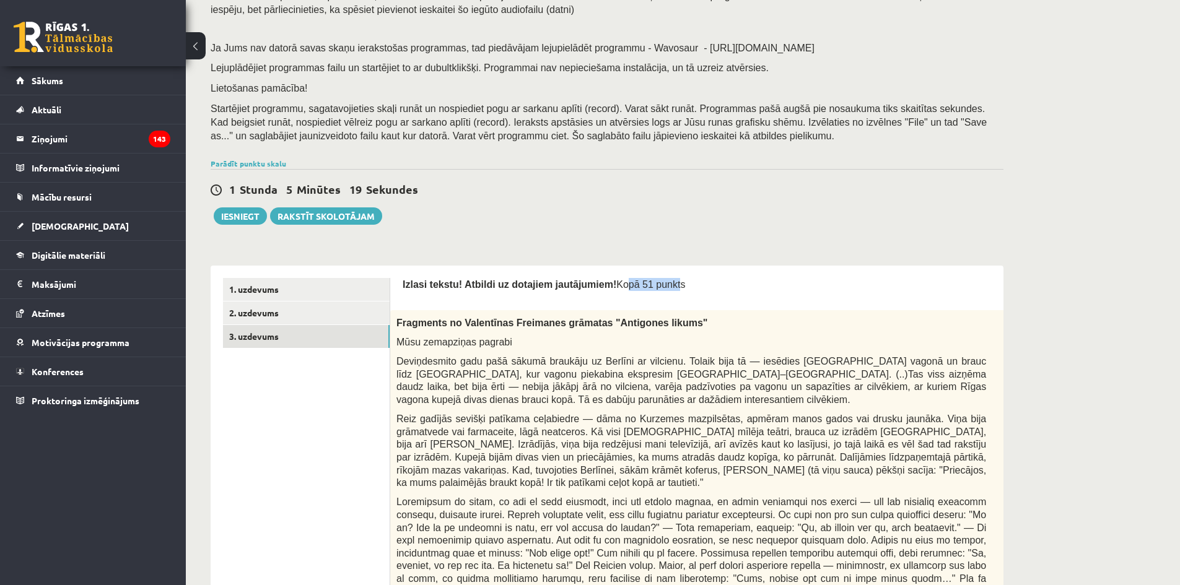
drag, startPoint x: 598, startPoint y: 284, endPoint x: 655, endPoint y: 284, distance: 57.0
click at [654, 285] on span "Kopā 51 punkts" at bounding box center [650, 284] width 69 height 11
click at [691, 292] on div "Izlasi tekstu! Atbildi uz dotajiem jautājumiem! Kopā 51 punkts" at bounding box center [722, 287] width 639 height 19
click at [676, 327] on p "Fragments no Valentīnas Freimanes grāmatas "Antigones likums"" at bounding box center [691, 323] width 590 height 13
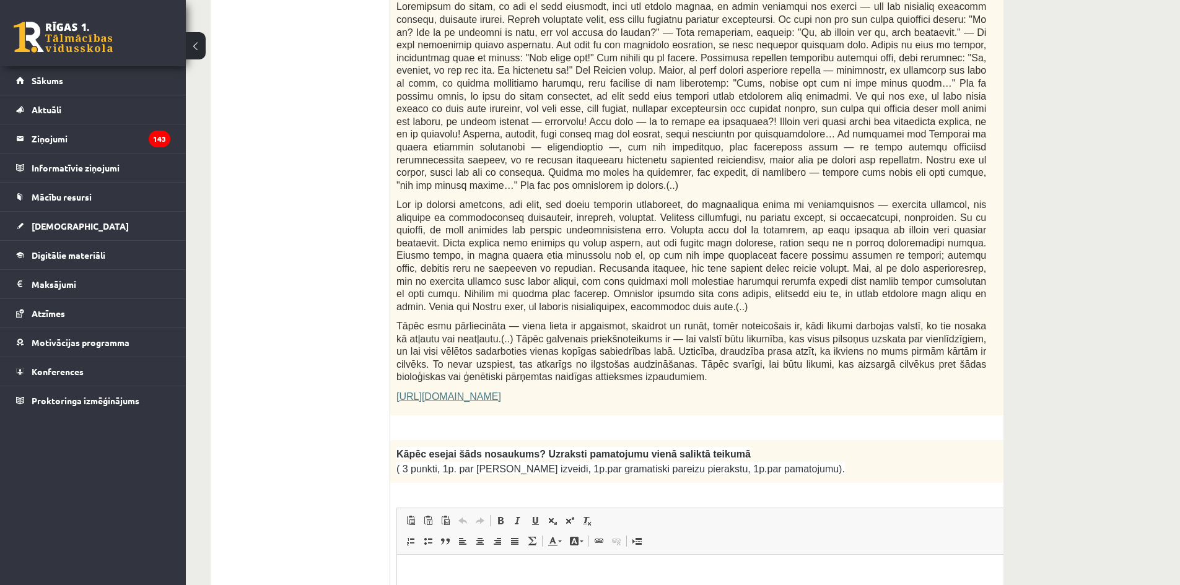
scroll to position [248, 0]
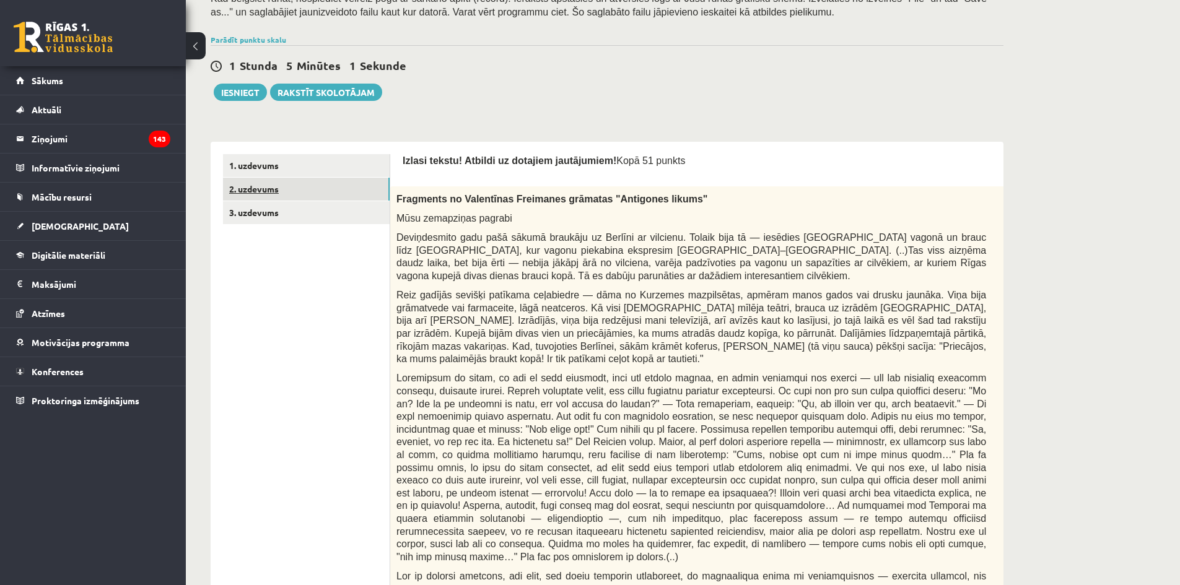
click at [313, 190] on link "2. uzdevums" at bounding box center [306, 189] width 167 height 23
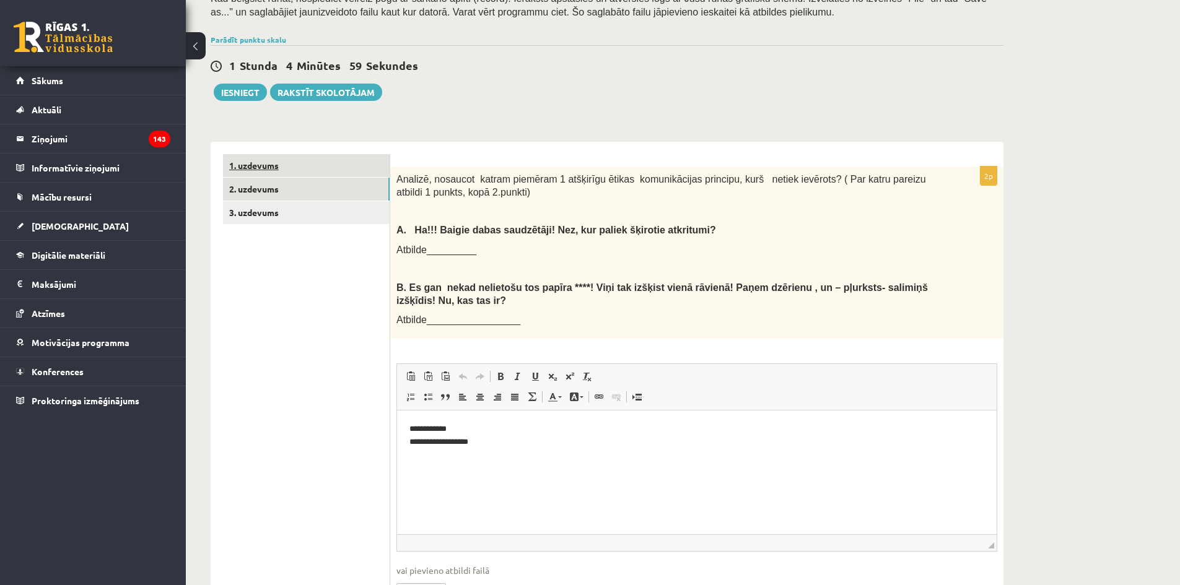
scroll to position [0, 0]
click at [325, 172] on link "1. uzdevums" at bounding box center [306, 165] width 167 height 23
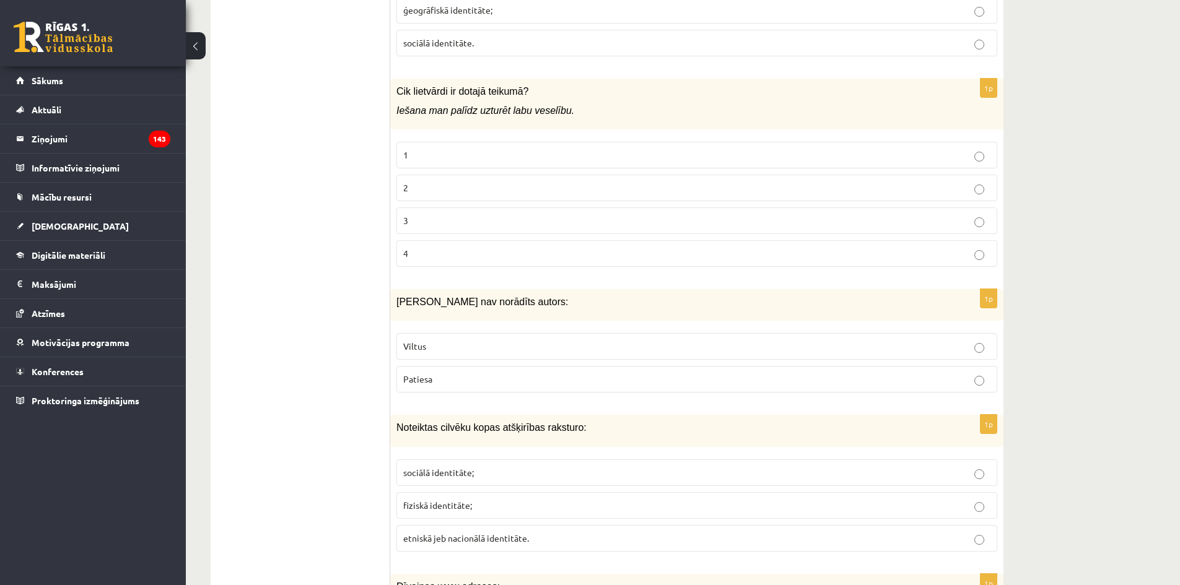
scroll to position [185, 0]
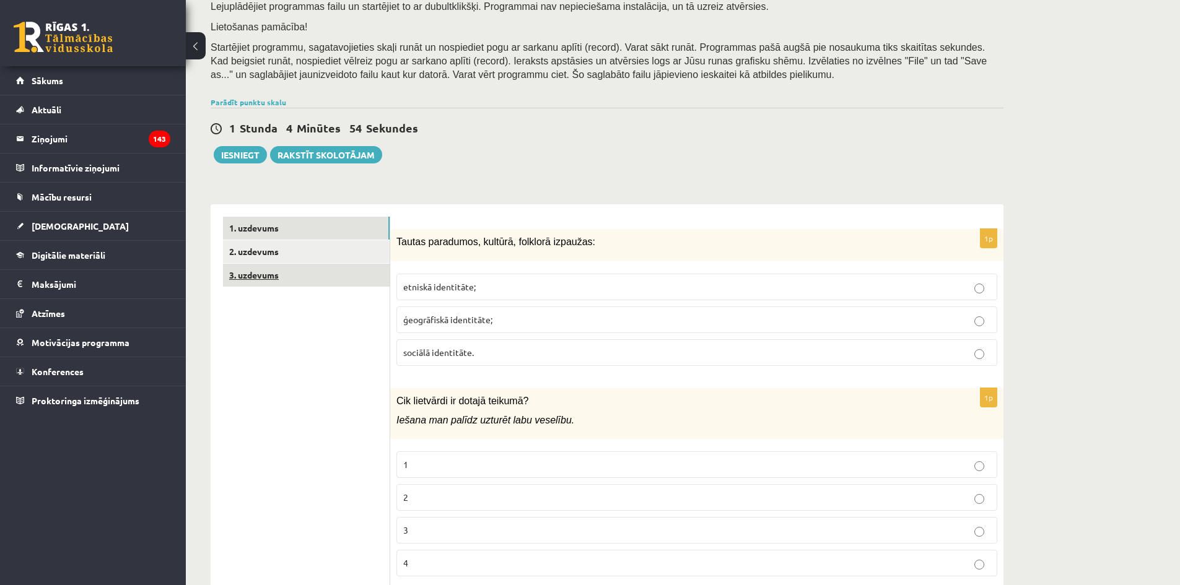
click at [291, 276] on link "3. uzdevums" at bounding box center [306, 275] width 167 height 23
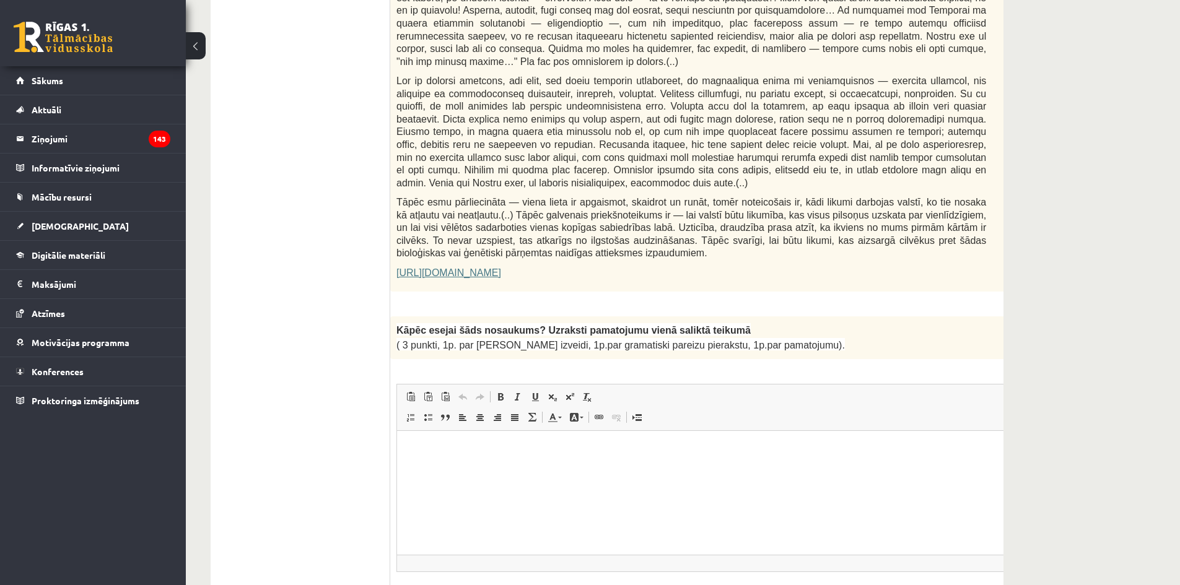
scroll to position [805, 0]
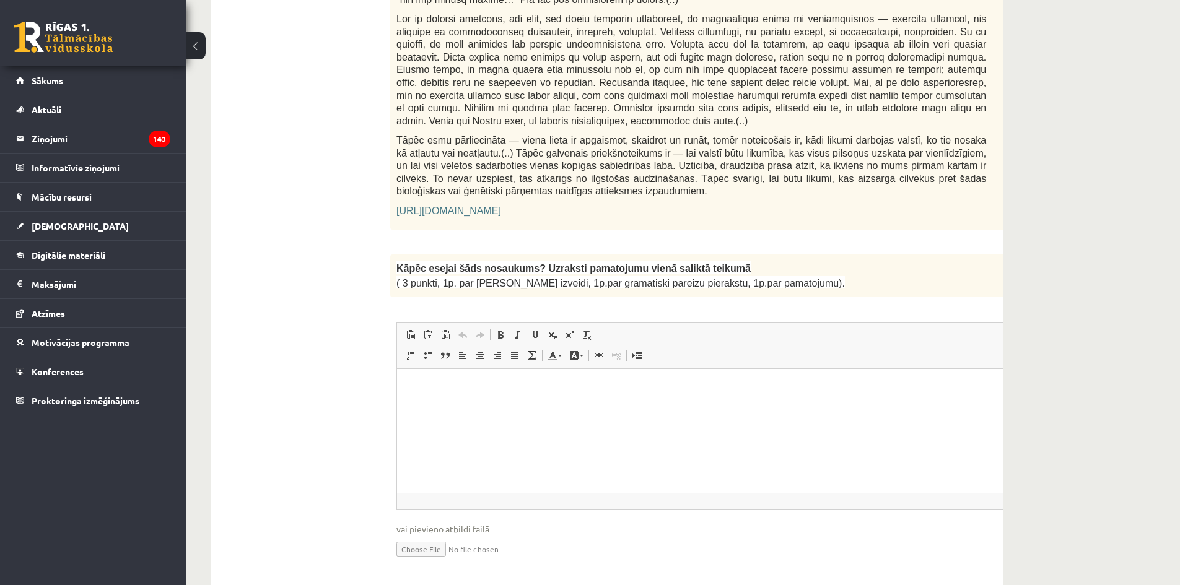
click at [643, 406] on html at bounding box center [722, 388] width 650 height 38
drag, startPoint x: 758, startPoint y: 388, endPoint x: 610, endPoint y: 384, distance: 148.7
click at [610, 384] on p "**********" at bounding box center [705, 387] width 593 height 13
click at [757, 403] on html "**********" at bounding box center [722, 388] width 650 height 38
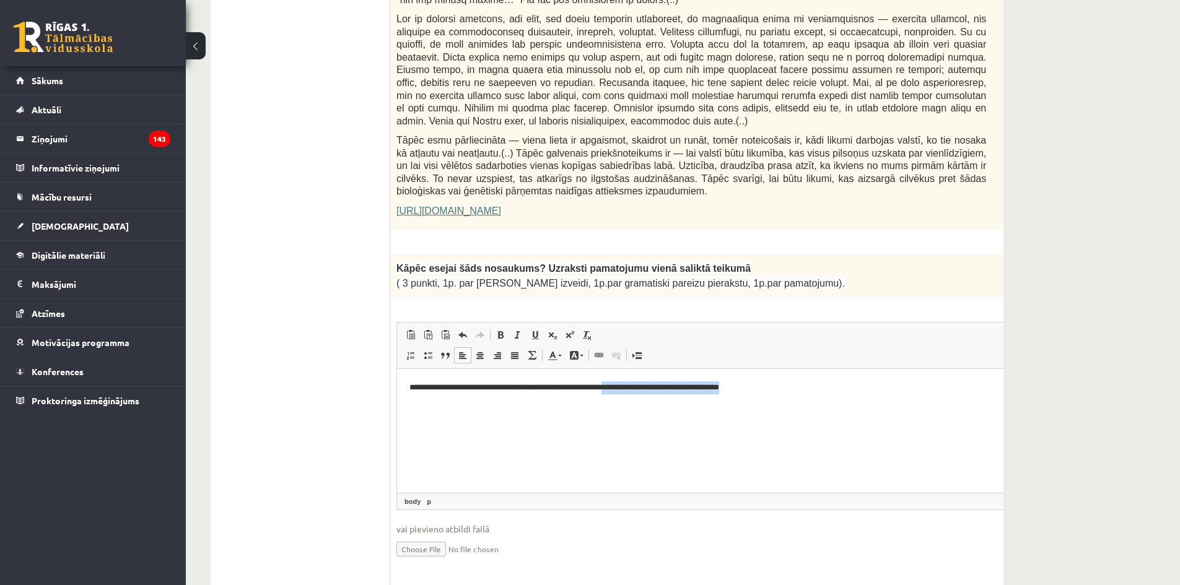
drag, startPoint x: 763, startPoint y: 387, endPoint x: 618, endPoint y: 380, distance: 145.7
click at [618, 380] on html "**********" at bounding box center [722, 388] width 650 height 38
click at [748, 406] on html "**********" at bounding box center [722, 388] width 650 height 38
drag, startPoint x: 668, startPoint y: 388, endPoint x: 639, endPoint y: 387, distance: 29.1
click at [639, 387] on p "**********" at bounding box center [705, 387] width 593 height 13
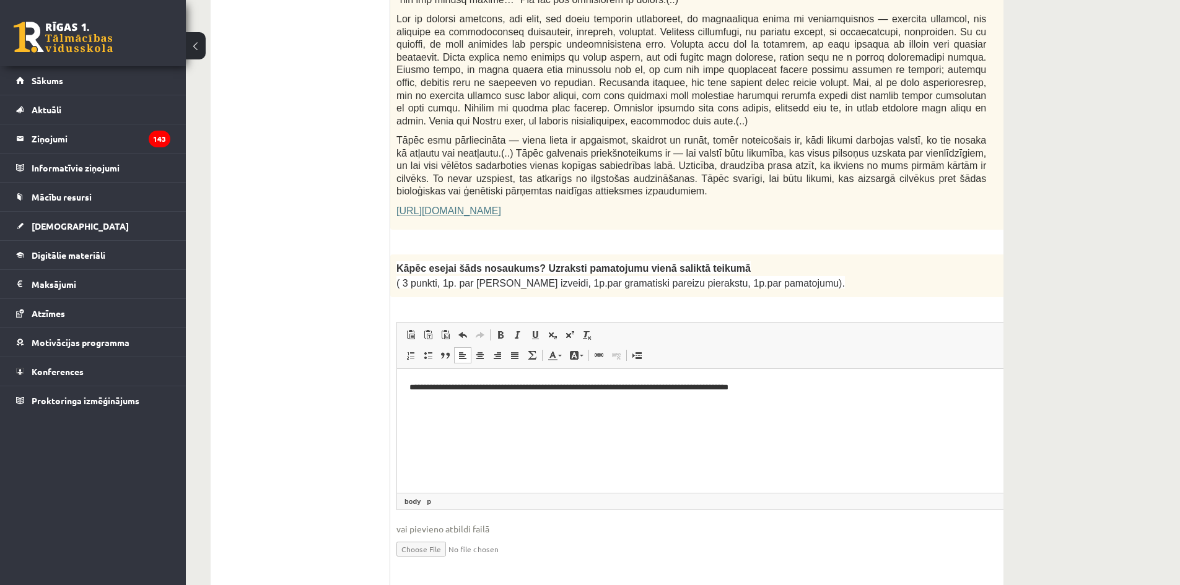
click at [724, 387] on p "**********" at bounding box center [705, 387] width 593 height 13
click at [775, 390] on p "**********" at bounding box center [705, 387] width 593 height 13
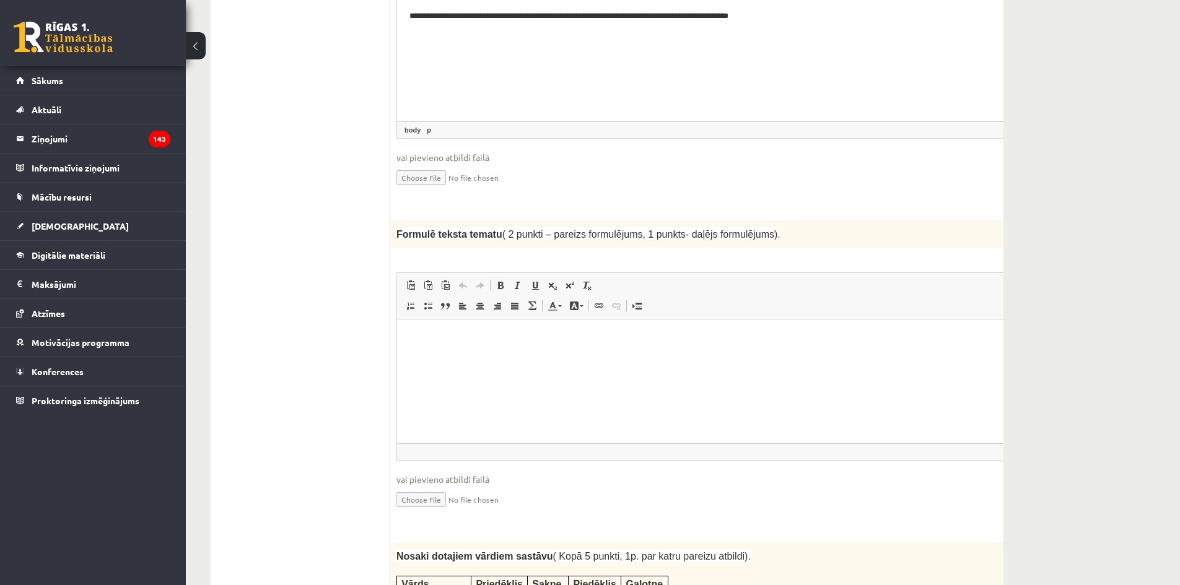
scroll to position [1115, 0]
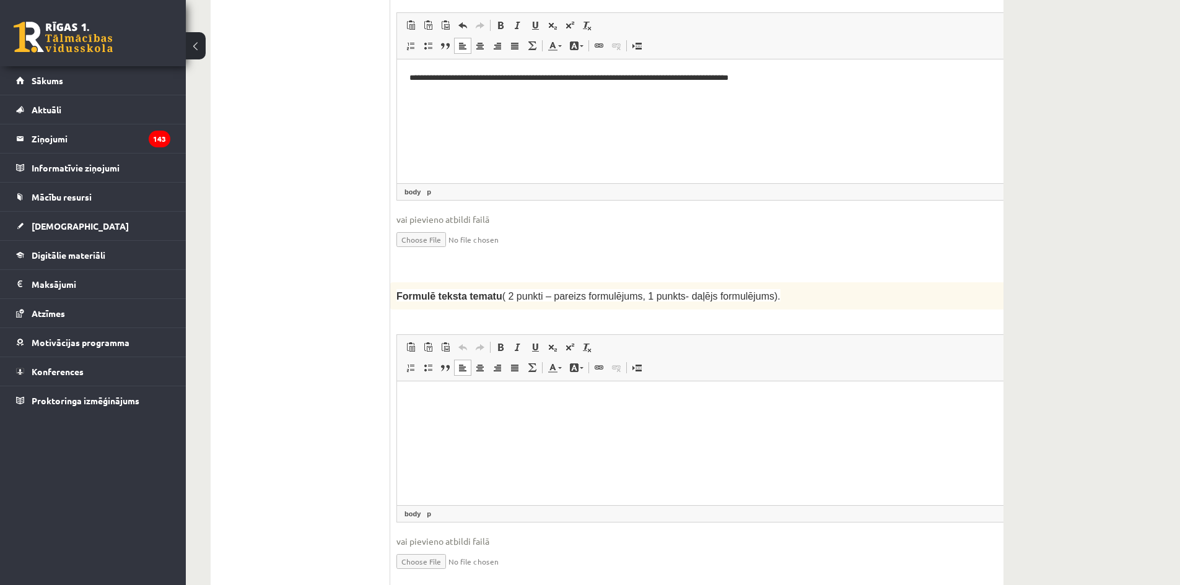
click at [677, 418] on html at bounding box center [722, 401] width 650 height 38
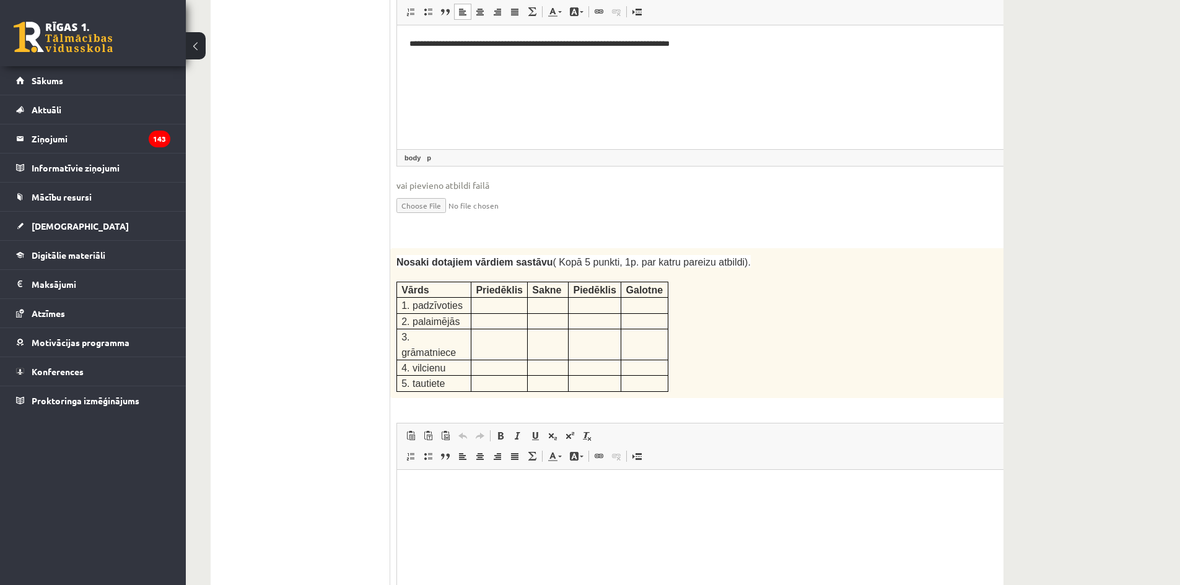
scroll to position [1223, 0]
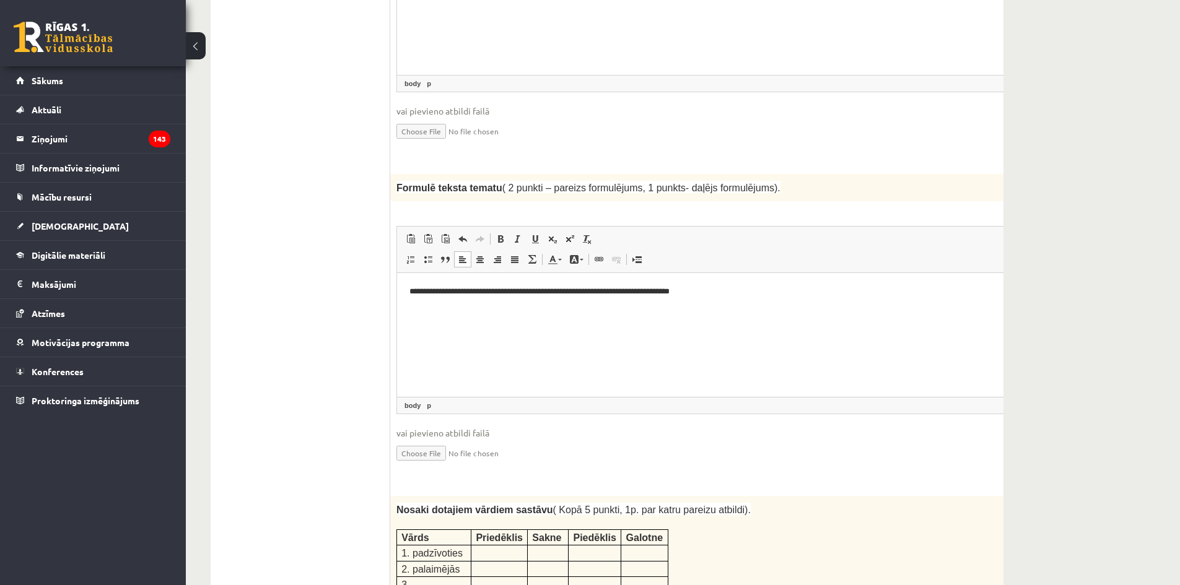
click at [738, 305] on html "**********" at bounding box center [722, 292] width 650 height 38
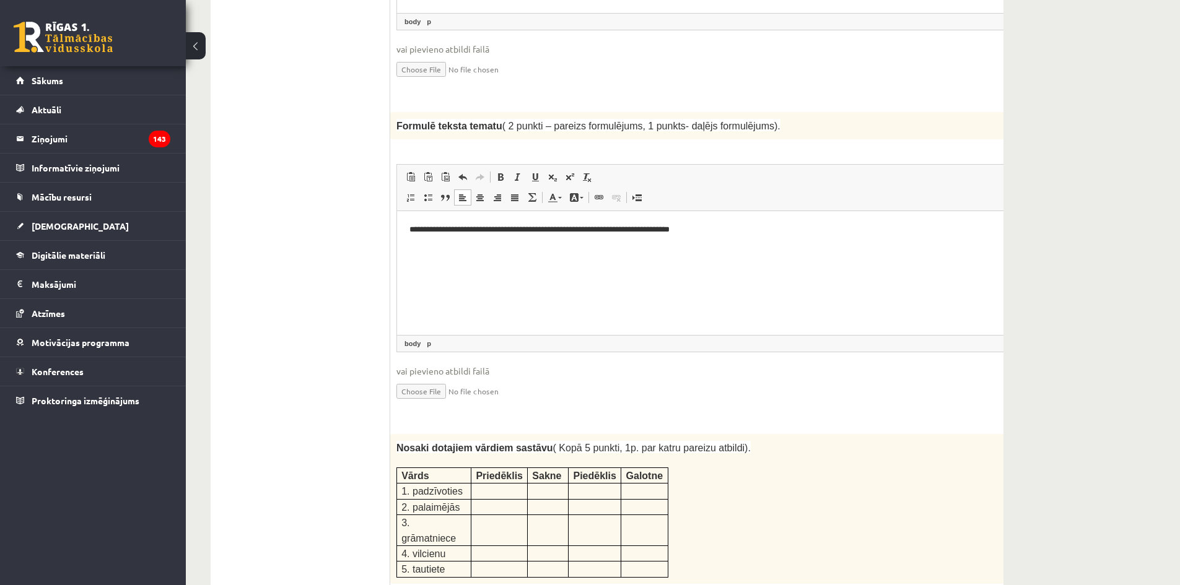
scroll to position [1533, 0]
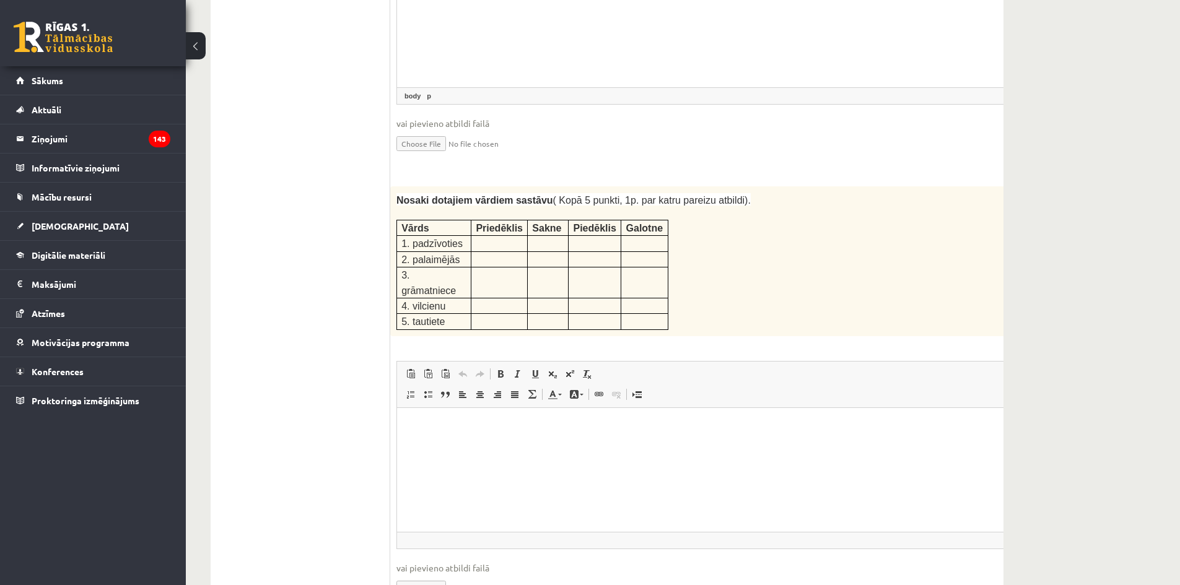
click at [854, 444] on html at bounding box center [722, 427] width 650 height 38
click at [614, 416] on html "**********" at bounding box center [722, 468] width 650 height 121
click at [570, 452] on p "**********" at bounding box center [705, 447] width 593 height 13
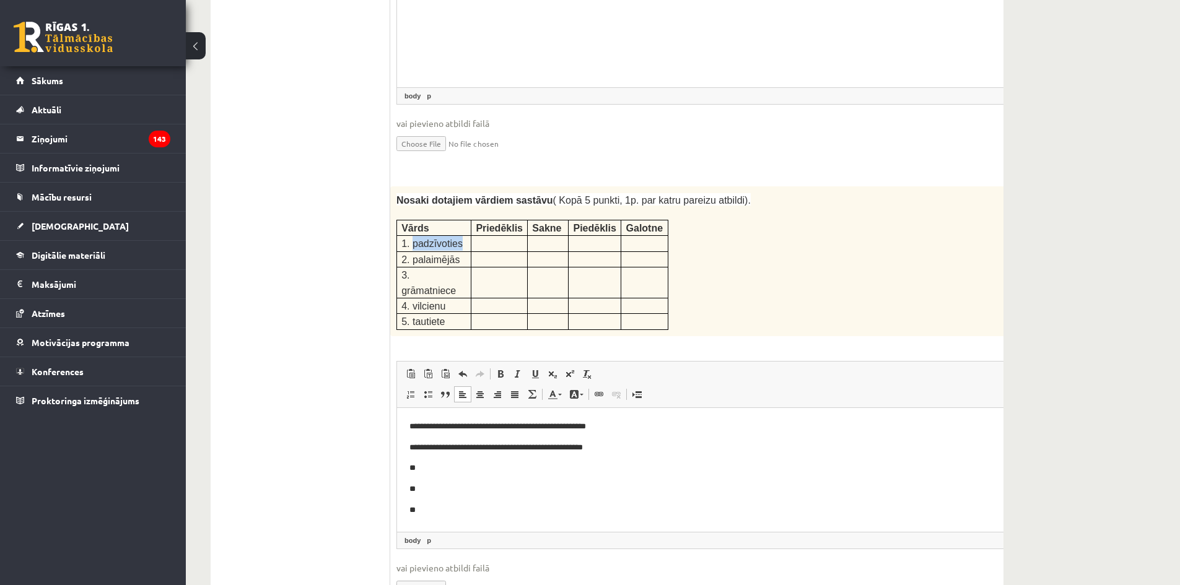
drag, startPoint x: 411, startPoint y: 201, endPoint x: 463, endPoint y: 204, distance: 52.1
click at [463, 236] on p "1. padzīvoties" at bounding box center [433, 243] width 65 height 15
copy span "padzīvoties"
click at [409, 208] on p at bounding box center [691, 214] width 590 height 12
drag, startPoint x: 396, startPoint y: 180, endPoint x: 456, endPoint y: 193, distance: 60.7
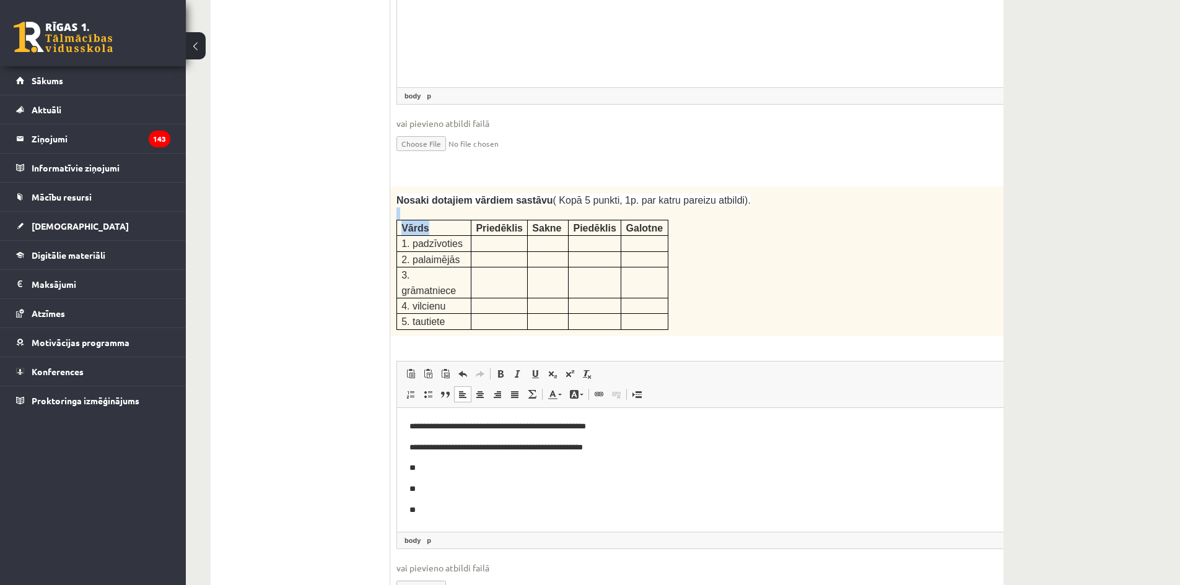
click at [455, 191] on div "Nosaki dotajiem vārdiem sastāvu ( Kopā 5 punkti, 1p. par katru pareizu atbildi)…" at bounding box center [722, 261] width 664 height 150
click at [458, 236] on p "1. padzīvoties" at bounding box center [433, 243] width 65 height 15
drag, startPoint x: 460, startPoint y: 203, endPoint x: 474, endPoint y: 185, distance: 23.0
click at [474, 220] on tbody "Vārds Priedēklis Sakne Piedēklis Galotne 1. padzīvoties 2. palaimējās 3. grāmat…" at bounding box center [532, 275] width 271 height 110
click at [454, 426] on p "**********" at bounding box center [705, 426] width 593 height 13
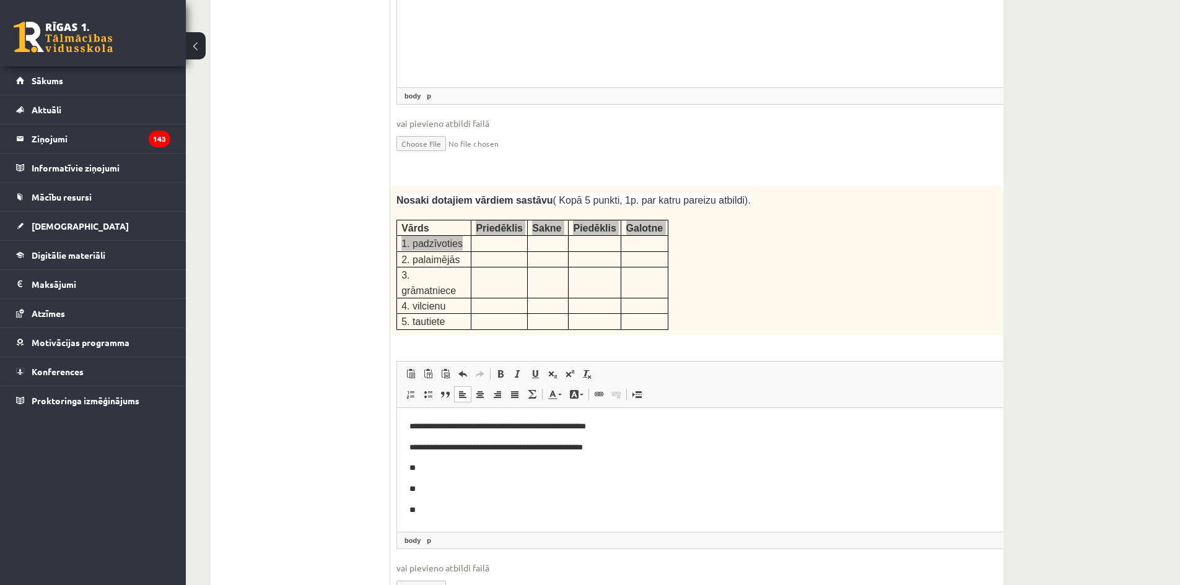
click at [473, 461] on body "**********" at bounding box center [722, 468] width 626 height 96
drag, startPoint x: 597, startPoint y: 427, endPoint x: 536, endPoint y: 431, distance: 60.2
click at [536, 431] on p "**********" at bounding box center [705, 426] width 593 height 13
drag, startPoint x: 596, startPoint y: 450, endPoint x: 533, endPoint y: 452, distance: 63.2
click at [533, 453] on p "**********" at bounding box center [705, 447] width 593 height 13
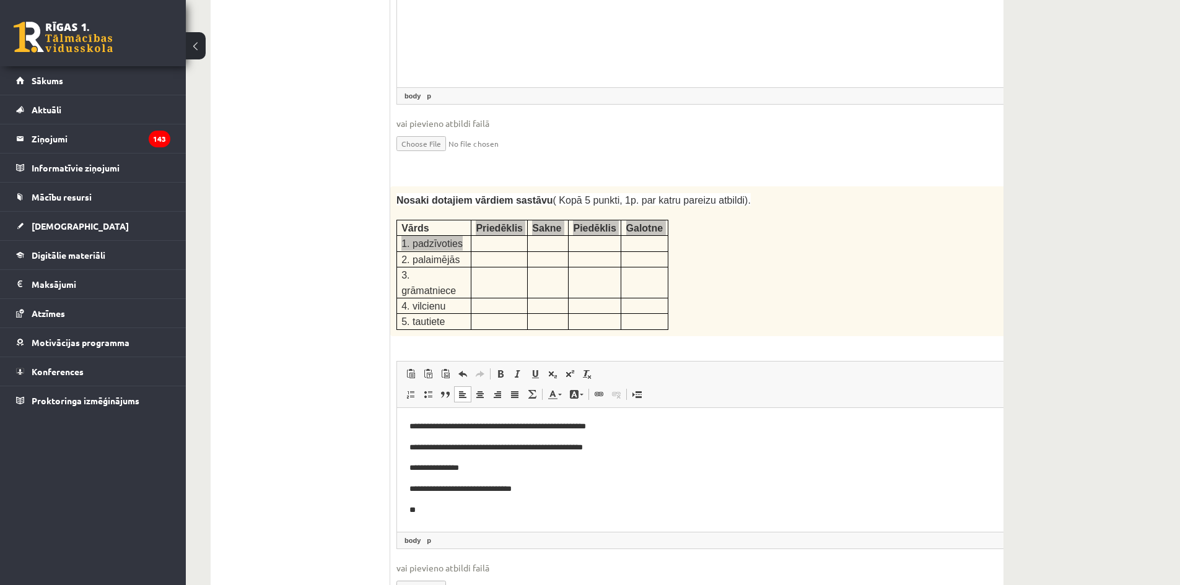
click at [491, 465] on p "**********" at bounding box center [705, 468] width 593 height 13
click at [549, 491] on p "**********" at bounding box center [705, 489] width 593 height 13
click at [471, 504] on p "**" at bounding box center [705, 510] width 593 height 13
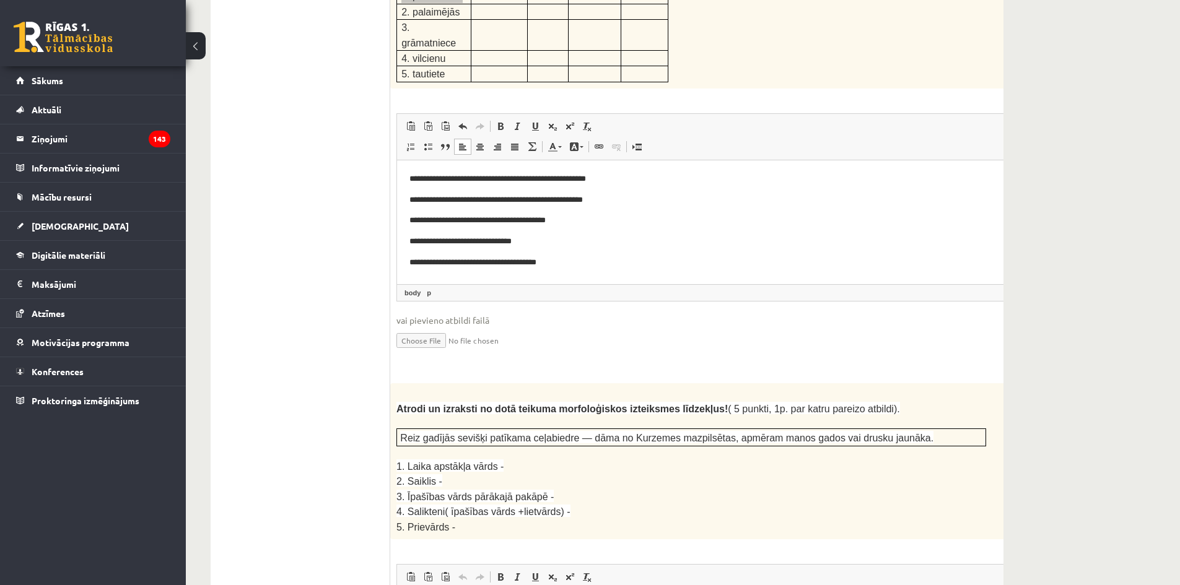
scroll to position [1843, 0]
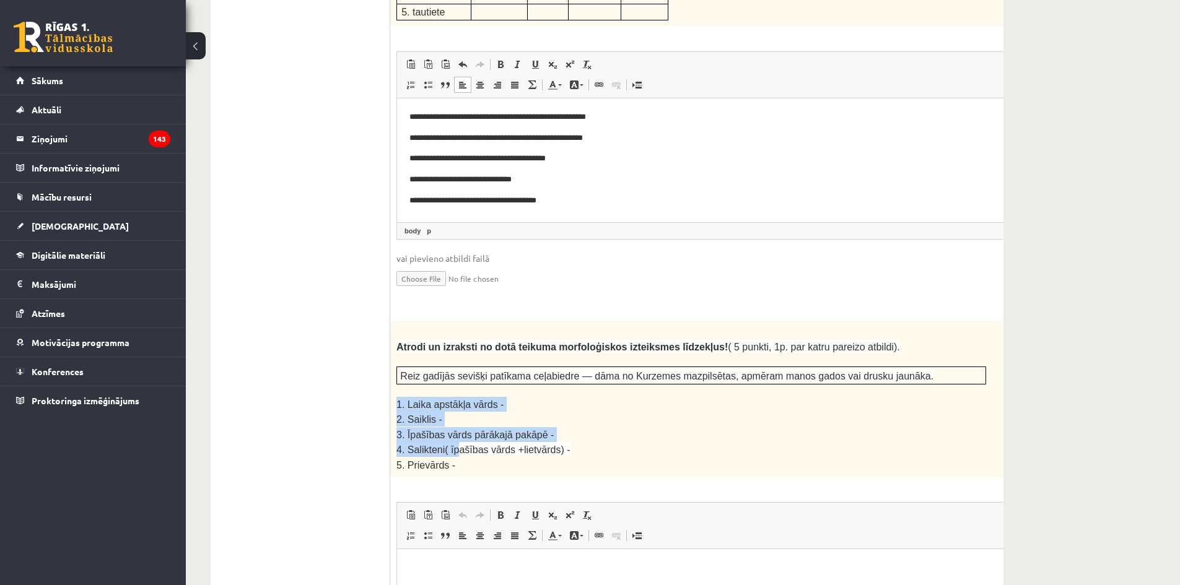
drag, startPoint x: 391, startPoint y: 344, endPoint x: 455, endPoint y: 388, distance: 77.5
click at [455, 388] on div "Atrodi un izraksti no dotā teikuma morfoloģiskos izteiksmes līdzekļus! ( 5 punk…" at bounding box center [722, 400] width 664 height 156
click at [455, 445] on span "4. Salikteni( īpašības vārds +lietvārds) -" at bounding box center [483, 450] width 174 height 11
drag, startPoint x: 460, startPoint y: 405, endPoint x: 393, endPoint y: 340, distance: 92.9
click at [393, 340] on div "Atrodi un izraksti no dotā teikuma morfoloģiskos izteiksmes līdzekļus! ( 5 punk…" at bounding box center [722, 400] width 664 height 156
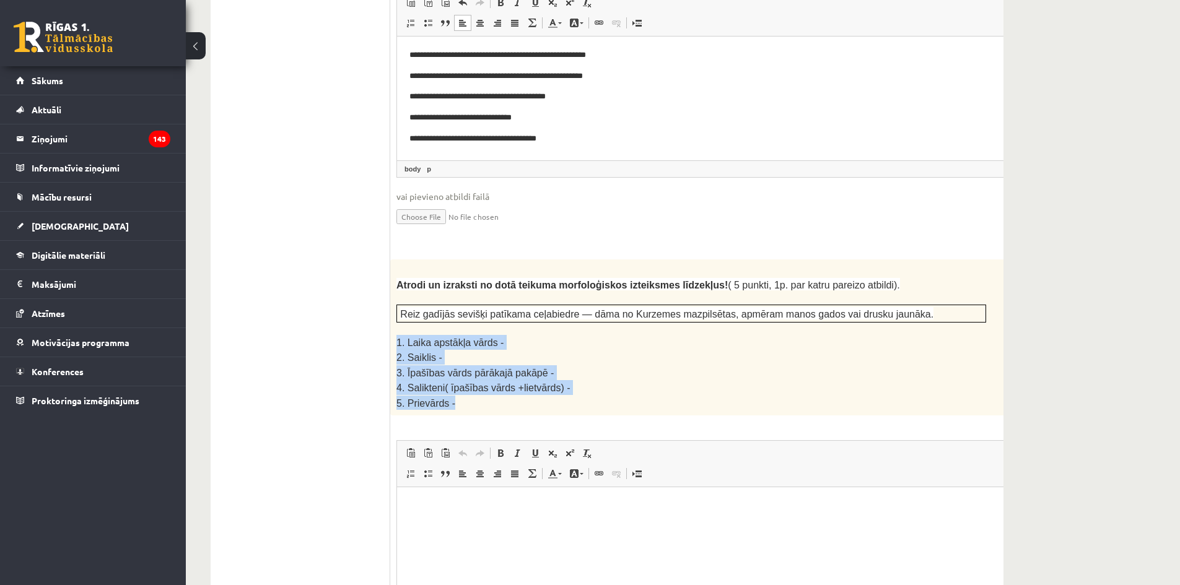
scroll to position [1967, 0]
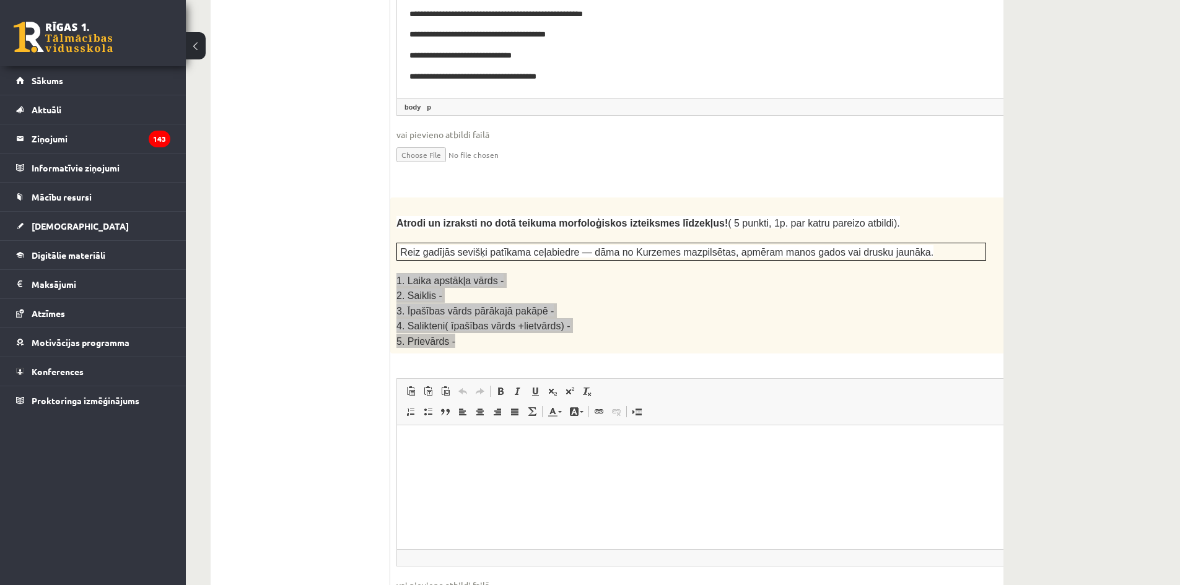
click at [563, 463] on html at bounding box center [722, 445] width 650 height 38
click at [473, 480] on p "**" at bounding box center [705, 485] width 593 height 13
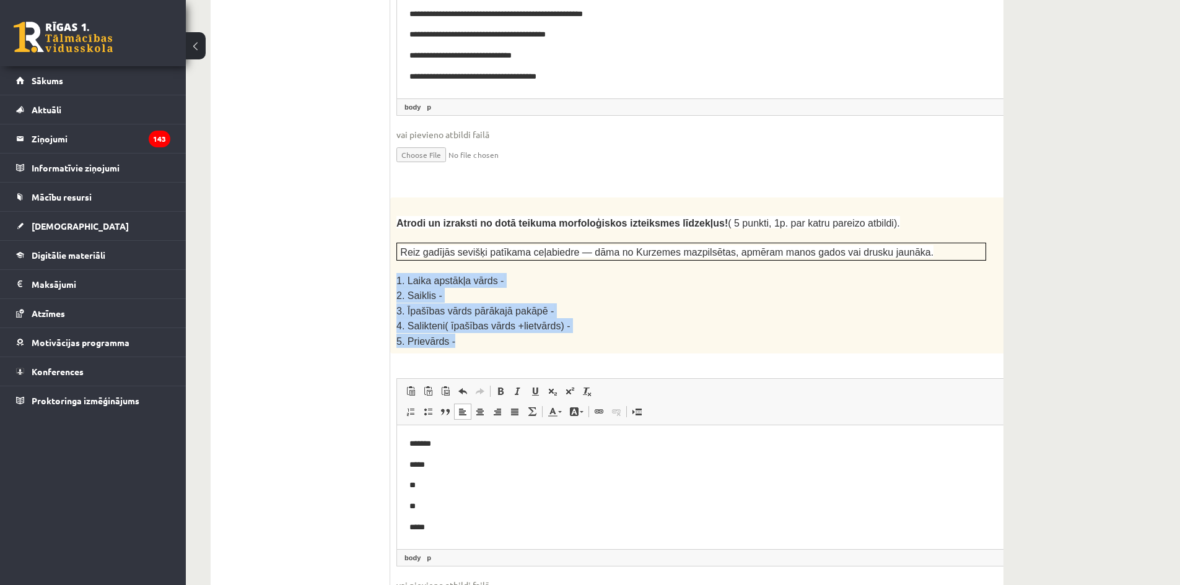
click at [624, 304] on p "3. Īpašības vārds pārākajā pakāpē -" at bounding box center [691, 311] width 590 height 15
click at [535, 321] on span "4. Salikteni( īpašības vārds +lietvārds) -" at bounding box center [483, 326] width 174 height 11
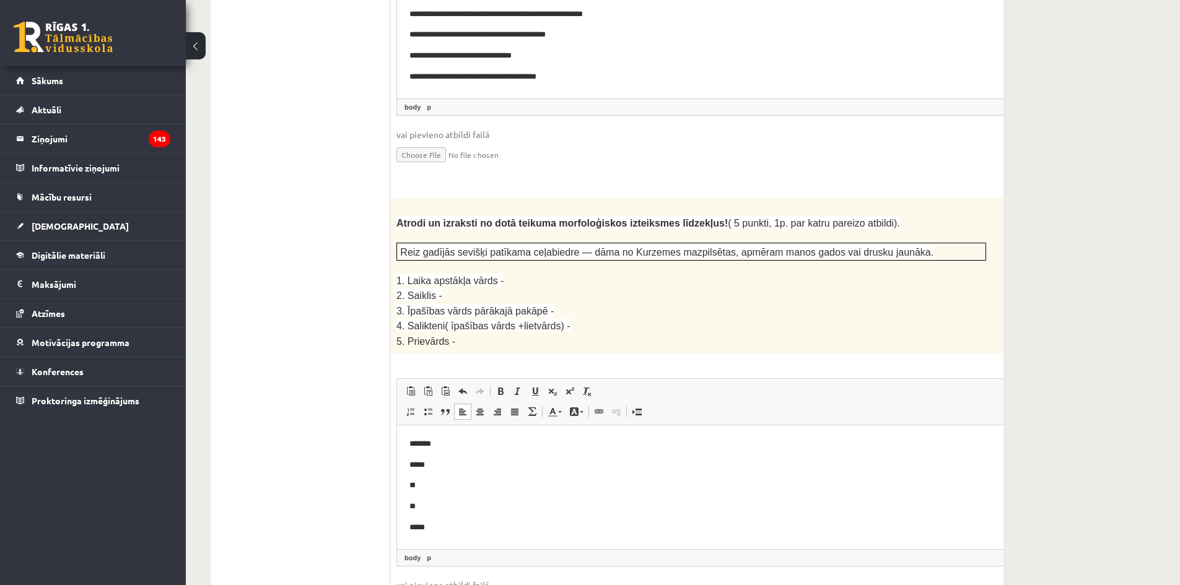
click at [455, 520] on body "******* ***** ** ** *****" at bounding box center [722, 486] width 626 height 96
click at [460, 506] on p "**" at bounding box center [705, 507] width 593 height 13
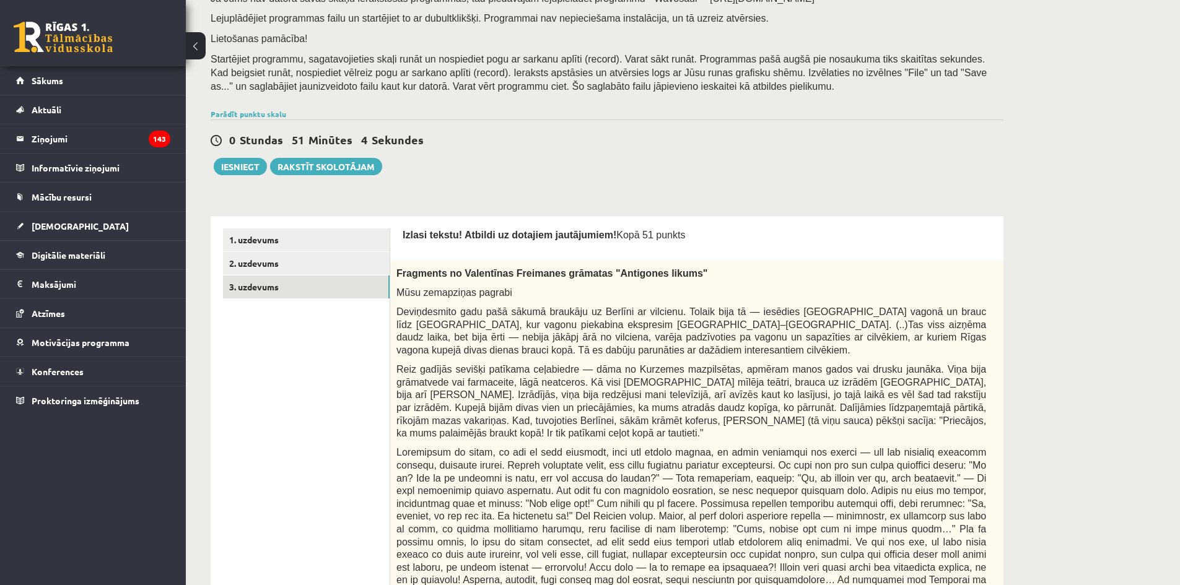
click at [445, 295] on span "Mūsu zemapziņas pagrabi" at bounding box center [454, 292] width 116 height 11
drag, startPoint x: 423, startPoint y: 295, endPoint x: 510, endPoint y: 294, distance: 87.4
click at [510, 294] on p "Mūsu zemapziņas pagrabi" at bounding box center [691, 292] width 590 height 13
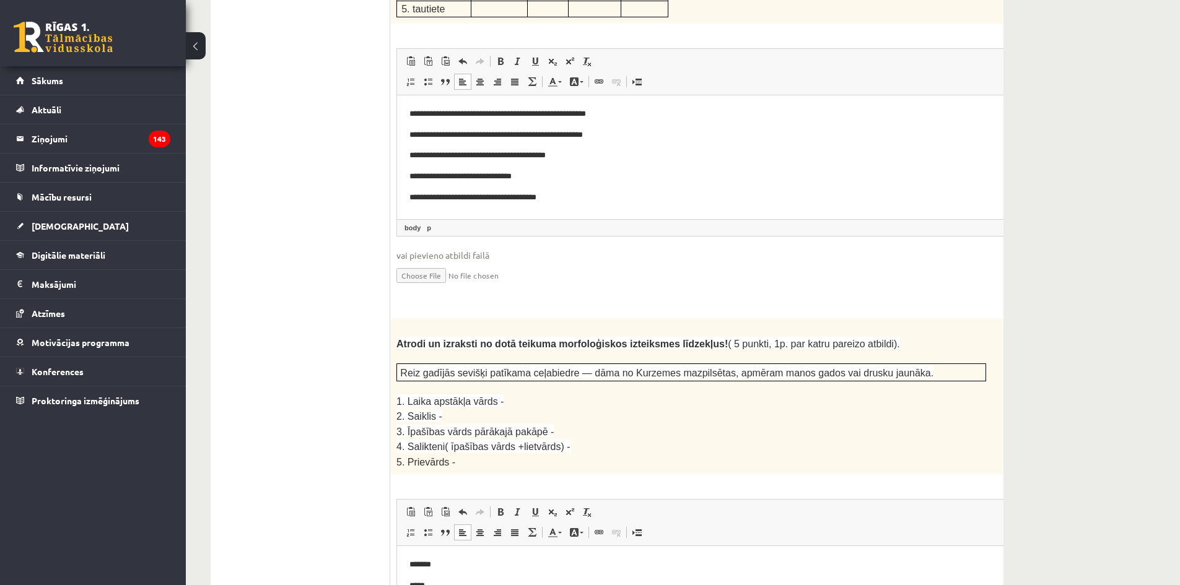
scroll to position [2032, 0]
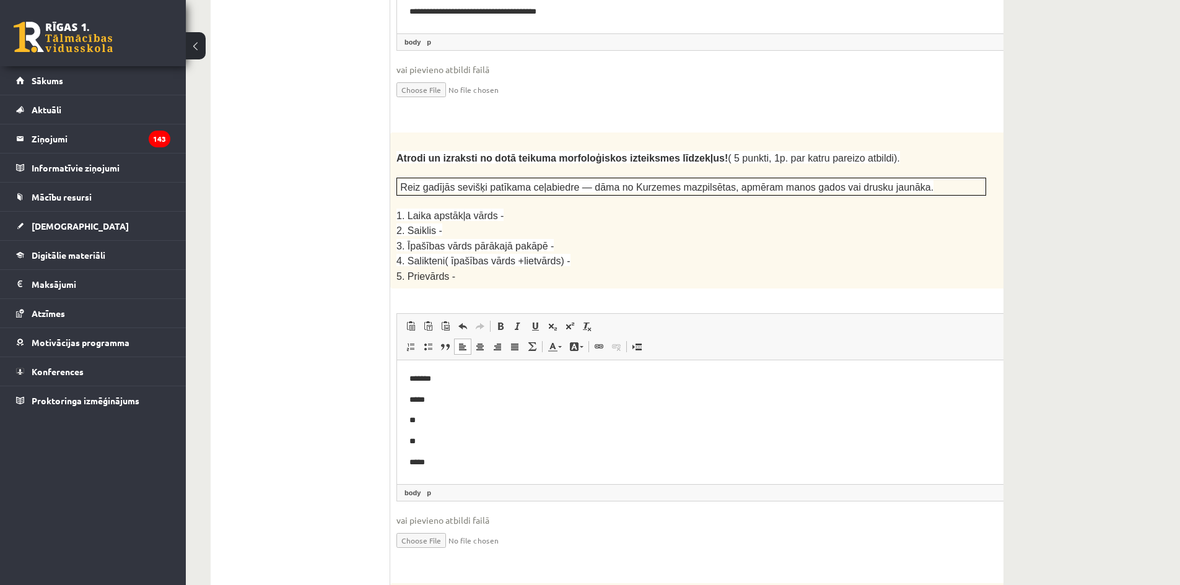
click at [502, 444] on p "**" at bounding box center [705, 441] width 593 height 13
click at [421, 445] on p "**********" at bounding box center [705, 441] width 593 height 13
click at [450, 420] on p "**" at bounding box center [705, 420] width 593 height 13
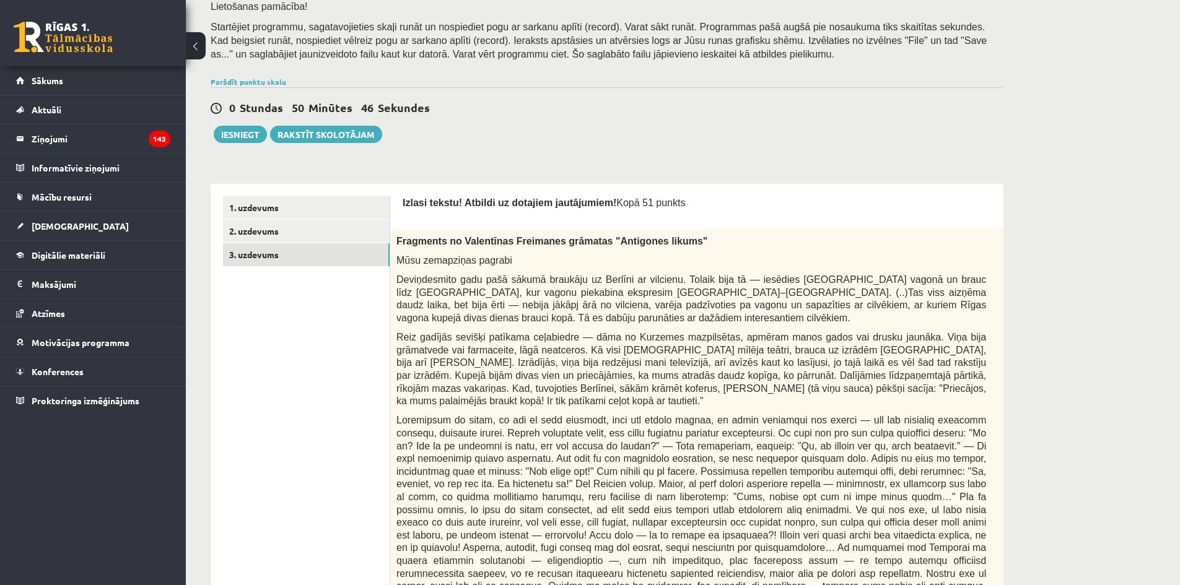
scroll to position [558, 0]
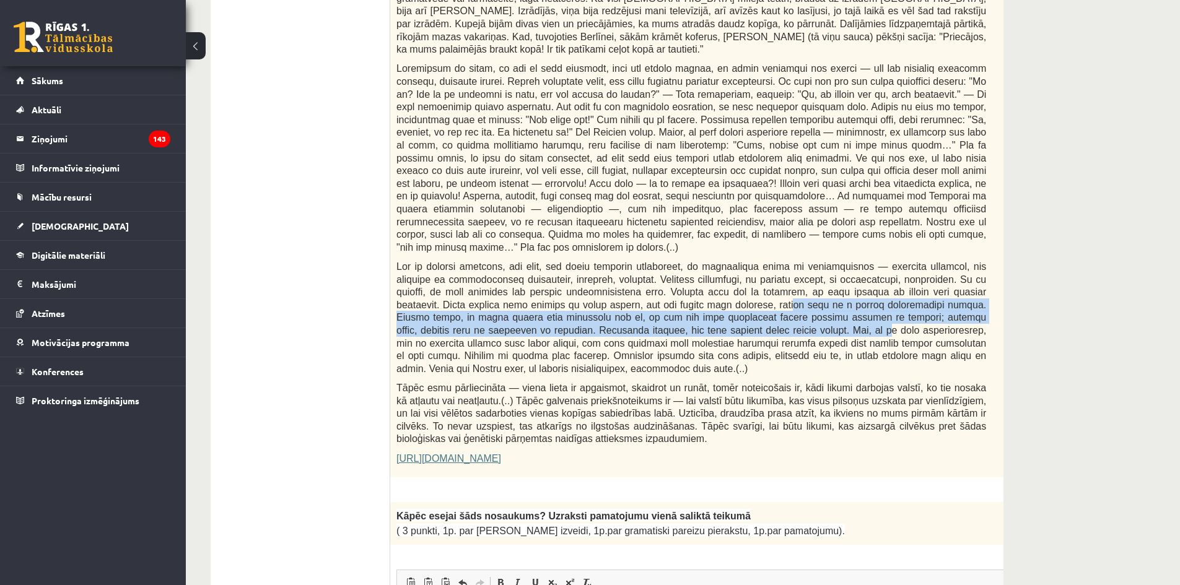
drag, startPoint x: 577, startPoint y: 279, endPoint x: 527, endPoint y: 396, distance: 128.0
click at [562, 315] on span at bounding box center [691, 317] width 590 height 113
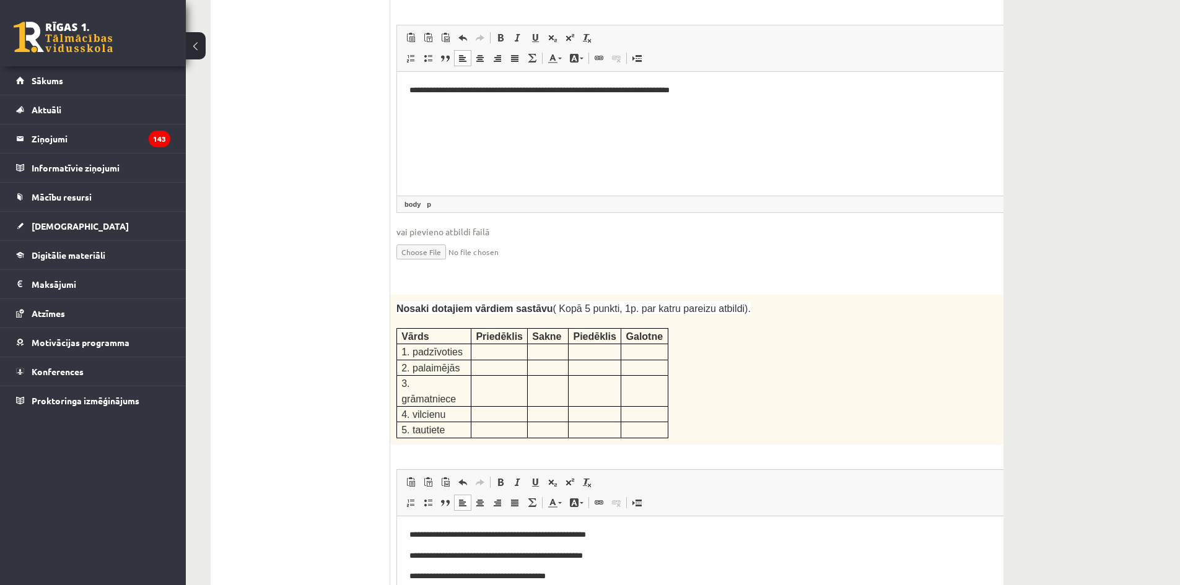
click at [824, 344] on div "Nosaki dotajiem vārdiem sastāvu ( Kopā 5 punkti, 1p. par katru pareizu atbildi)…" at bounding box center [722, 370] width 664 height 150
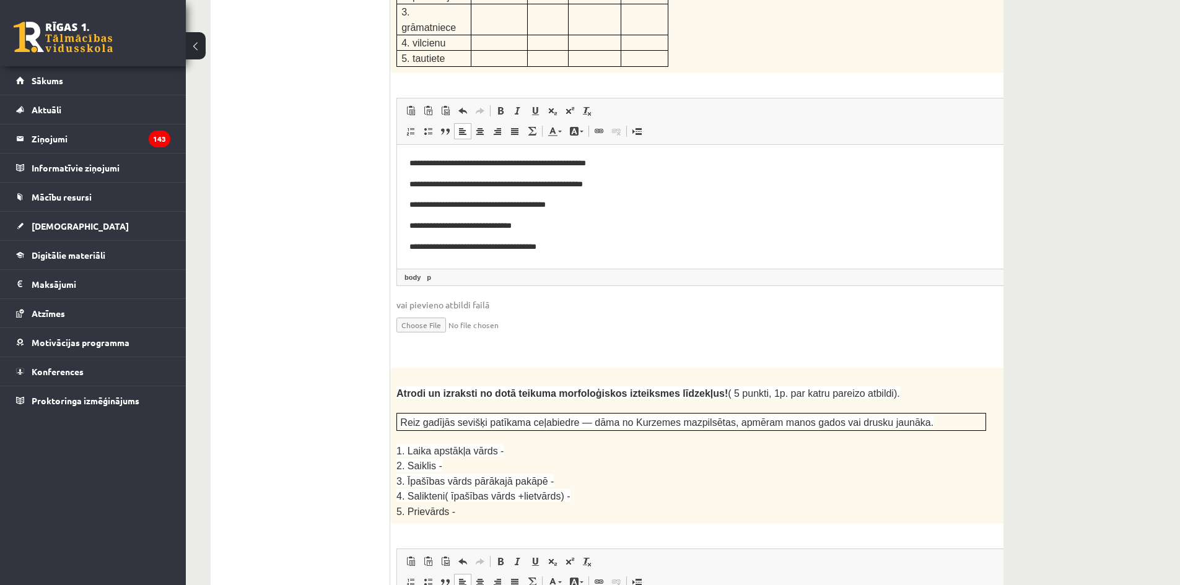
click at [746, 458] on p "2. Saiklis -" at bounding box center [691, 465] width 590 height 15
click at [545, 474] on p "3. Īpašības vārds pārākajā pakāpē -" at bounding box center [691, 481] width 590 height 15
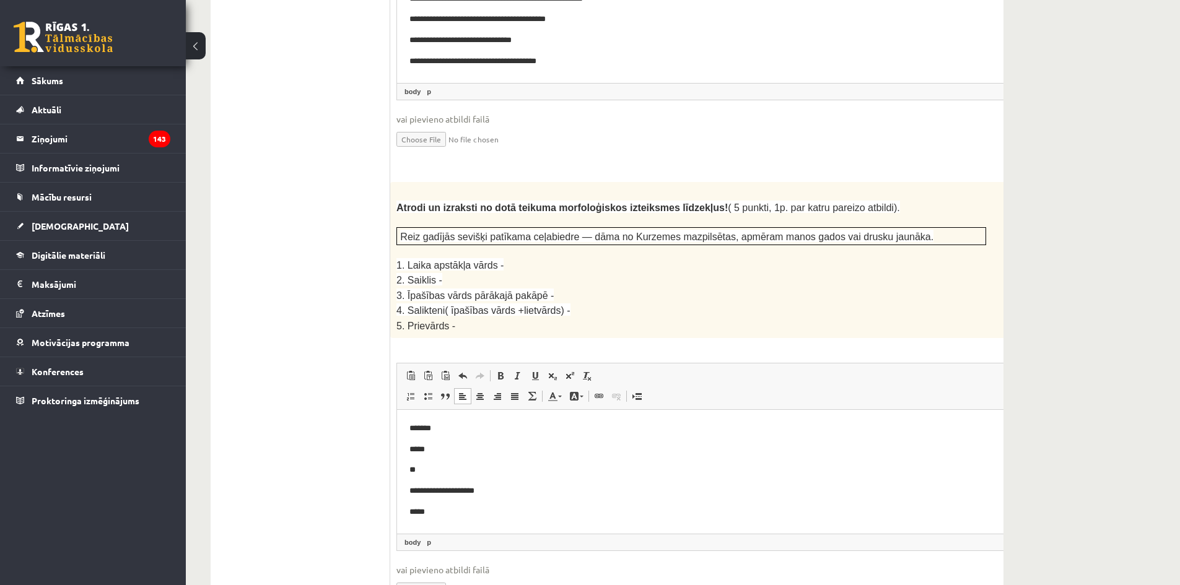
scroll to position [2044, 0]
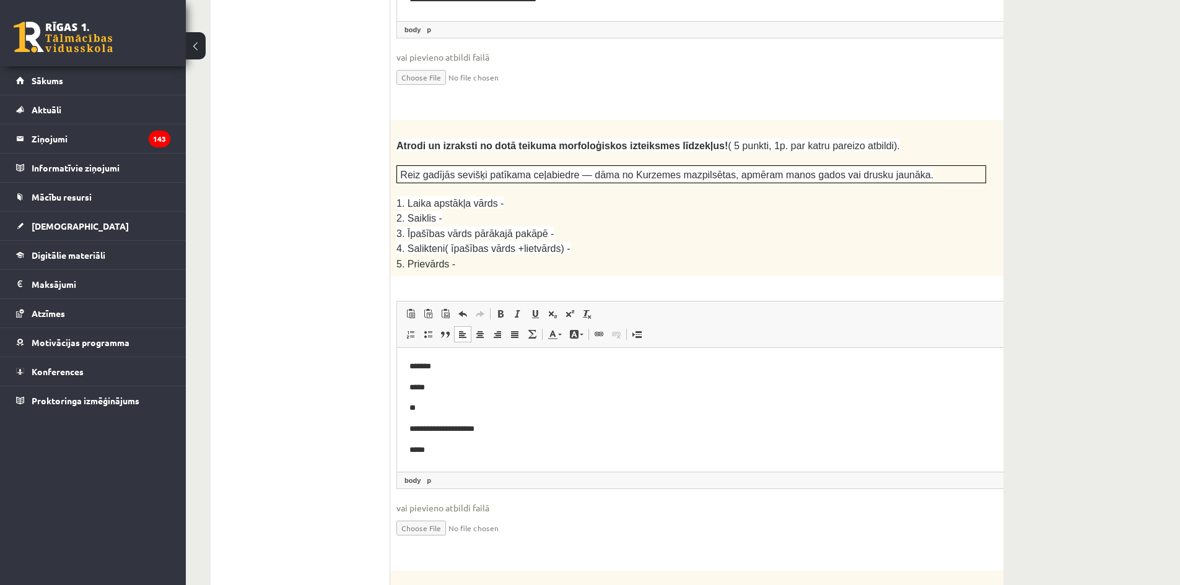
click at [475, 410] on p "**" at bounding box center [705, 408] width 593 height 13
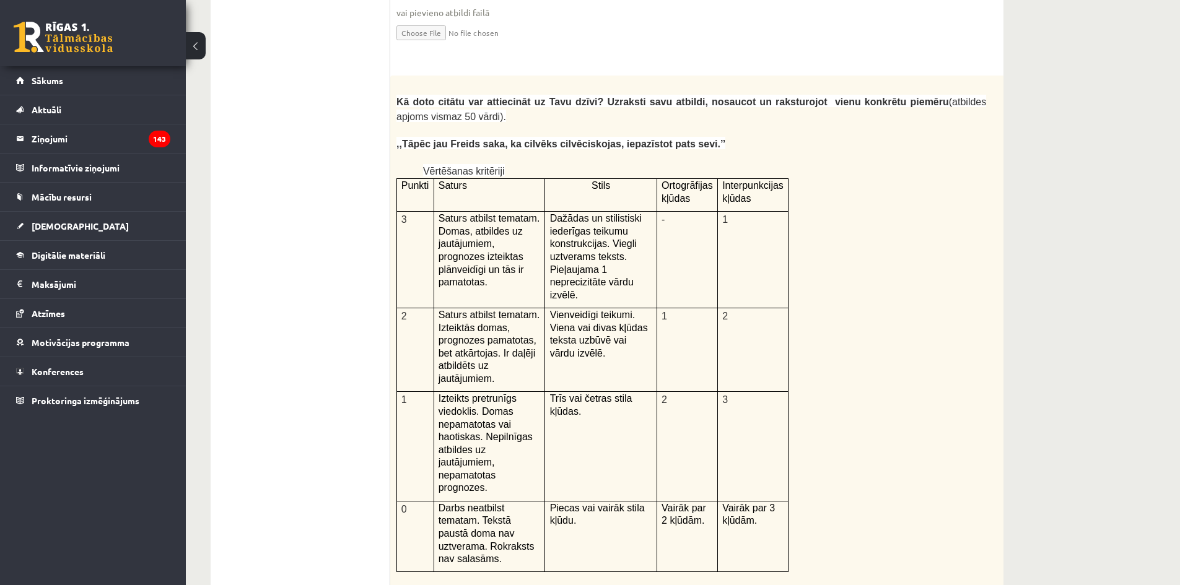
scroll to position [2478, 0]
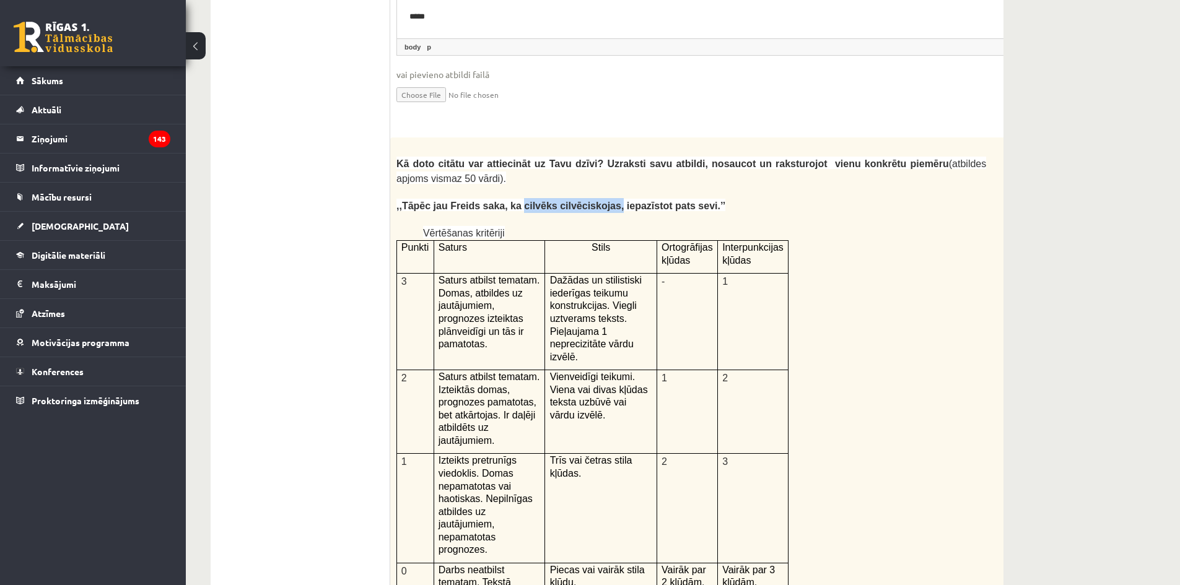
drag, startPoint x: 585, startPoint y: 143, endPoint x: 505, endPoint y: 141, distance: 79.9
click at [505, 201] on span ",,Tāpēc jau Freids saka, ka cilvēks cilvēciskojas, iepazīstot pats sevi.’’" at bounding box center [560, 206] width 329 height 11
click at [615, 138] on div "Kā doto citātu var attiecināt uz Tavu dzīvi? Uzraksti savu atbildi, nosaucot un…" at bounding box center [722, 460] width 664 height 644
drag, startPoint x: 391, startPoint y: 142, endPoint x: 696, endPoint y: 138, distance: 304.8
click at [696, 138] on div "Kā doto citātu var attiecināt uz Tavu dzīvi? Uzraksti savu atbildi, nosaucot un…" at bounding box center [722, 460] width 664 height 644
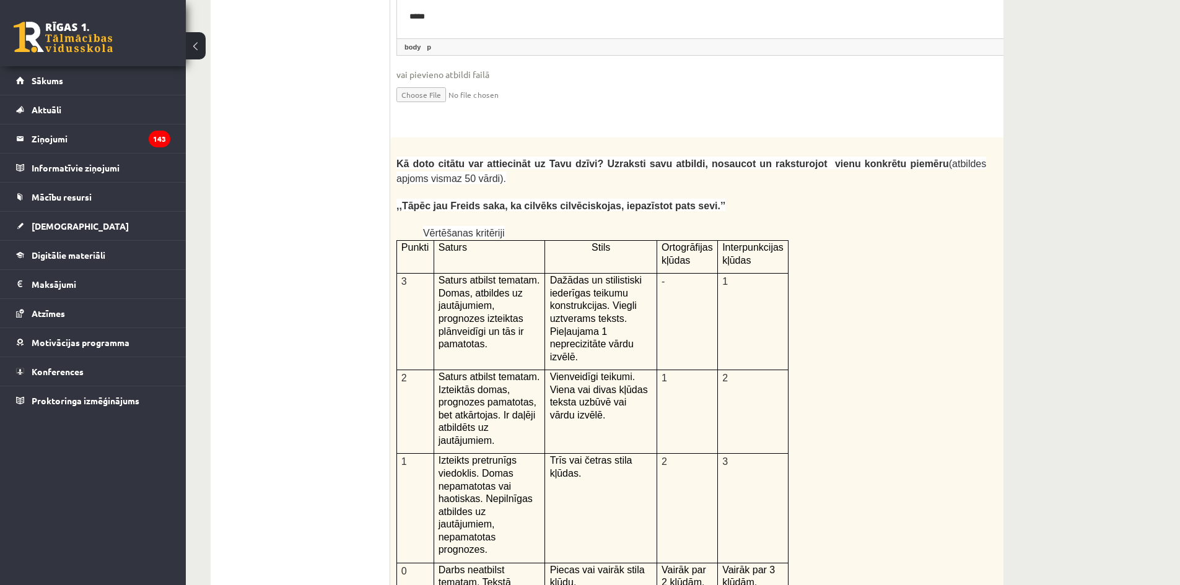
click at [712, 274] on td "-" at bounding box center [687, 322] width 61 height 97
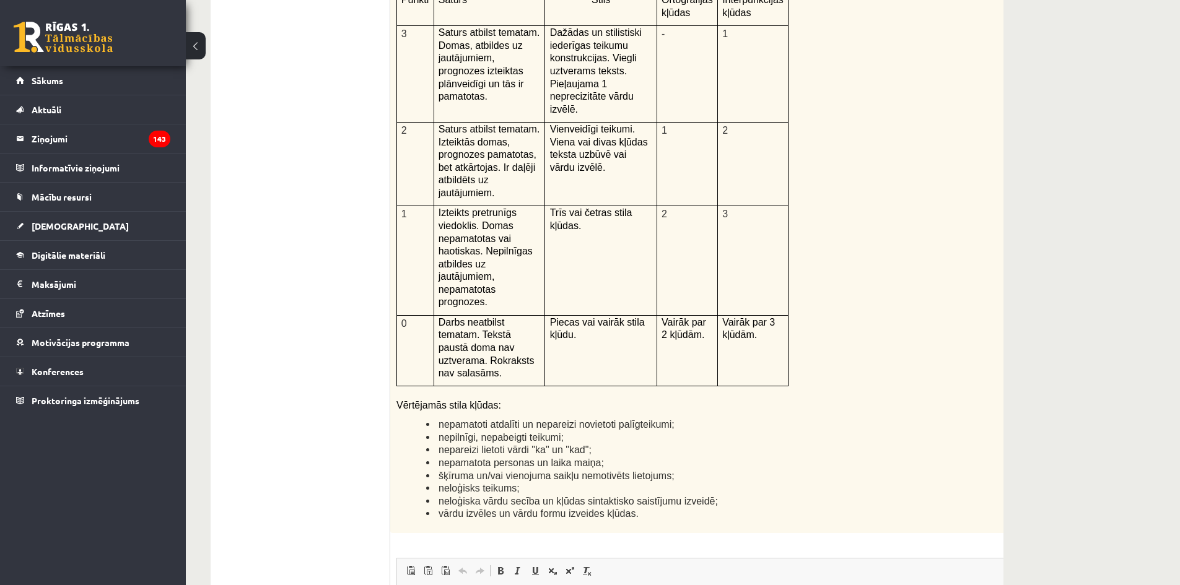
drag, startPoint x: 717, startPoint y: 613, endPoint x: 1116, endPoint y: 1079, distance: 612.9
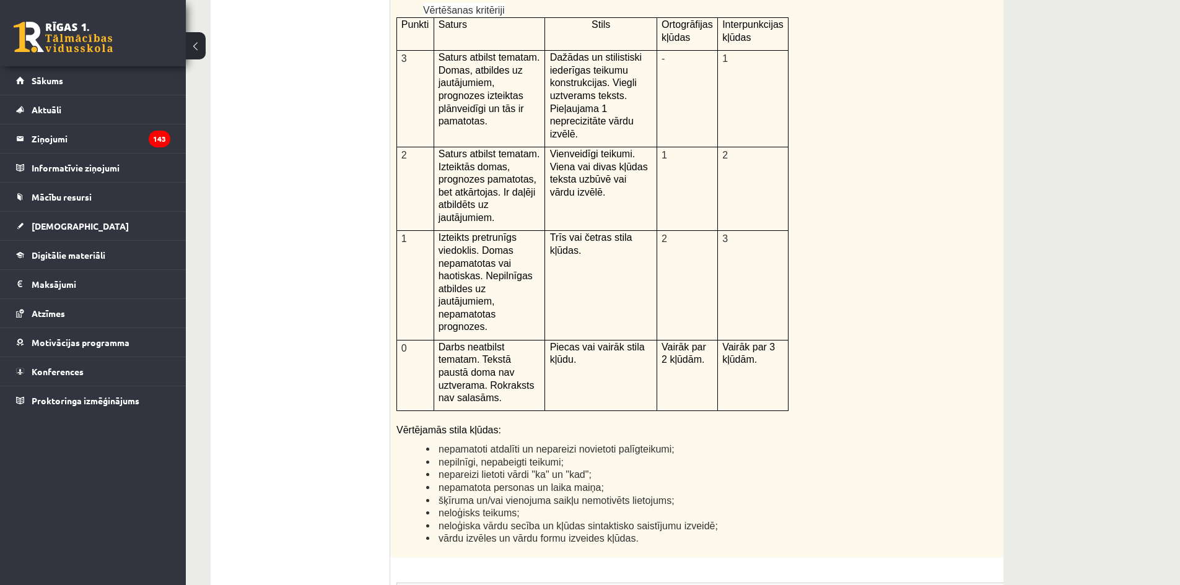
scroll to position [2763, 0]
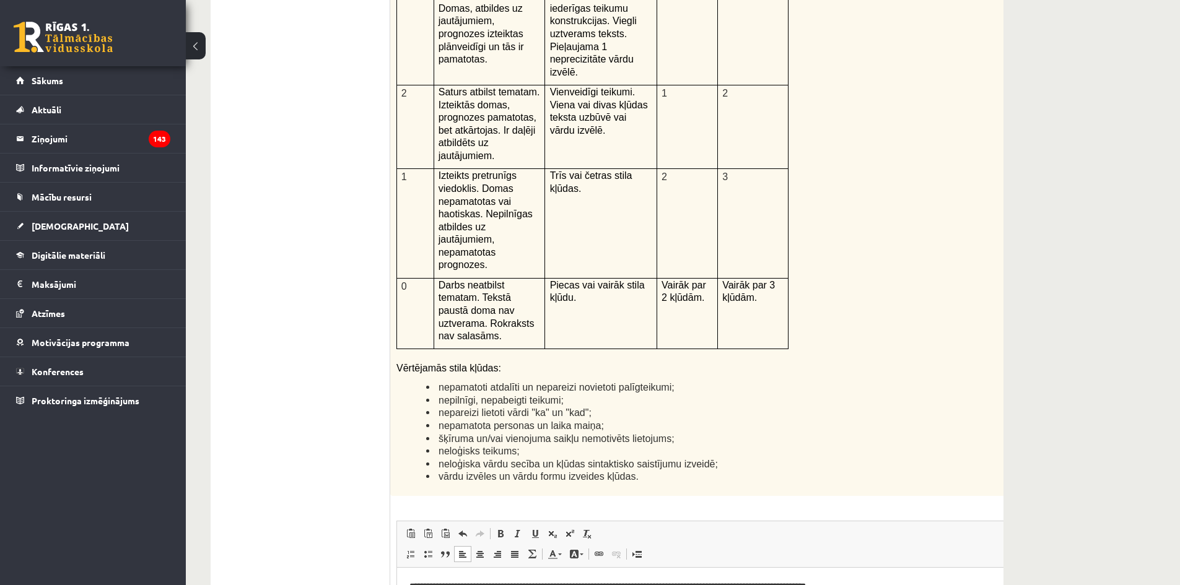
click at [670, 585] on p "**********" at bounding box center [705, 586] width 593 height 13
click at [898, 585] on html "**********" at bounding box center [722, 586] width 650 height 38
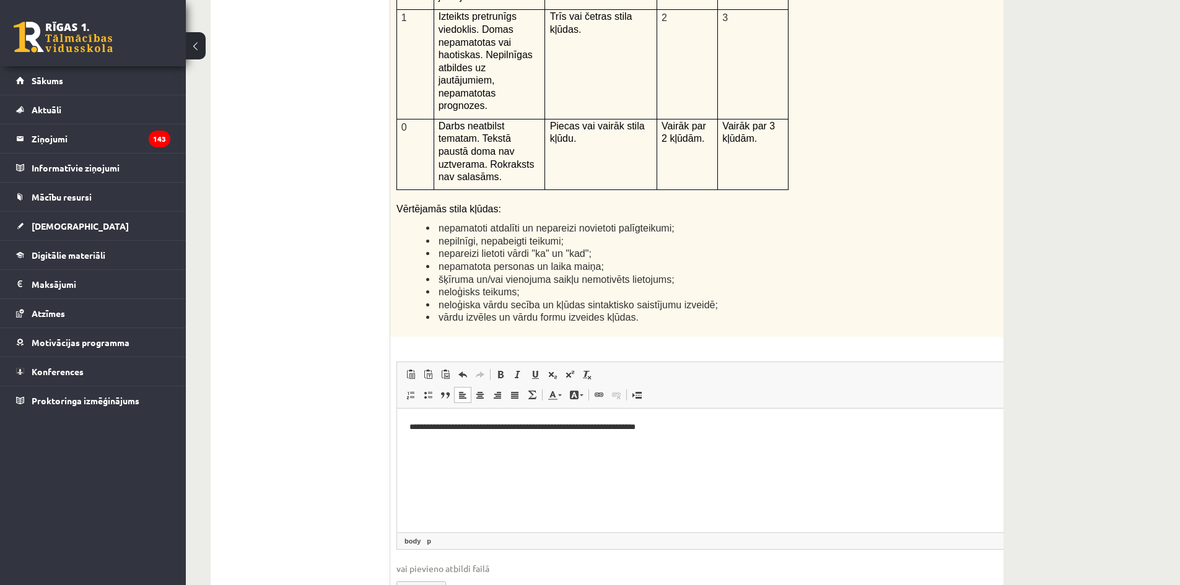
scroll to position [2984, 0]
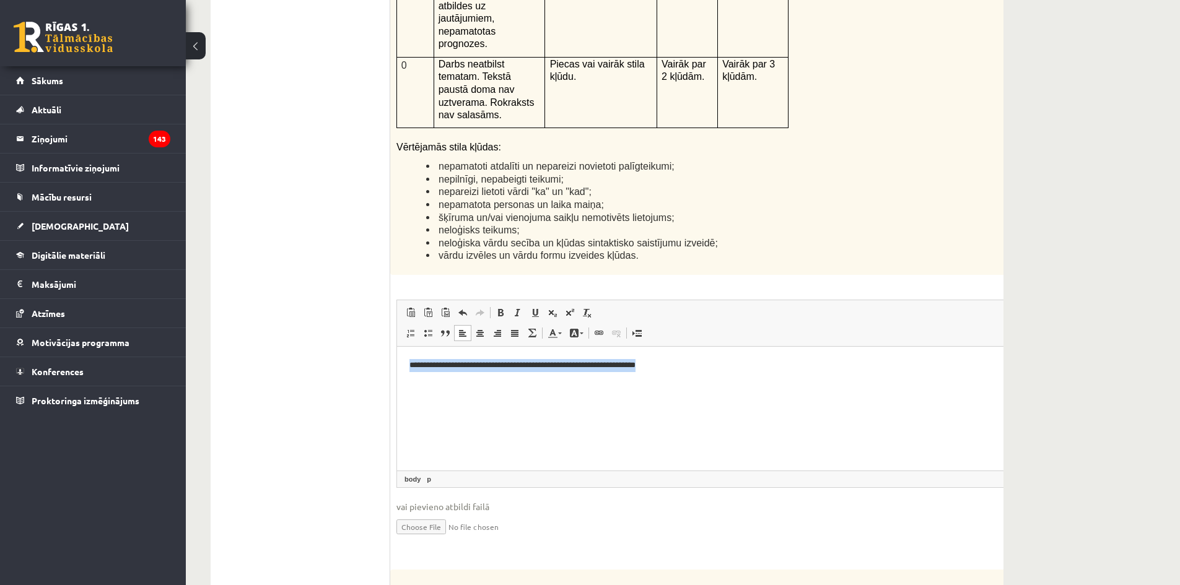
drag, startPoint x: 561, startPoint y: 364, endPoint x: 351, endPoint y: 372, distance: 210.2
click at [397, 372] on html "**********" at bounding box center [722, 365] width 650 height 38
click at [421, 367] on p "**********" at bounding box center [705, 365] width 593 height 13
click at [504, 368] on p "**********" at bounding box center [705, 365] width 593 height 13
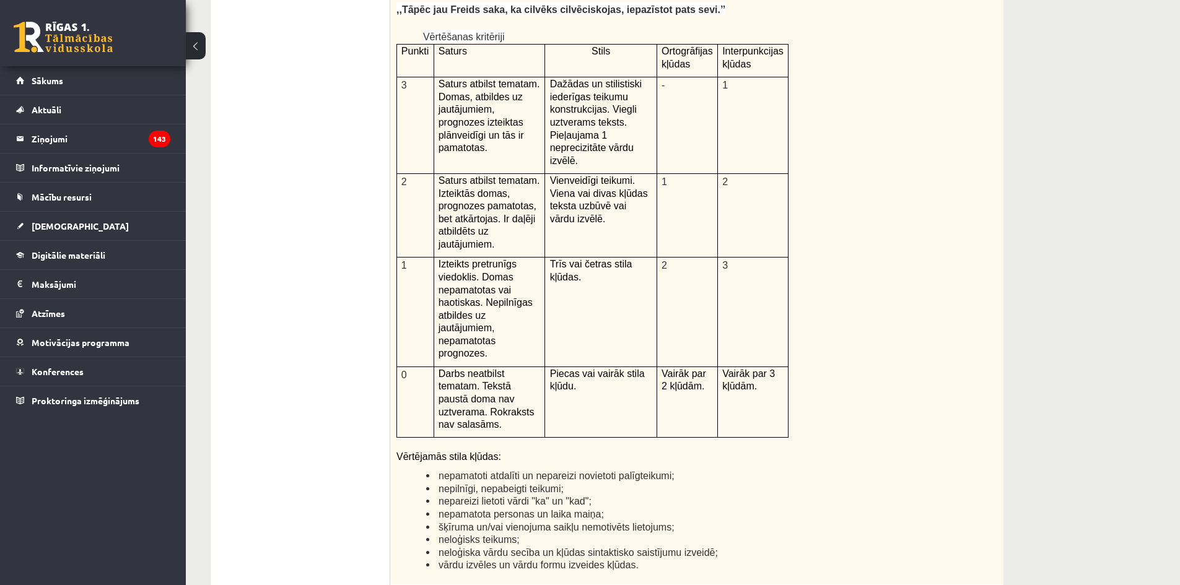
scroll to position [2798, 0]
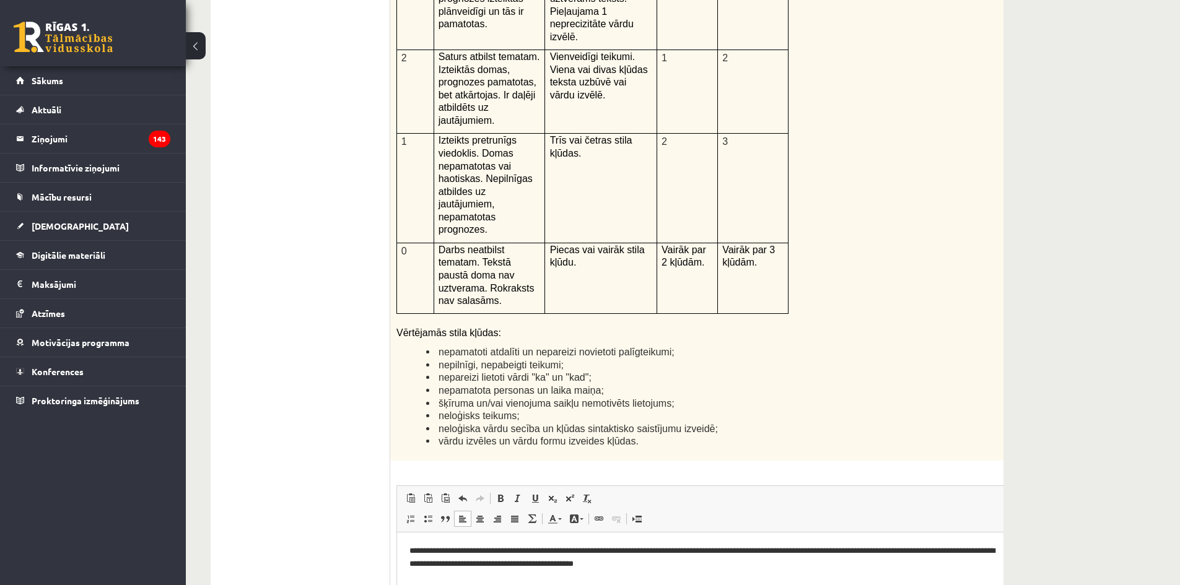
click at [420, 567] on p "**********" at bounding box center [705, 558] width 593 height 26
click at [520, 569] on p "**********" at bounding box center [705, 558] width 593 height 26
click at [598, 566] on p "**********" at bounding box center [705, 558] width 593 height 26
click at [820, 572] on html "**********" at bounding box center [722, 557] width 650 height 51
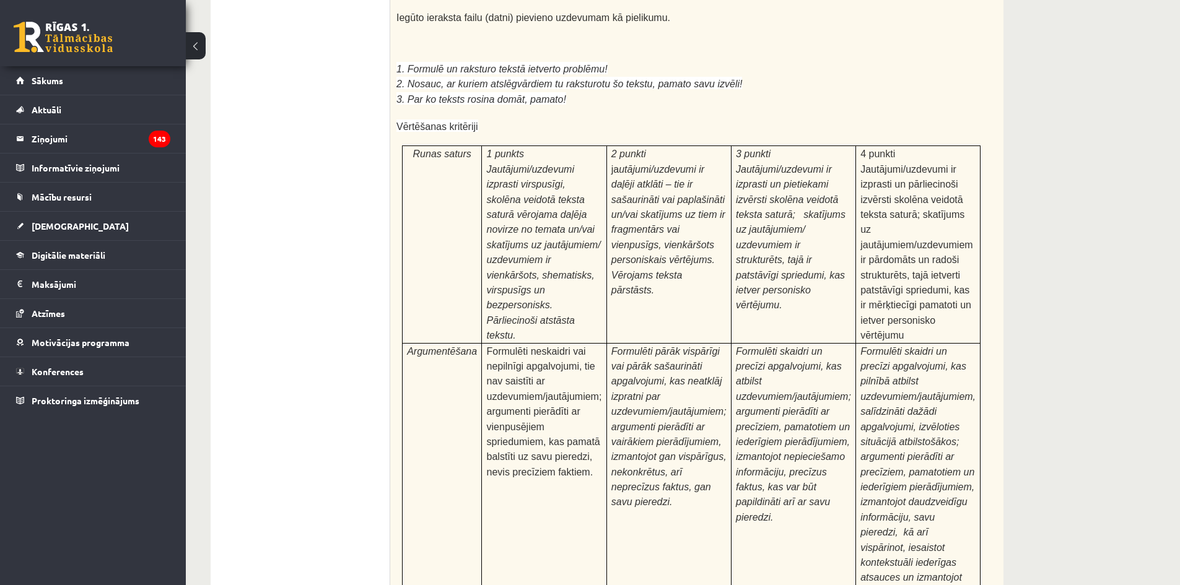
scroll to position [3356, 0]
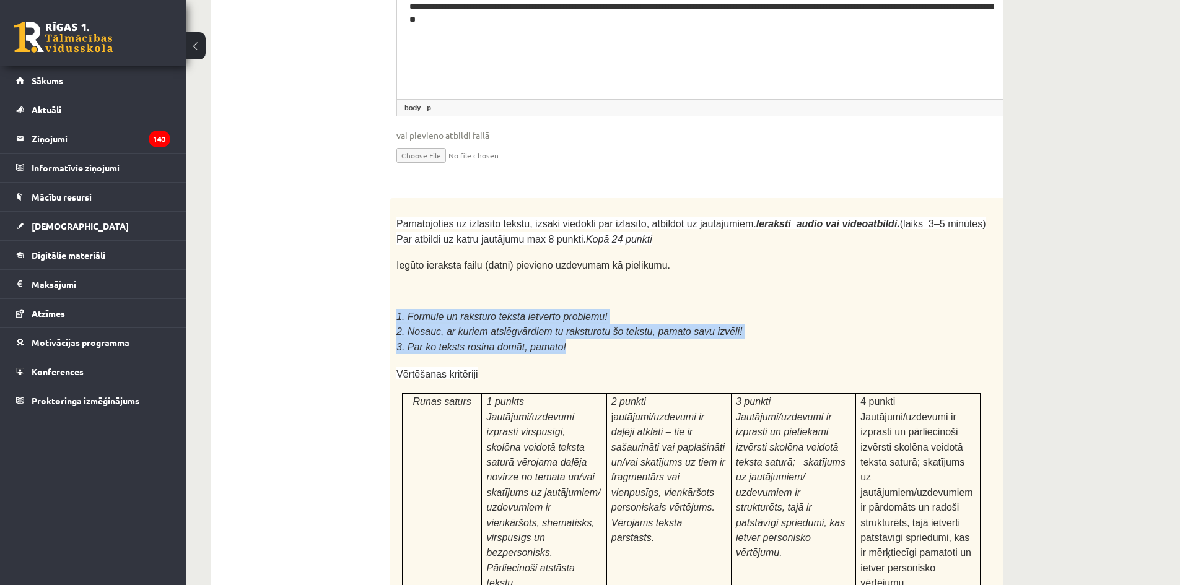
drag, startPoint x: 398, startPoint y: 183, endPoint x: 556, endPoint y: 219, distance: 161.3
click at [556, 219] on div "Pamatojoties uz izlasīto tekstu, izsaki viedokli par izlasīto, atbildot uz jaut…" at bounding box center [722, 534] width 664 height 672
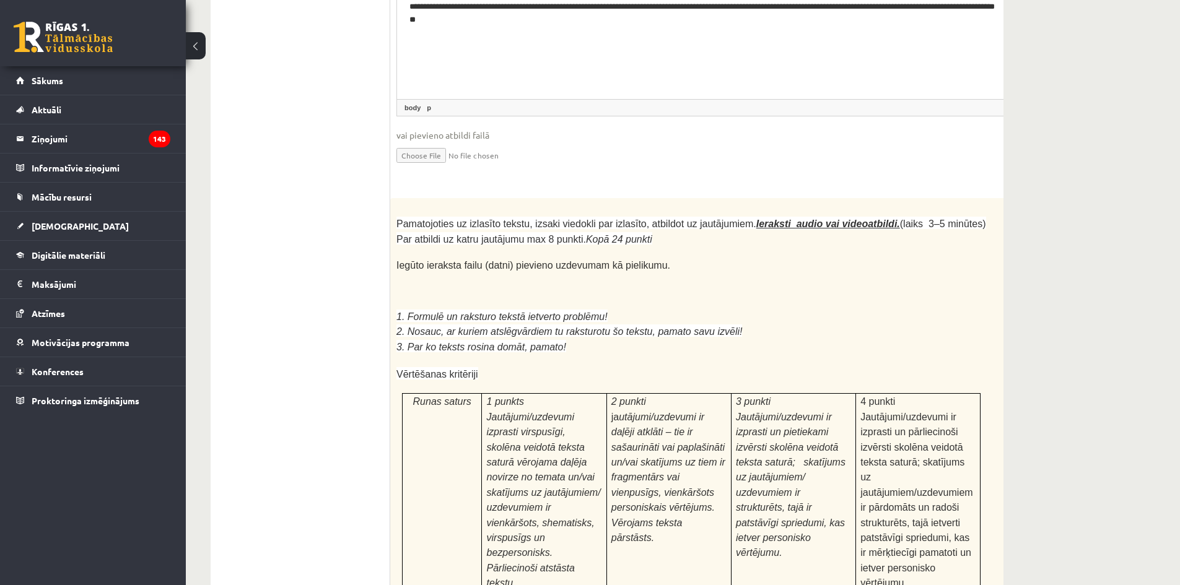
scroll to position [1183, 0]
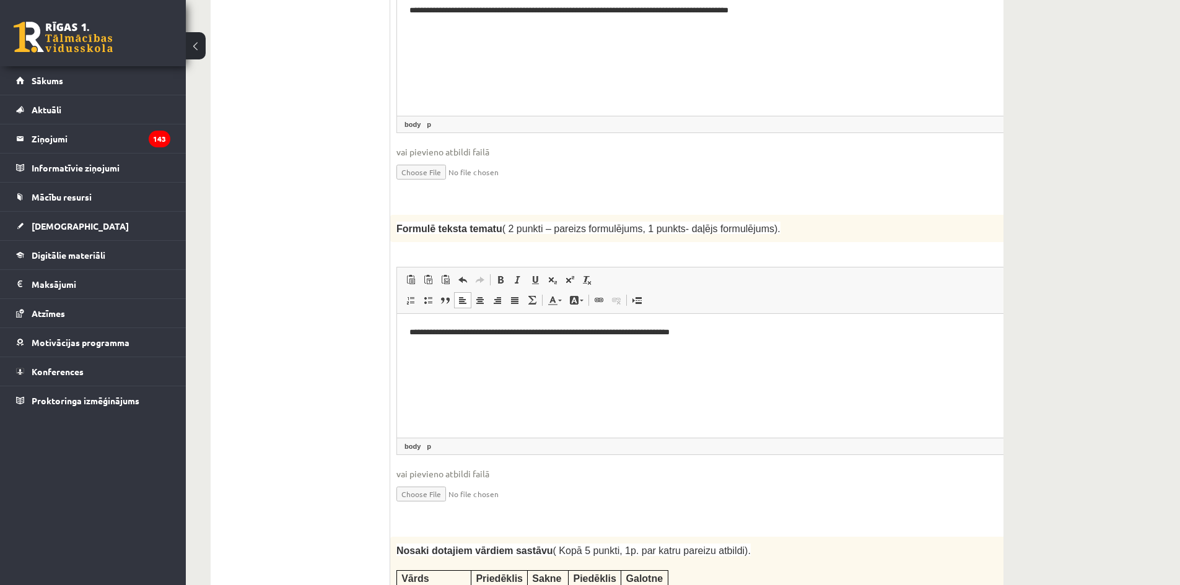
click at [637, 334] on p "**********" at bounding box center [705, 332] width 593 height 13
click at [492, 352] on html "**********" at bounding box center [722, 333] width 650 height 38
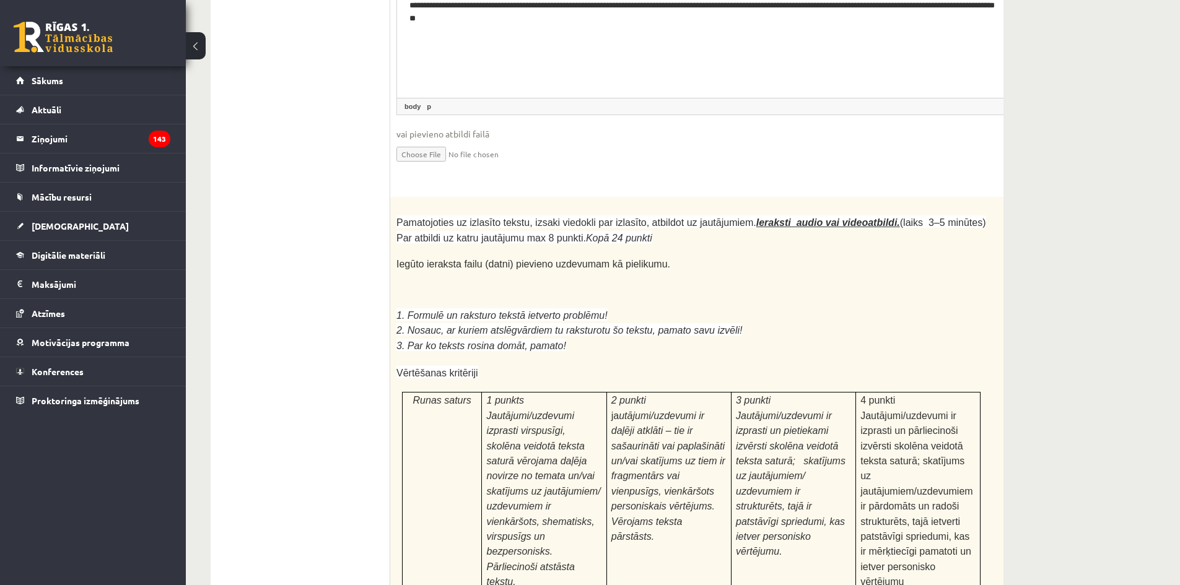
scroll to position [3295, 0]
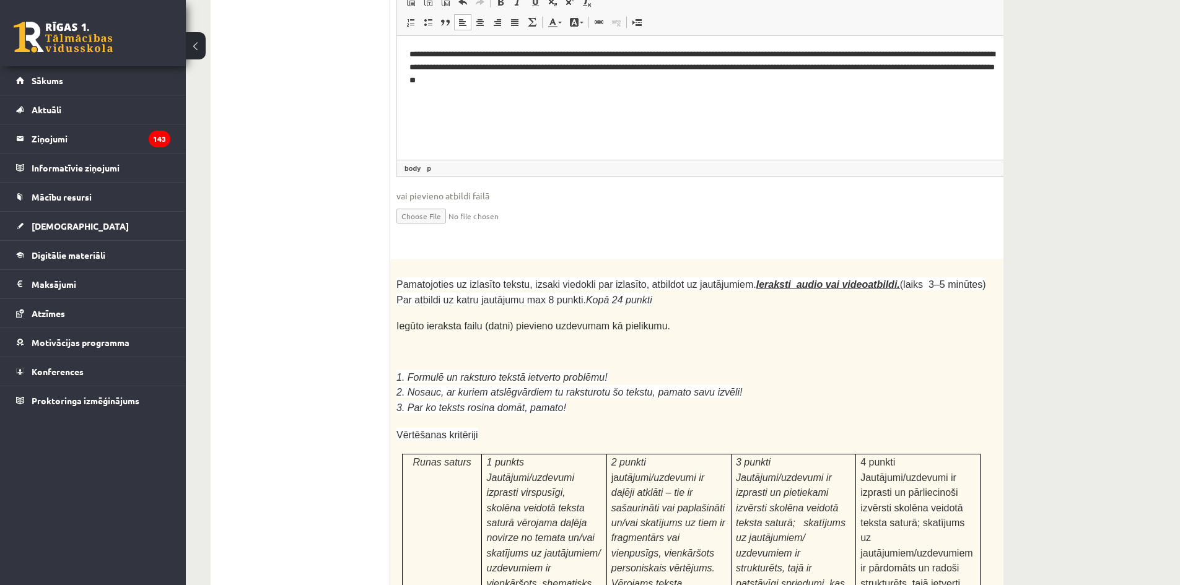
click at [922, 400] on p "3. Par ko teksts rosina domāt, pamato!" at bounding box center [691, 407] width 590 height 15
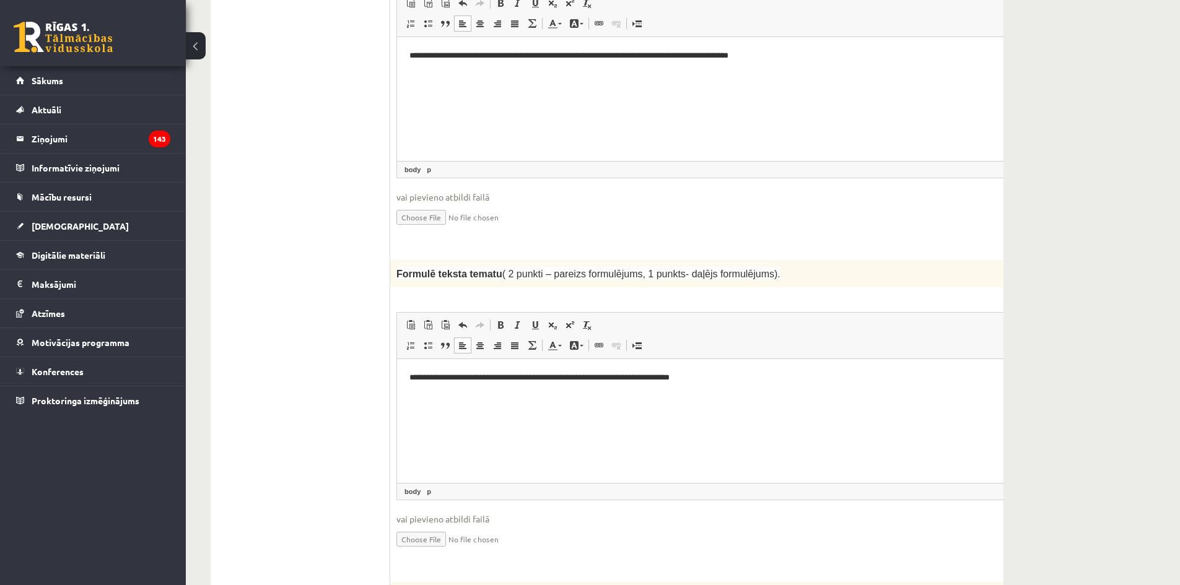
scroll to position [0, 0]
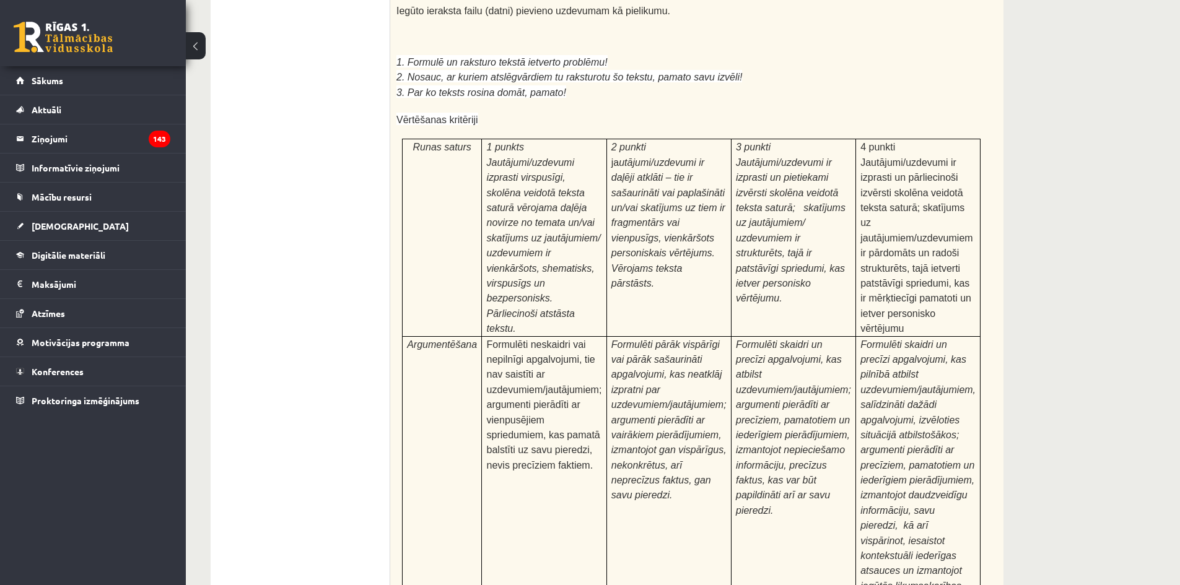
scroll to position [3789, 0]
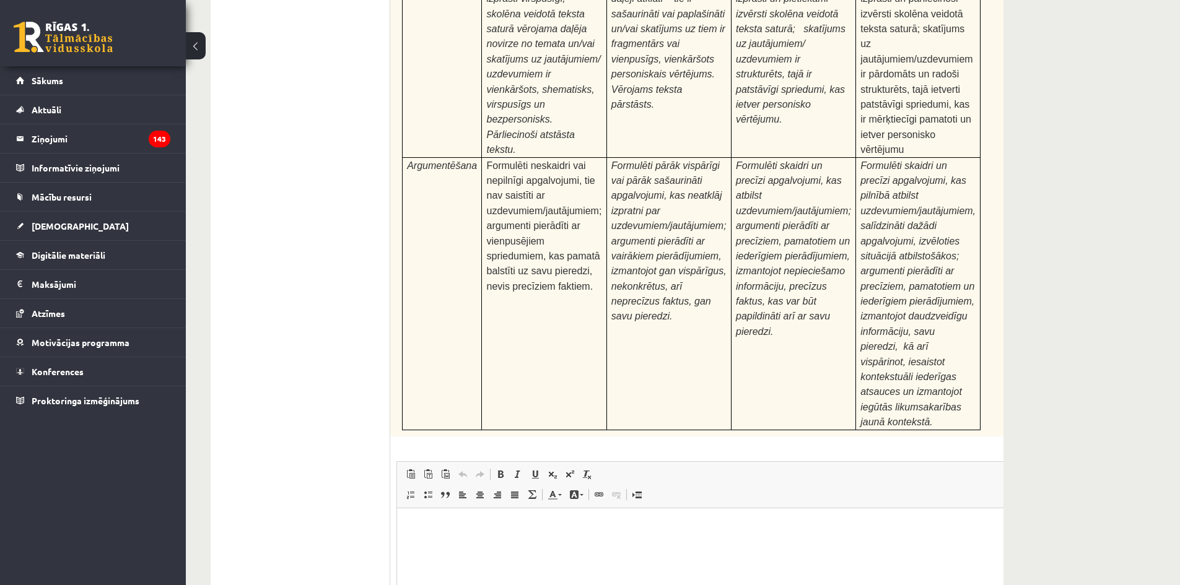
type input "**********"
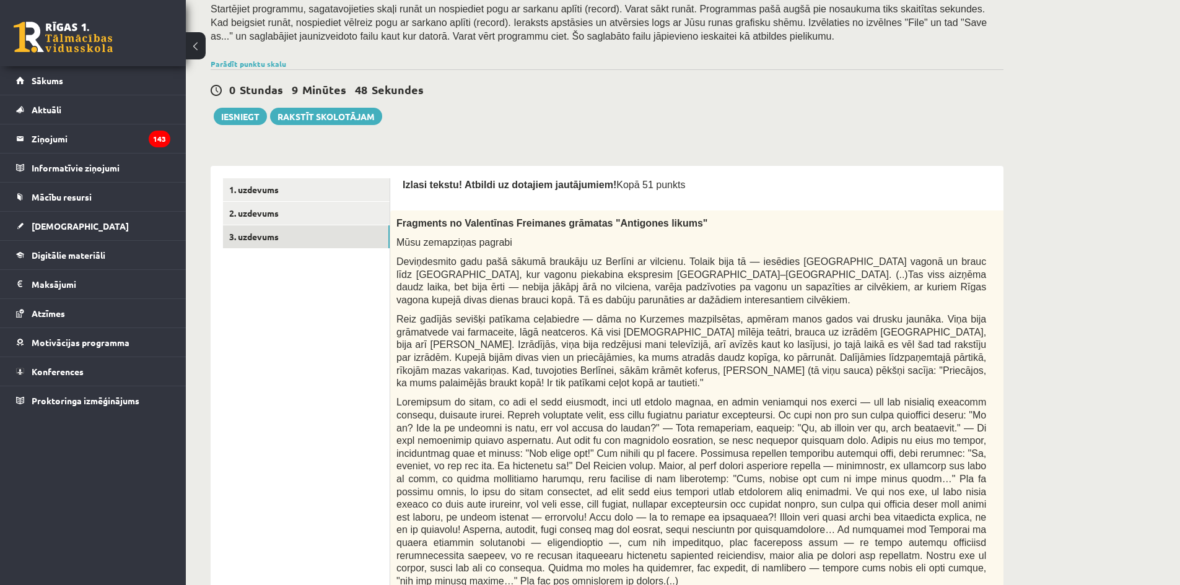
scroll to position [0, 0]
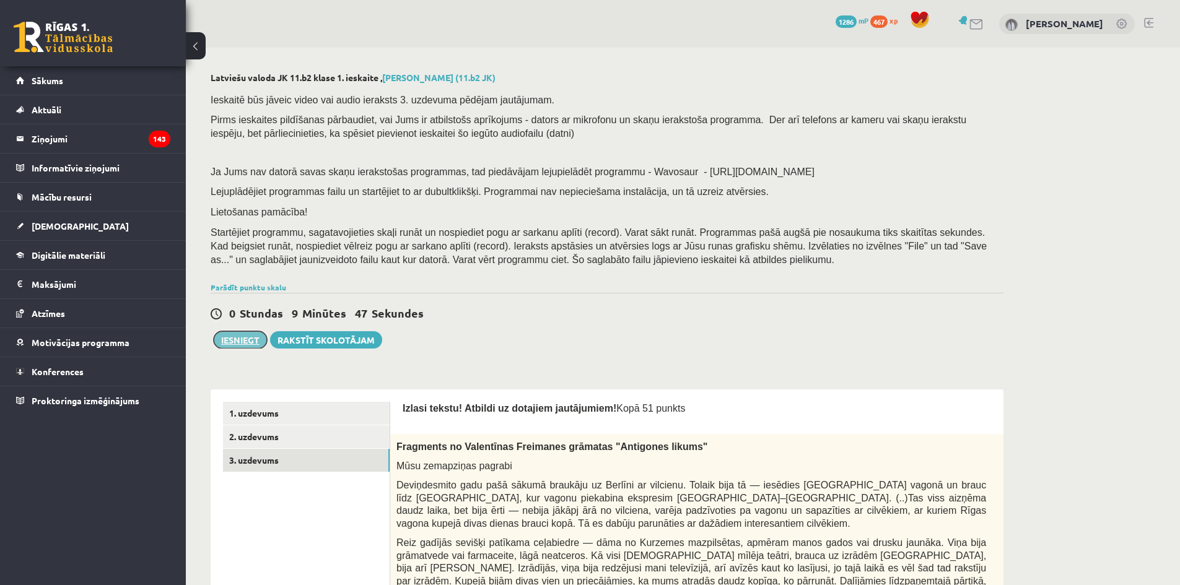
click at [235, 341] on button "Iesniegt" at bounding box center [240, 339] width 53 height 17
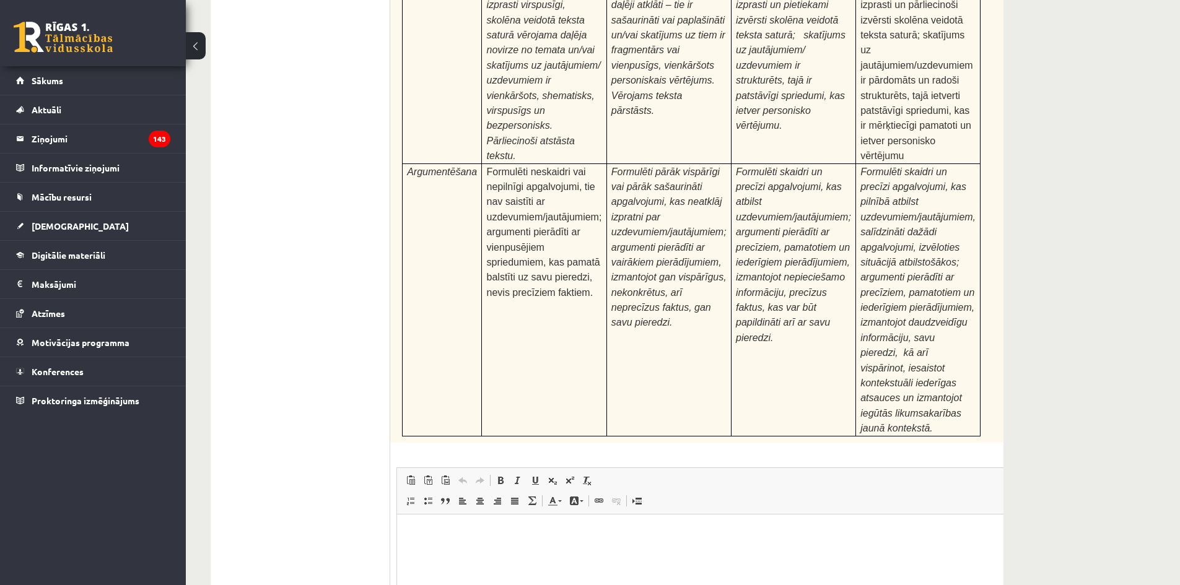
scroll to position [3802, 0]
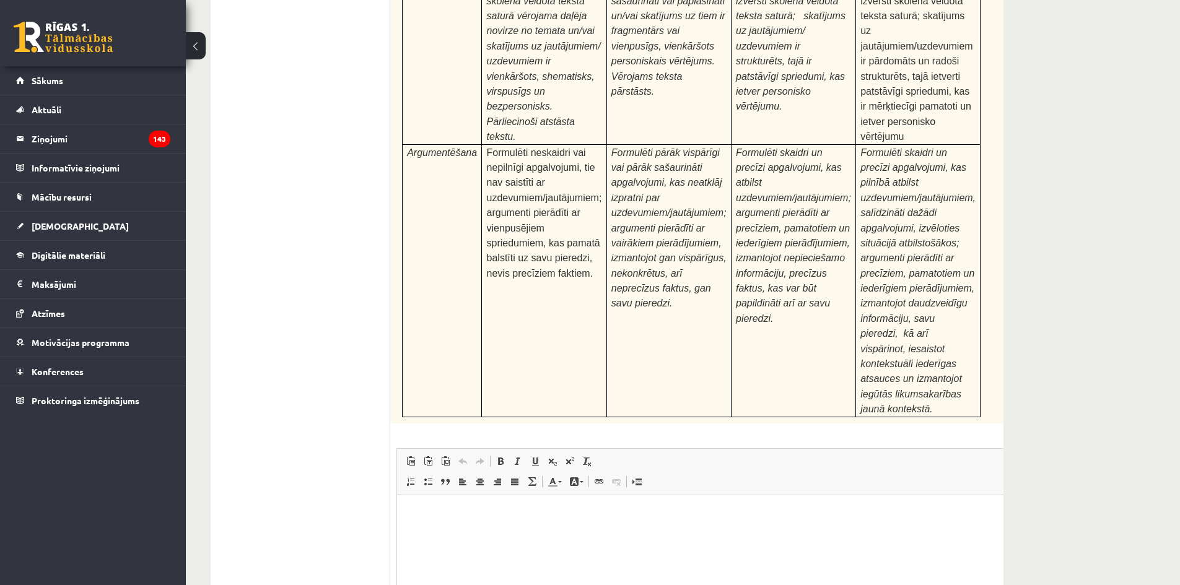
click at [854, 533] on html at bounding box center [722, 514] width 650 height 38
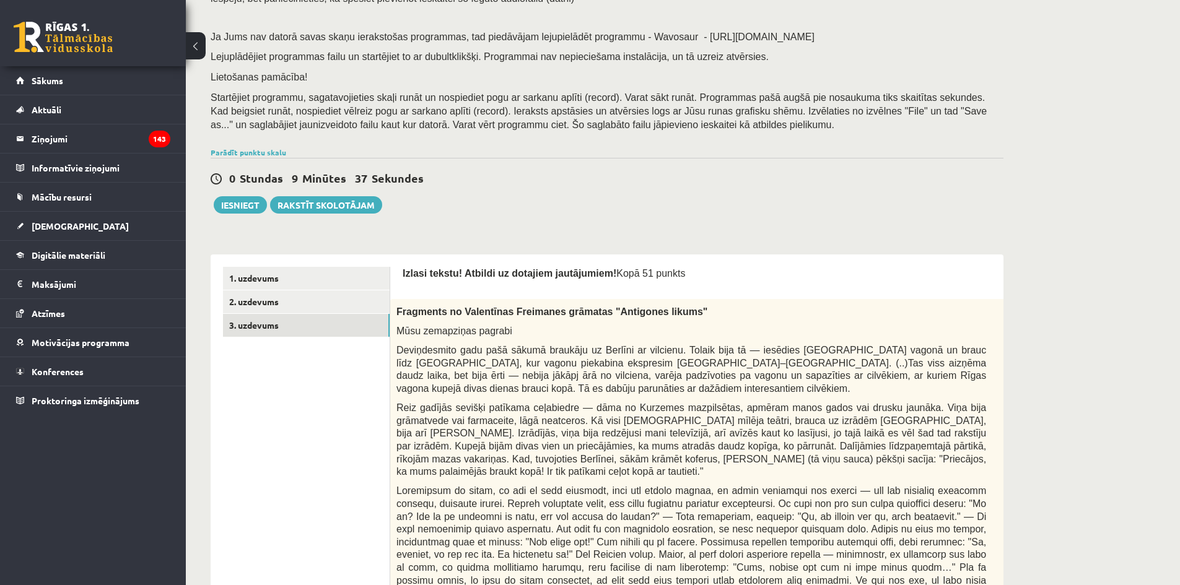
scroll to position [77, 0]
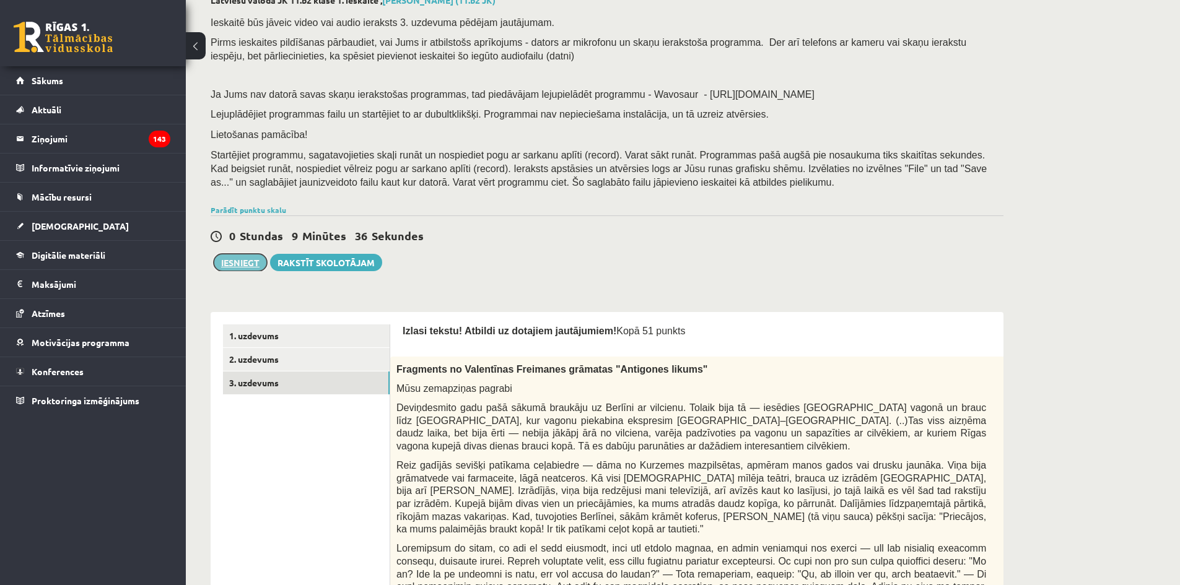
click at [227, 255] on button "Iesniegt" at bounding box center [240, 262] width 53 height 17
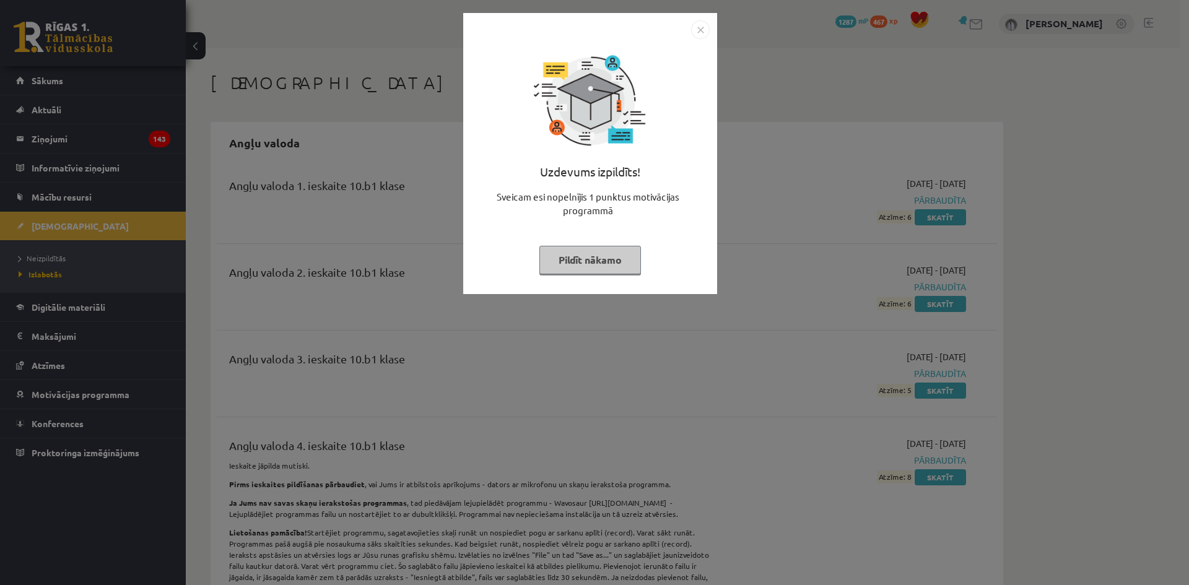
click at [696, 33] on img "Close" at bounding box center [700, 29] width 19 height 19
